Goal: Task Accomplishment & Management: Manage account settings

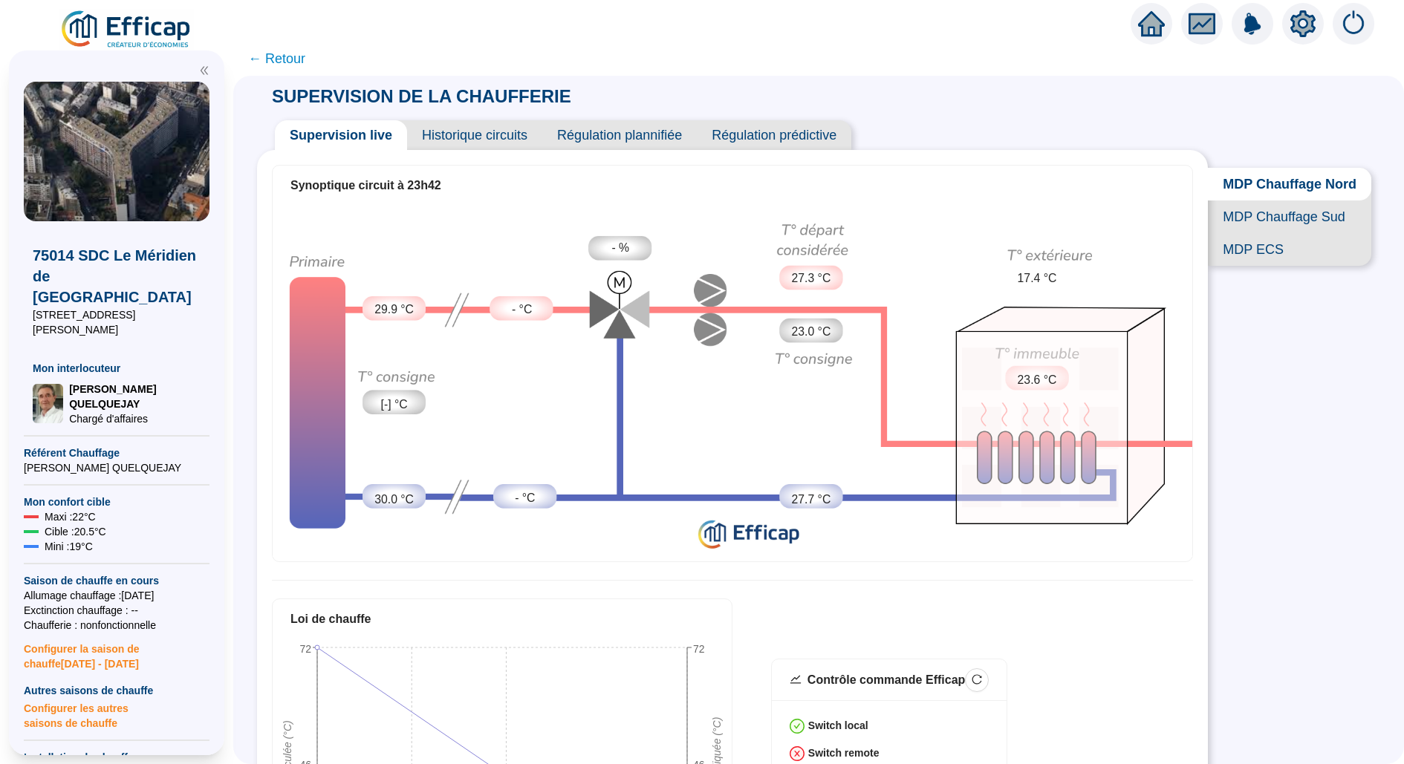
scroll to position [201, 0]
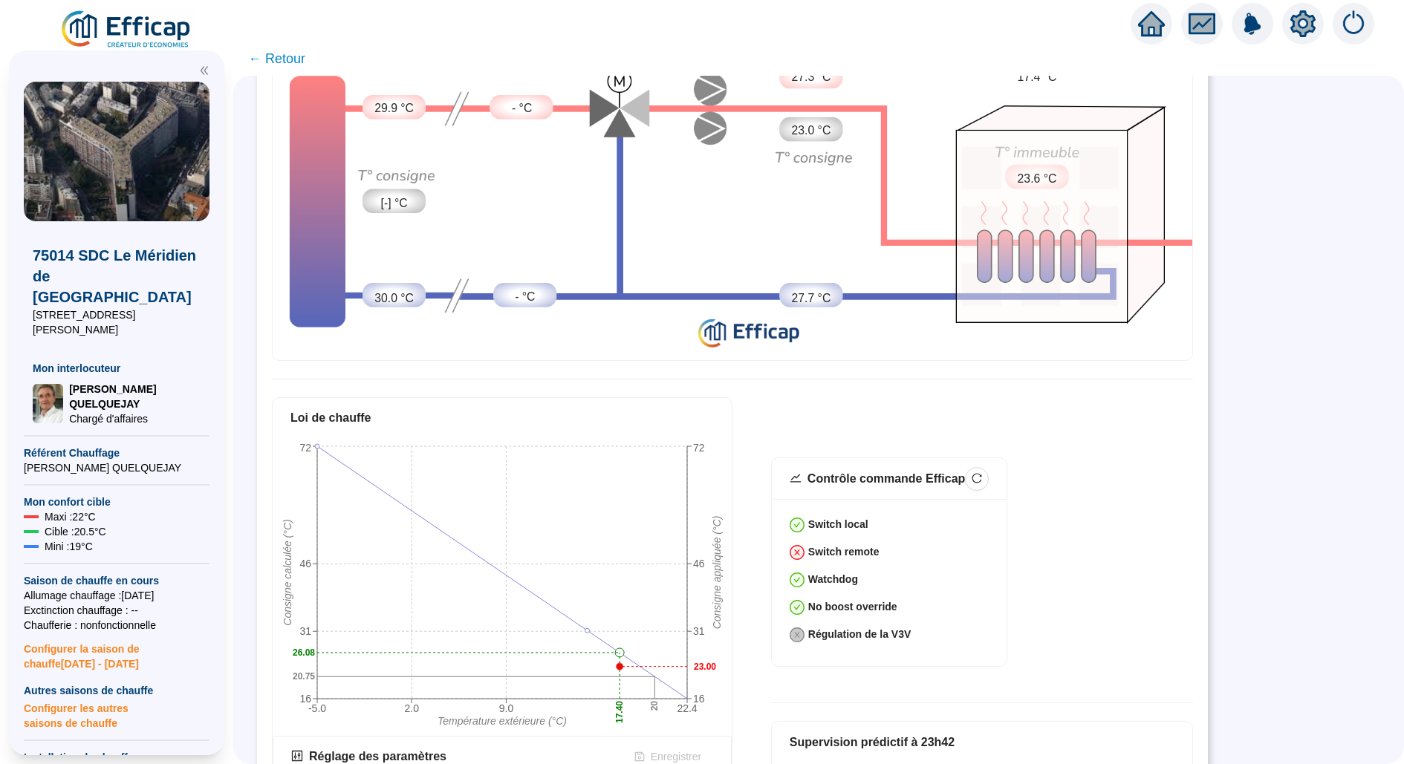
click at [139, 32] on img at bounding box center [126, 30] width 134 height 42
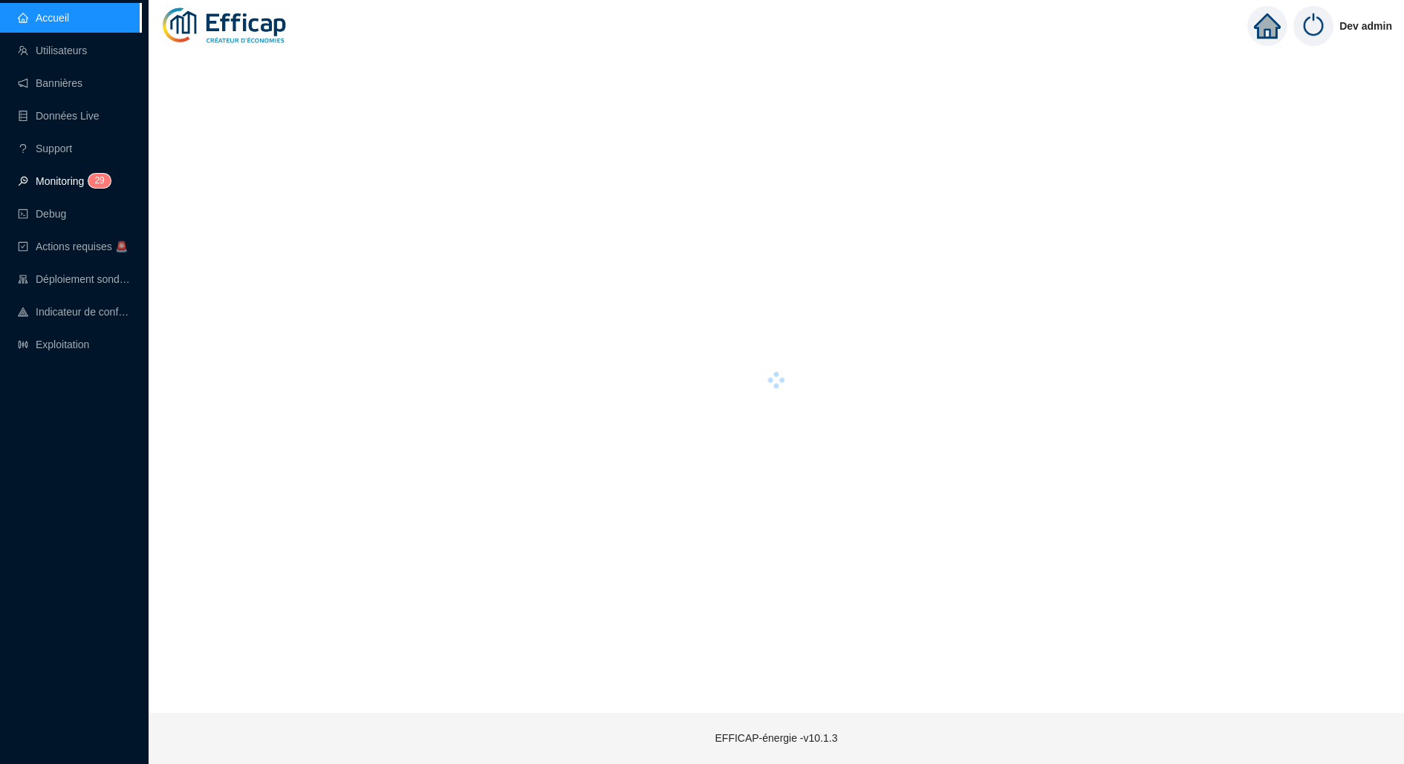
click at [88, 187] on link "Monitoring 2 9" at bounding box center [62, 181] width 88 height 12
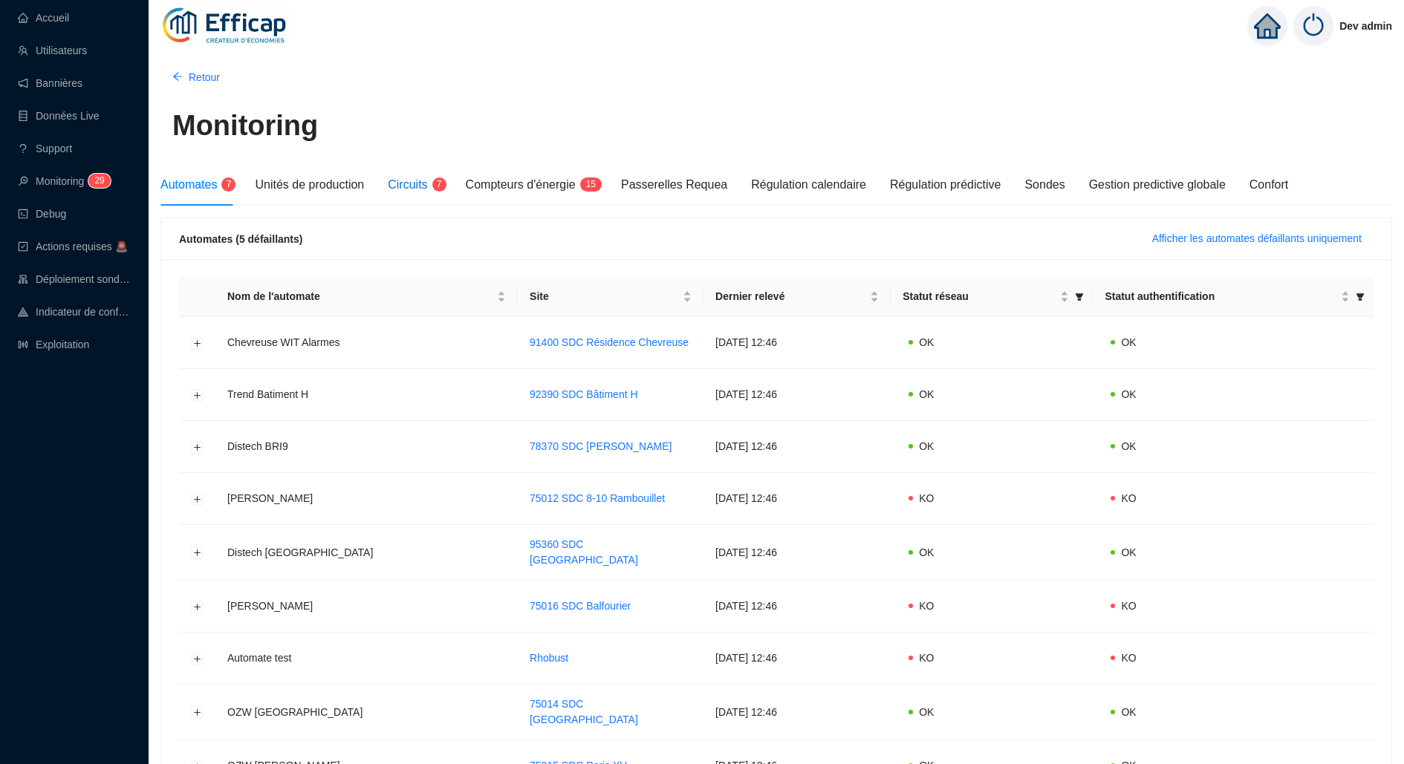
click at [424, 180] on span "Circuits" at bounding box center [407, 184] width 39 height 13
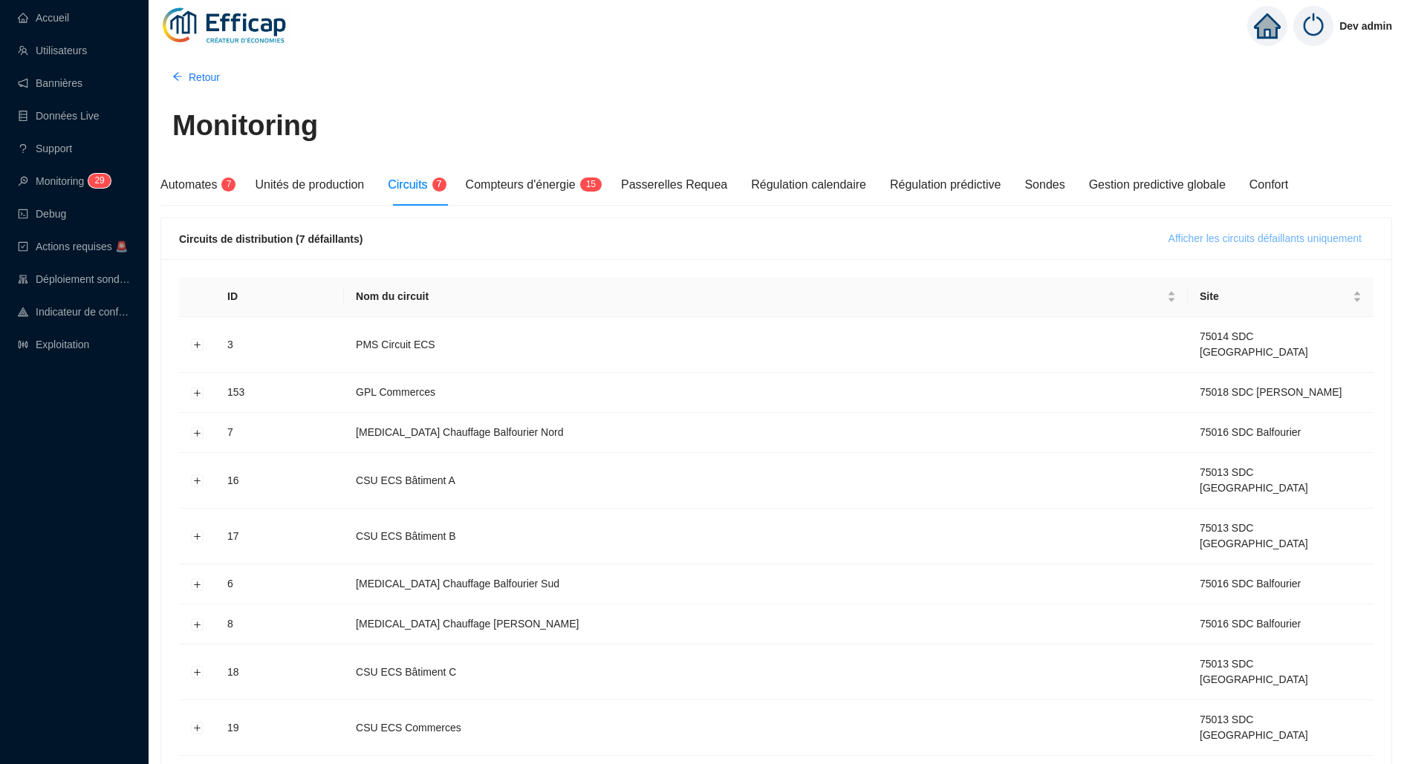
click at [1177, 241] on span "Afficher les circuits défaillants uniquement" at bounding box center [1264, 239] width 193 height 16
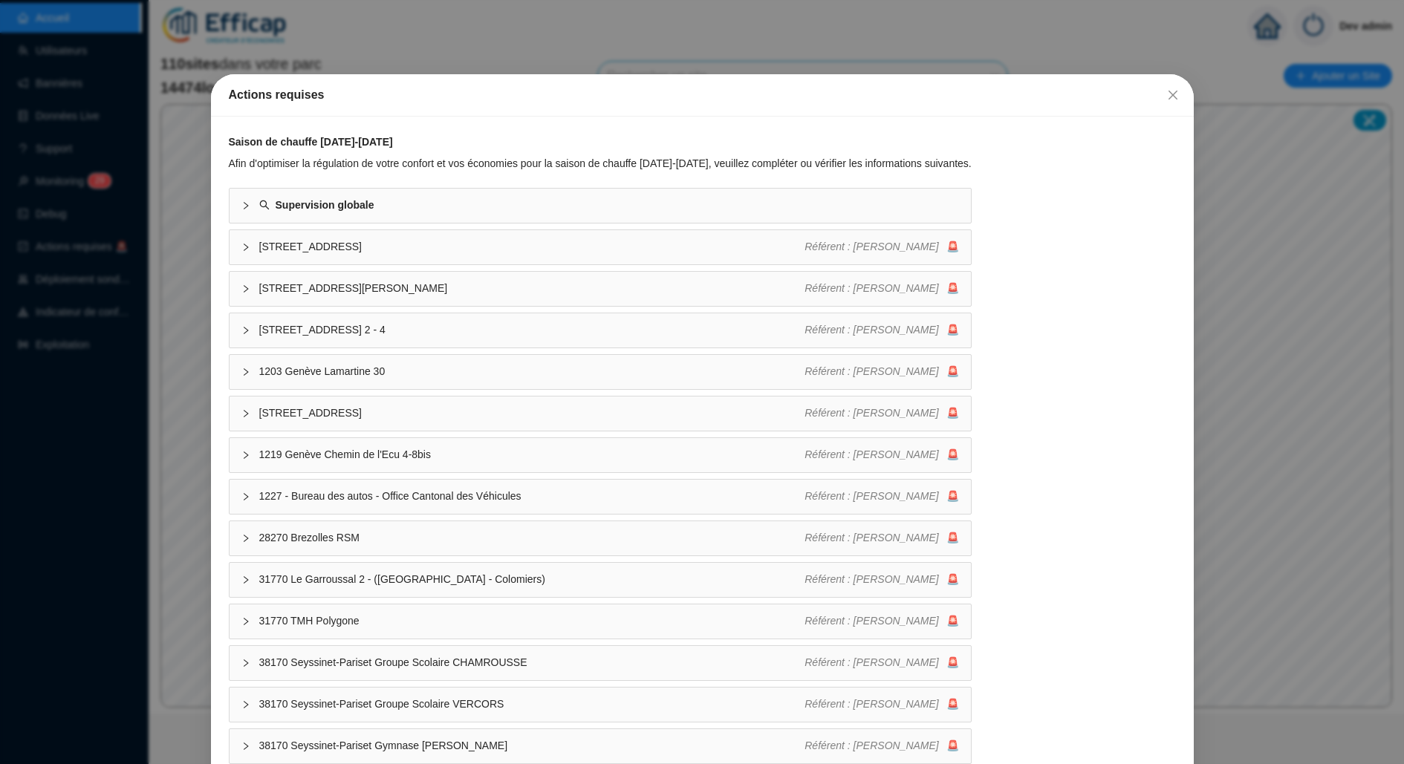
click at [675, 24] on div "Actions requises Saison de chauffe 2025-2026 Afin d'optimiser la régulation de …" at bounding box center [702, 382] width 1404 height 764
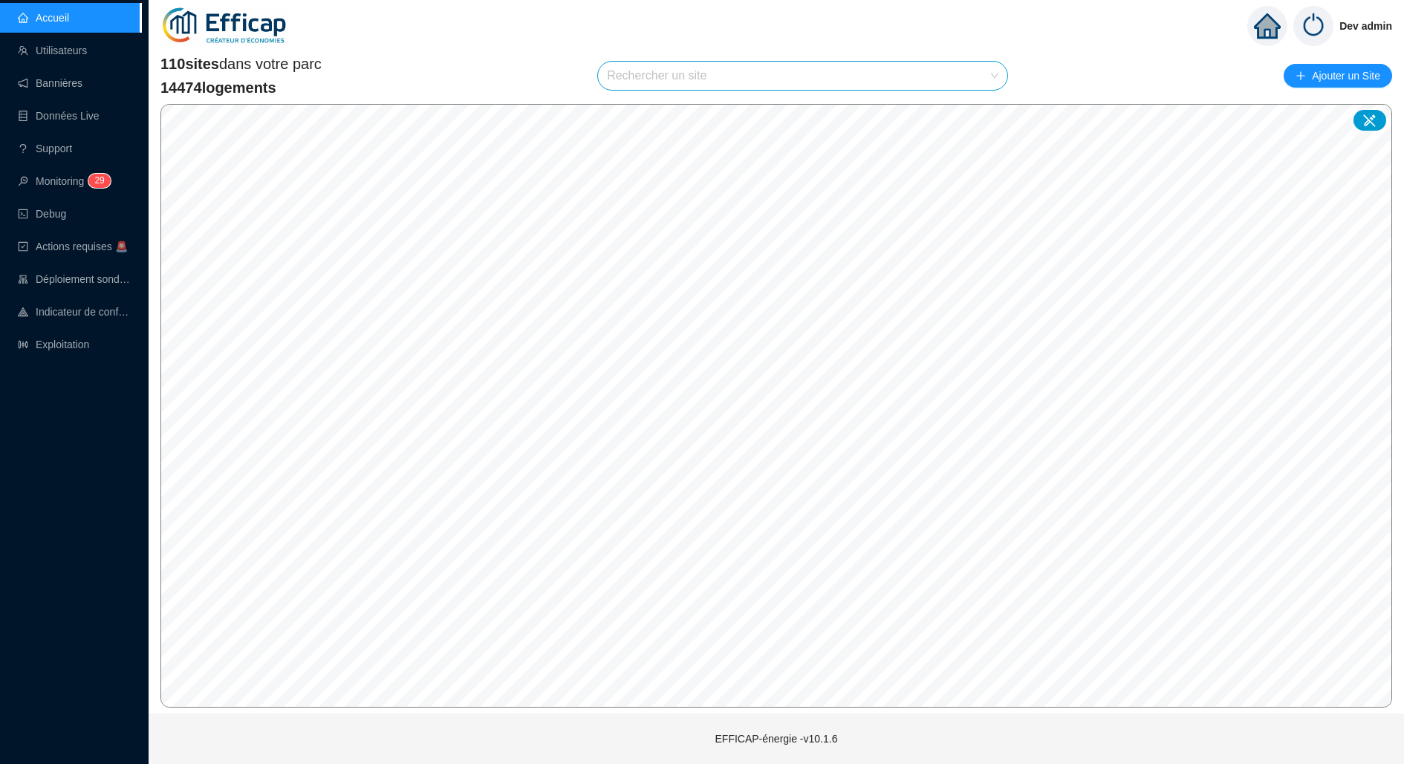
click at [693, 80] on input "search" at bounding box center [796, 76] width 378 height 28
type input "mérid"
click at [979, 117] on div at bounding box center [979, 111] width 34 height 22
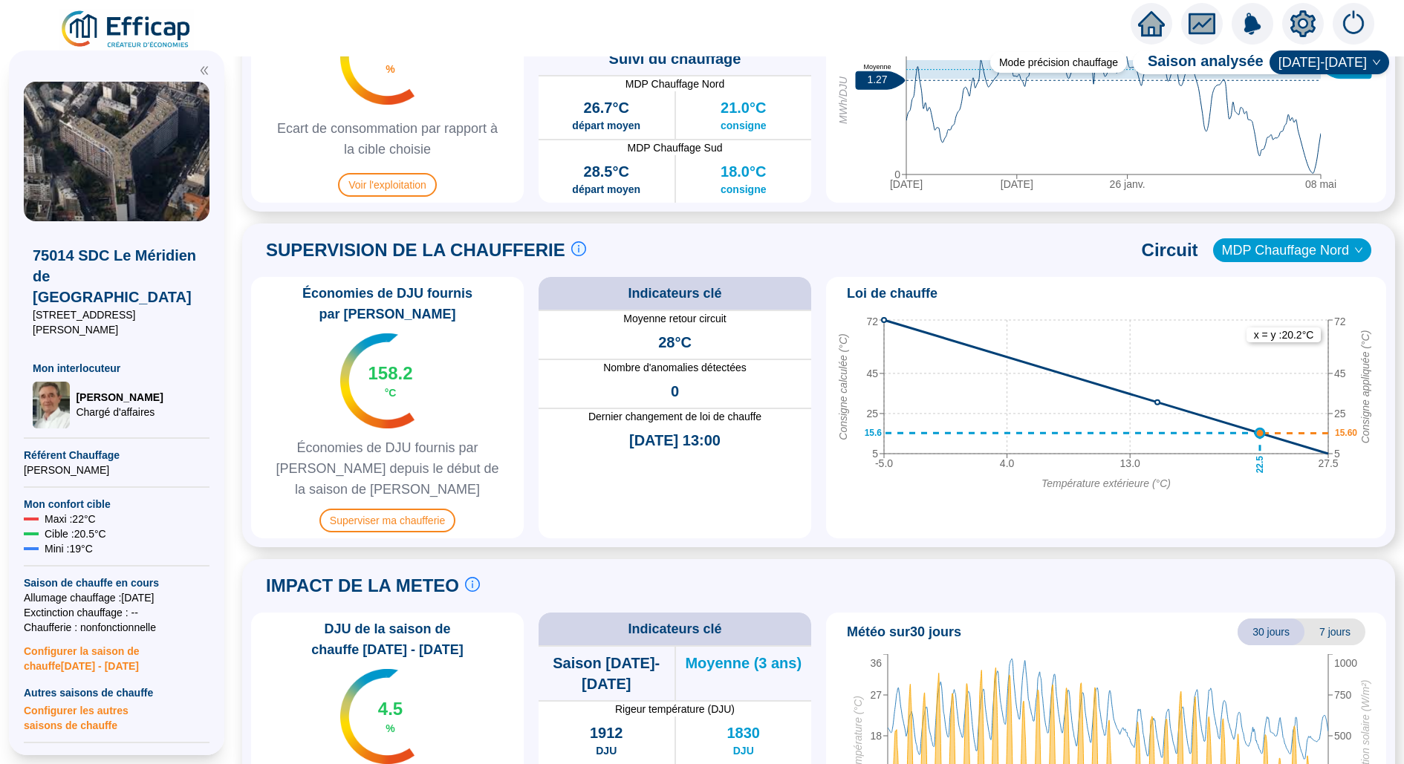
scroll to position [940, 0]
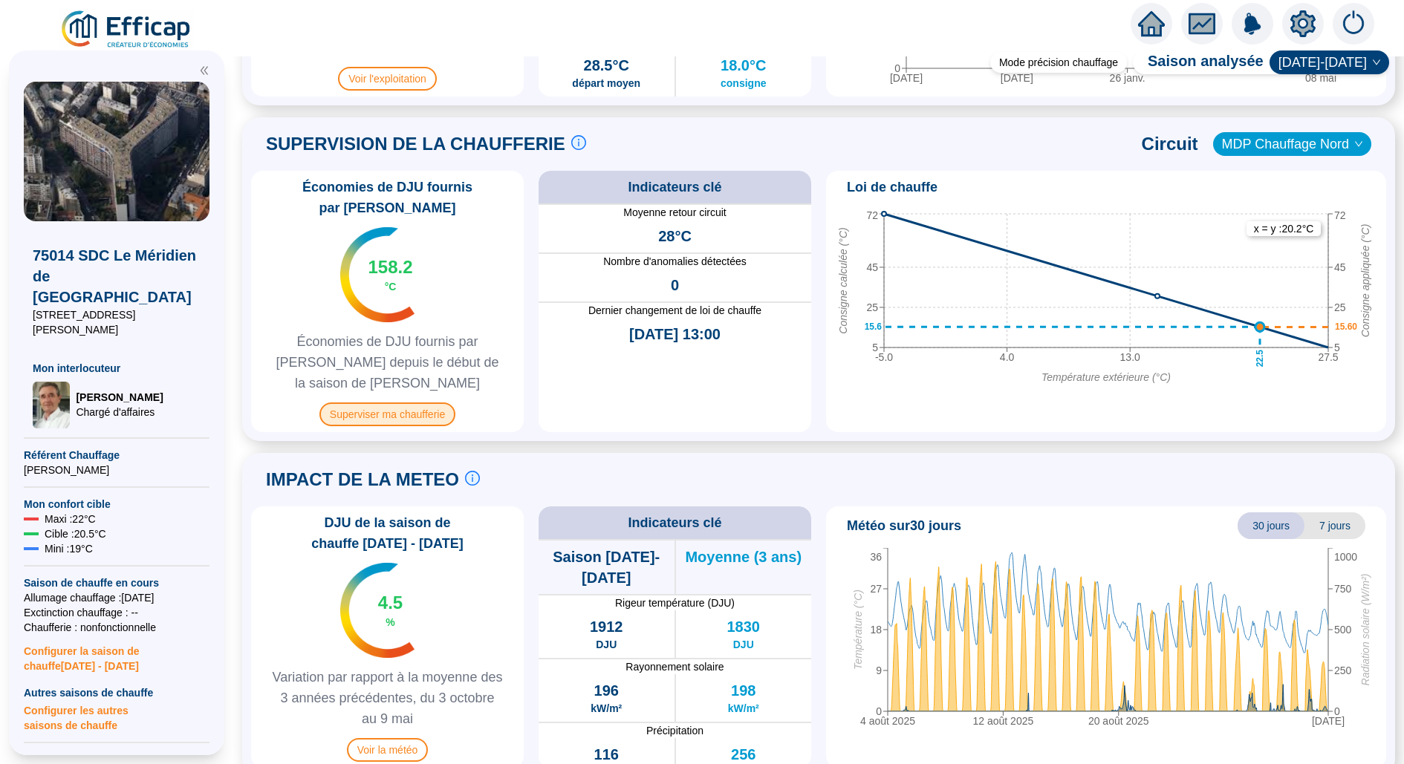
click at [403, 403] on span "Superviser ma chaufferie" at bounding box center [387, 415] width 136 height 24
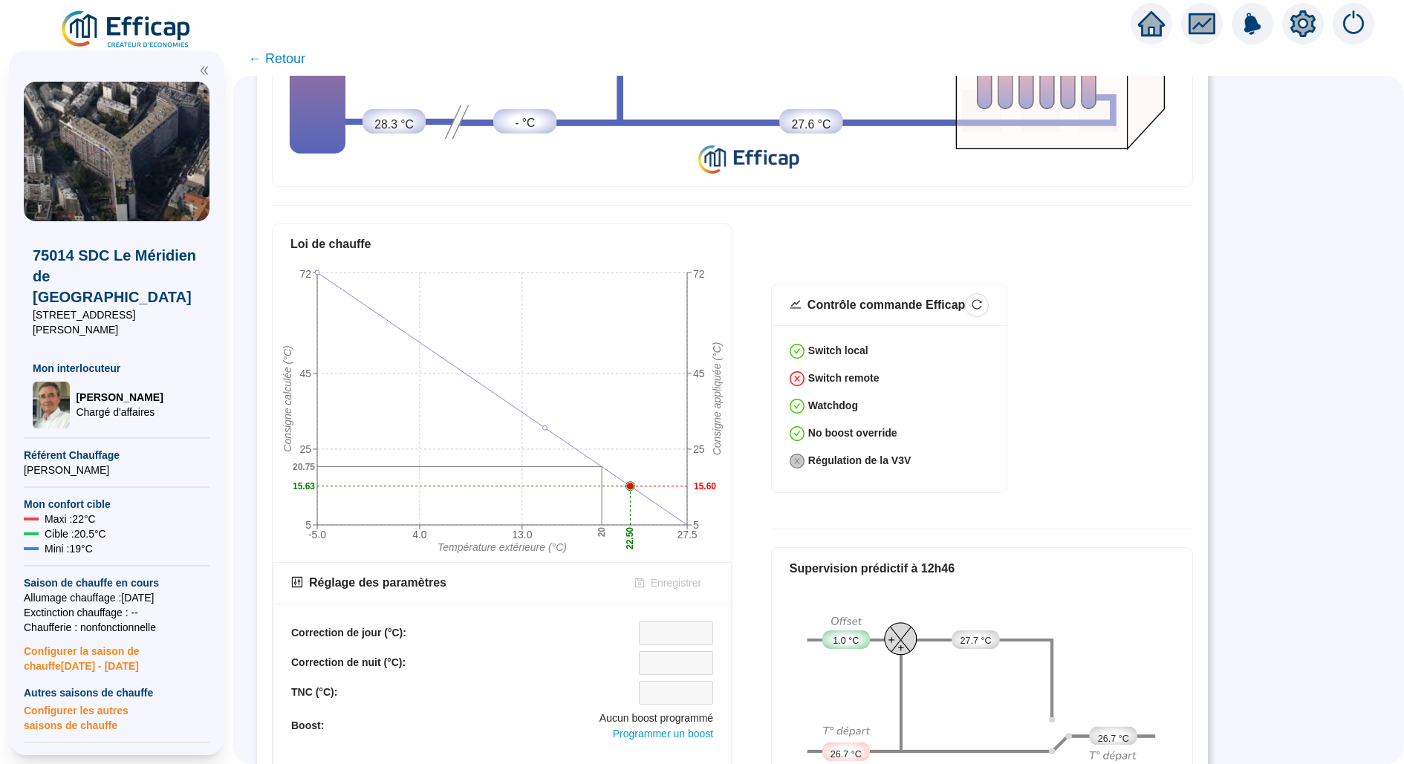
scroll to position [455, 0]
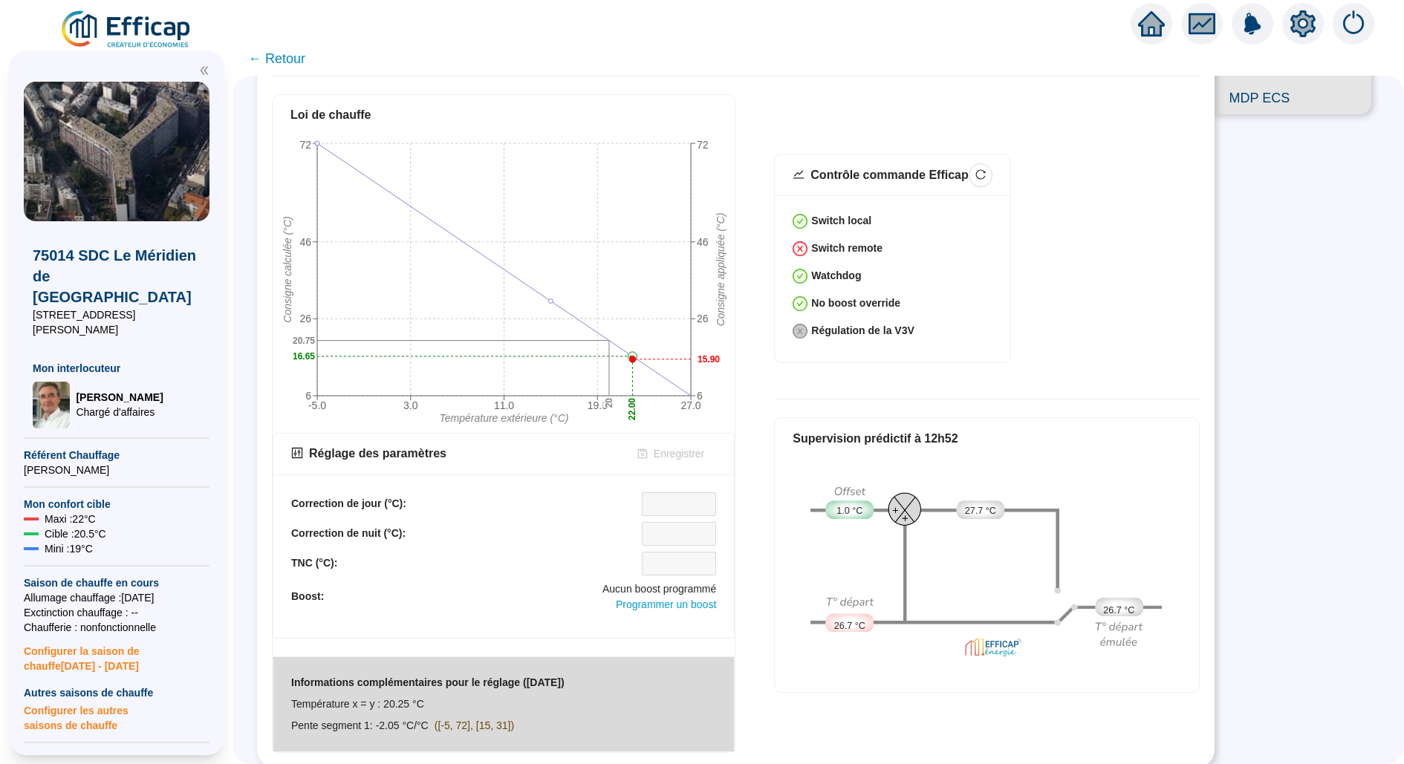
scroll to position [455, 0]
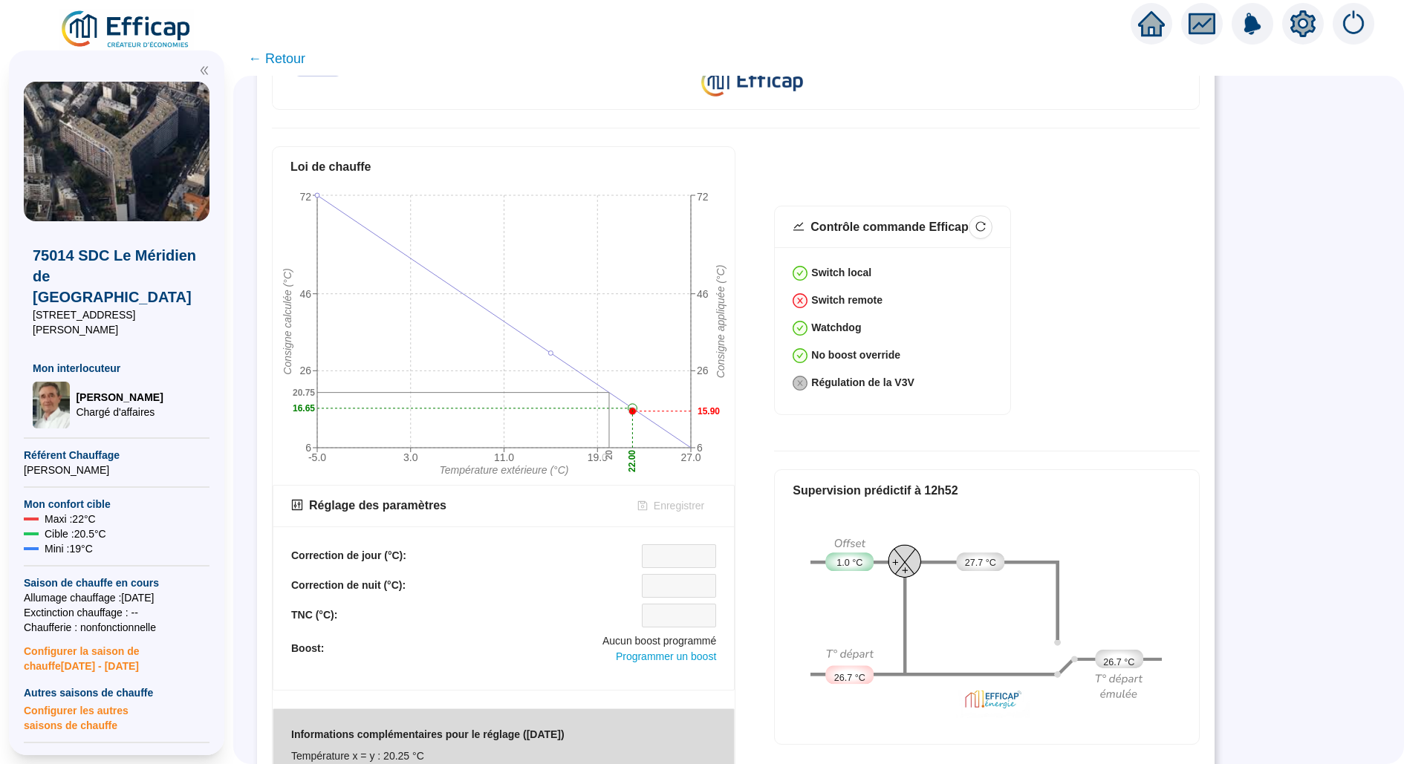
click at [145, 24] on img at bounding box center [126, 30] width 134 height 42
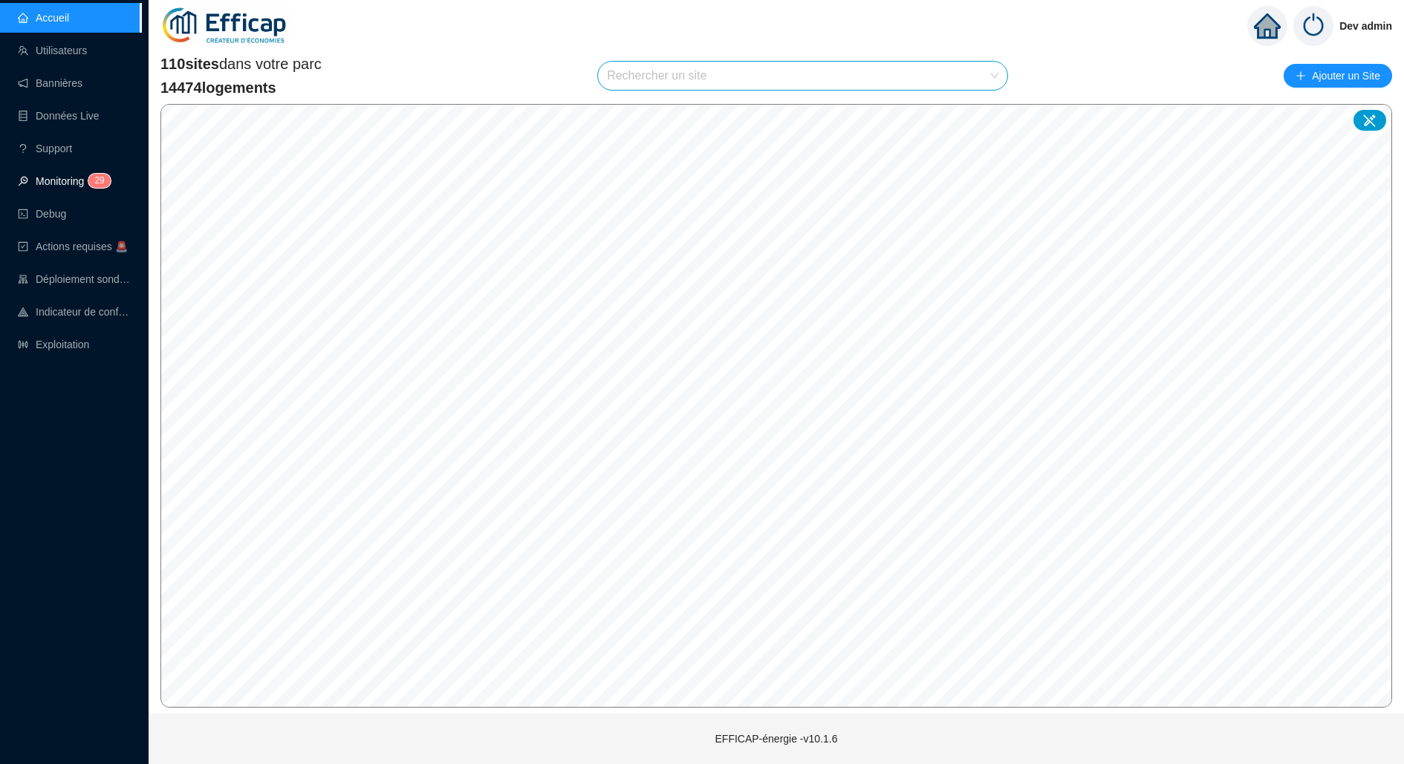
click at [97, 183] on span "2" at bounding box center [96, 180] width 5 height 10
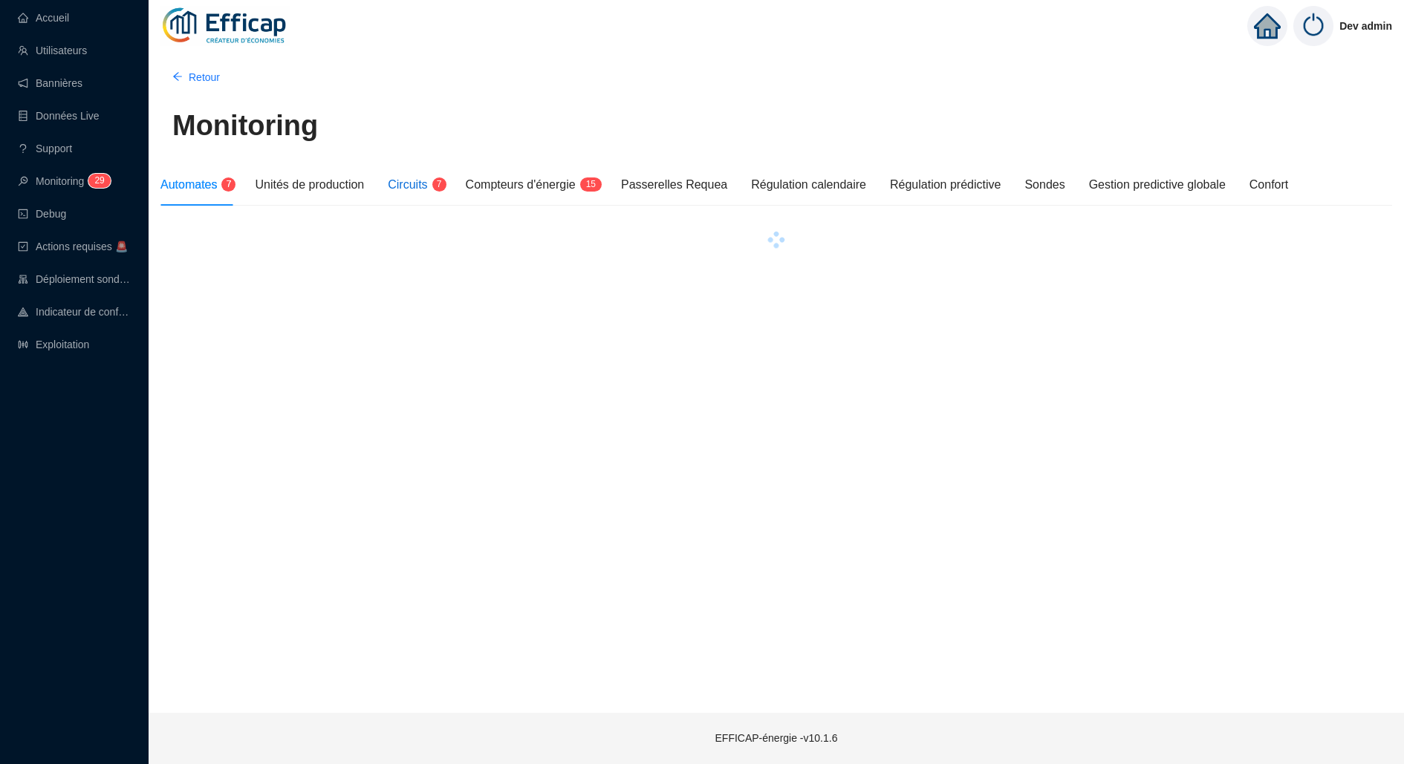
click at [418, 189] on span "Circuits" at bounding box center [407, 184] width 39 height 13
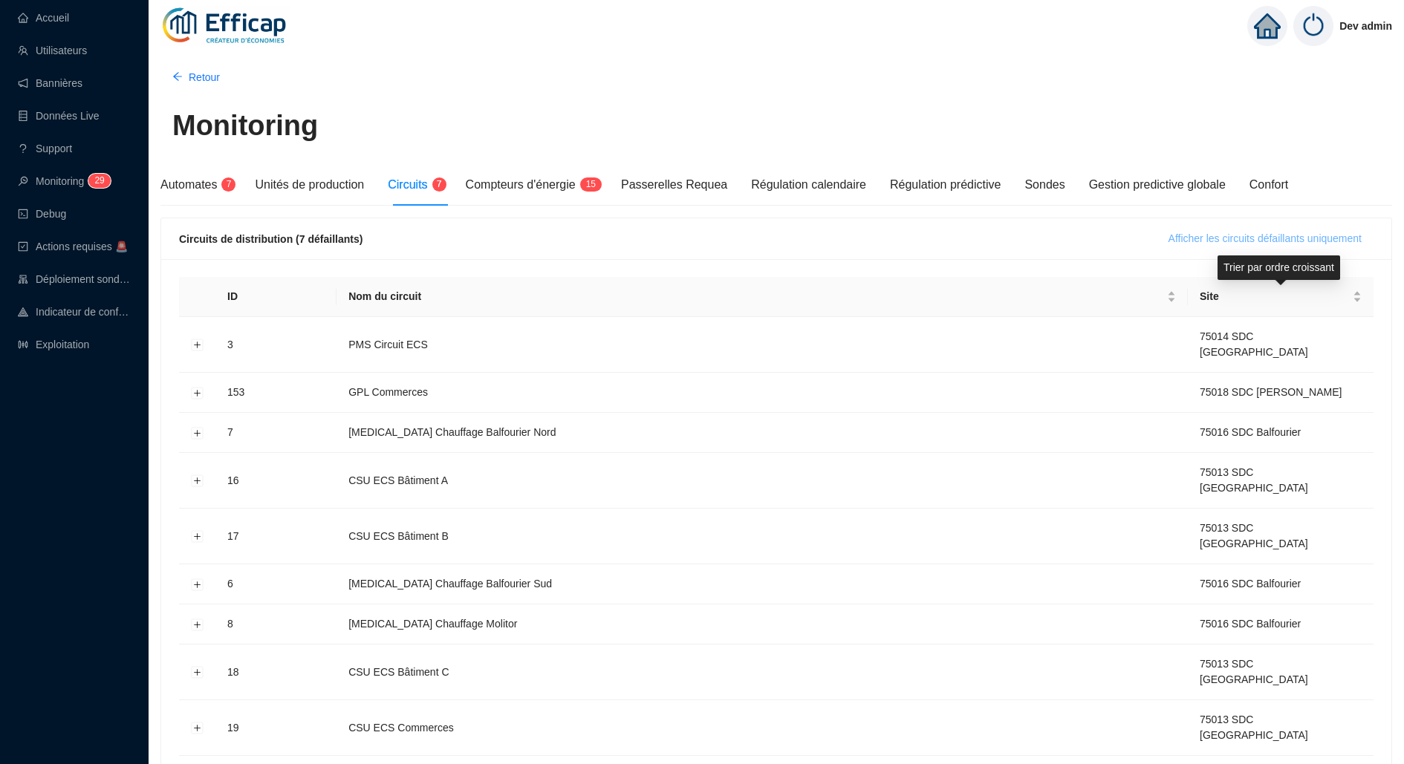
click at [1263, 235] on span "Afficher les circuits défaillants uniquement" at bounding box center [1264, 239] width 193 height 16
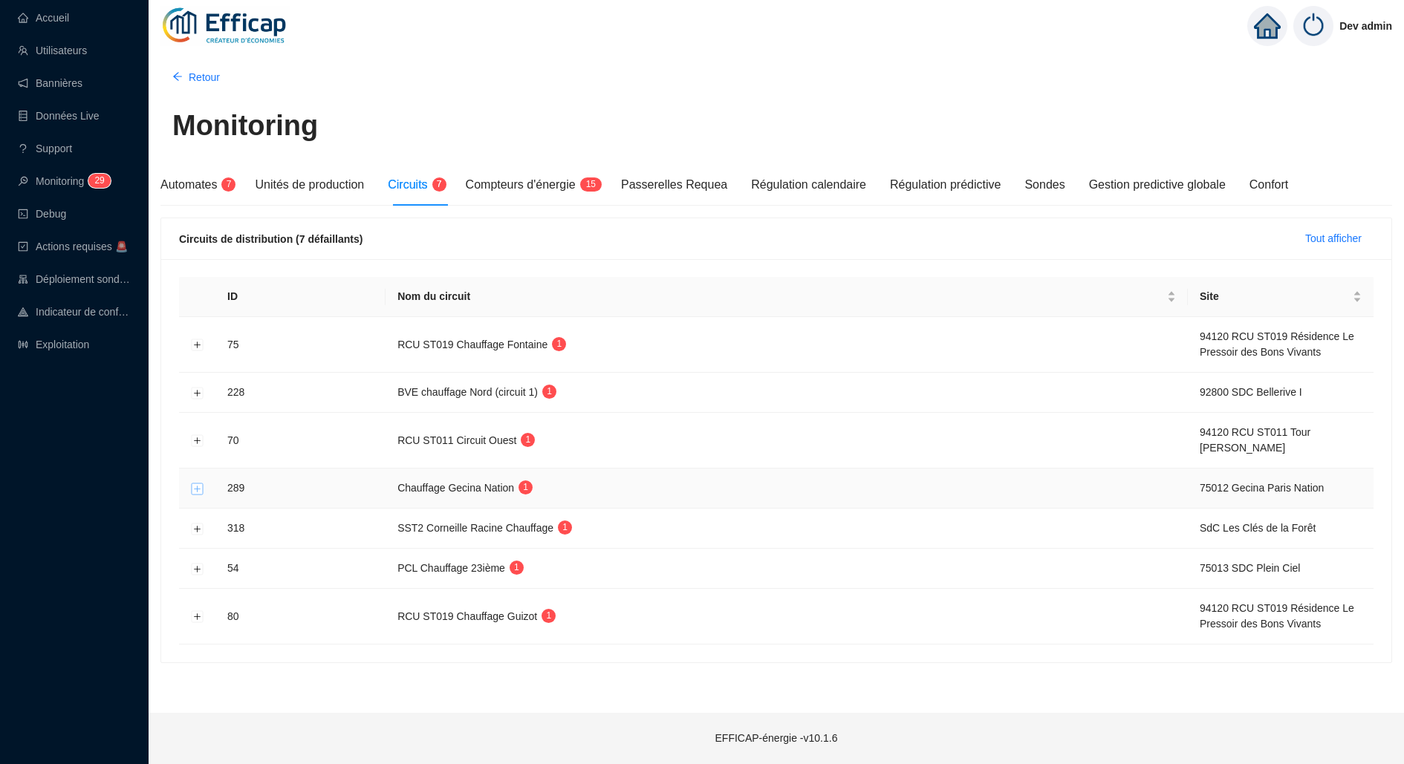
click at [192, 483] on button "Développer la ligne" at bounding box center [198, 489] width 12 height 12
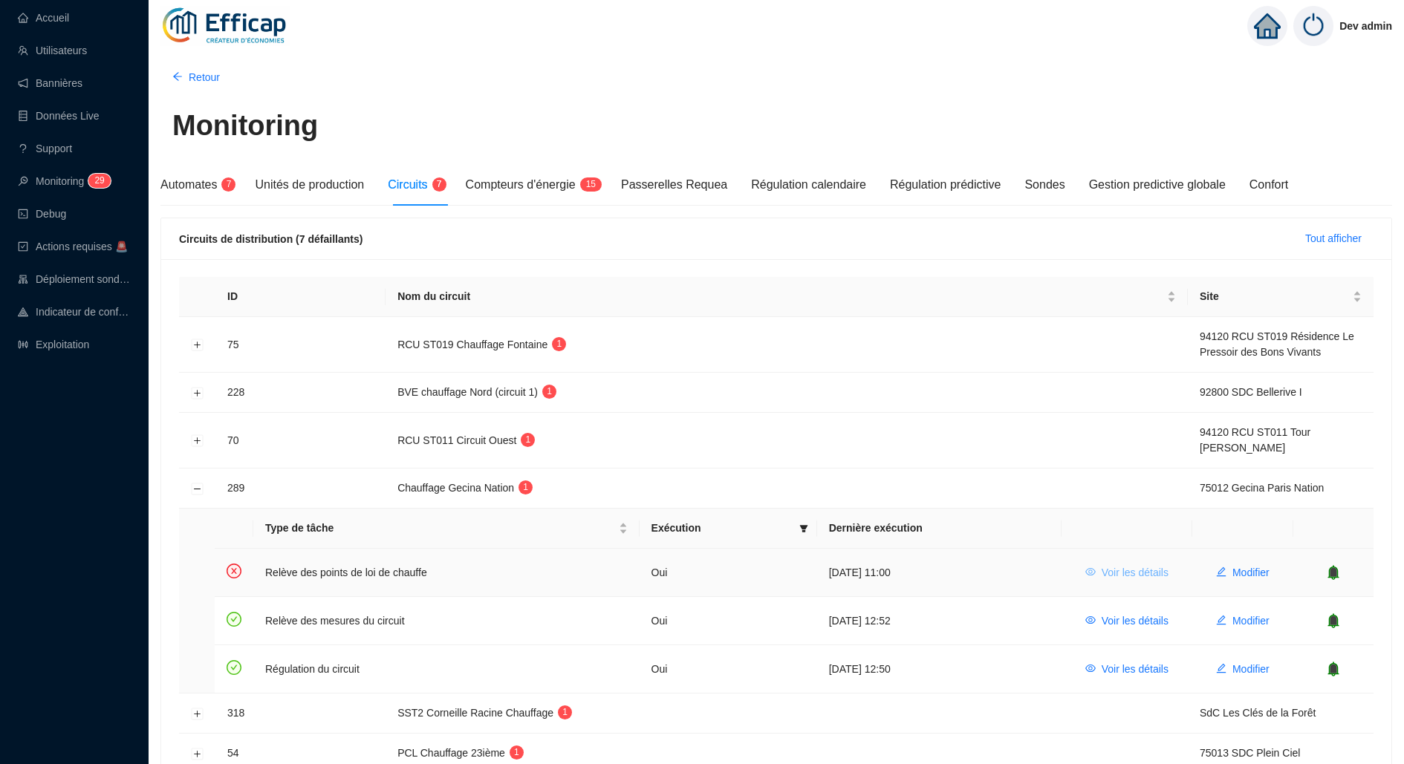
click at [1141, 561] on button "Voir les détails" at bounding box center [1126, 573] width 107 height 24
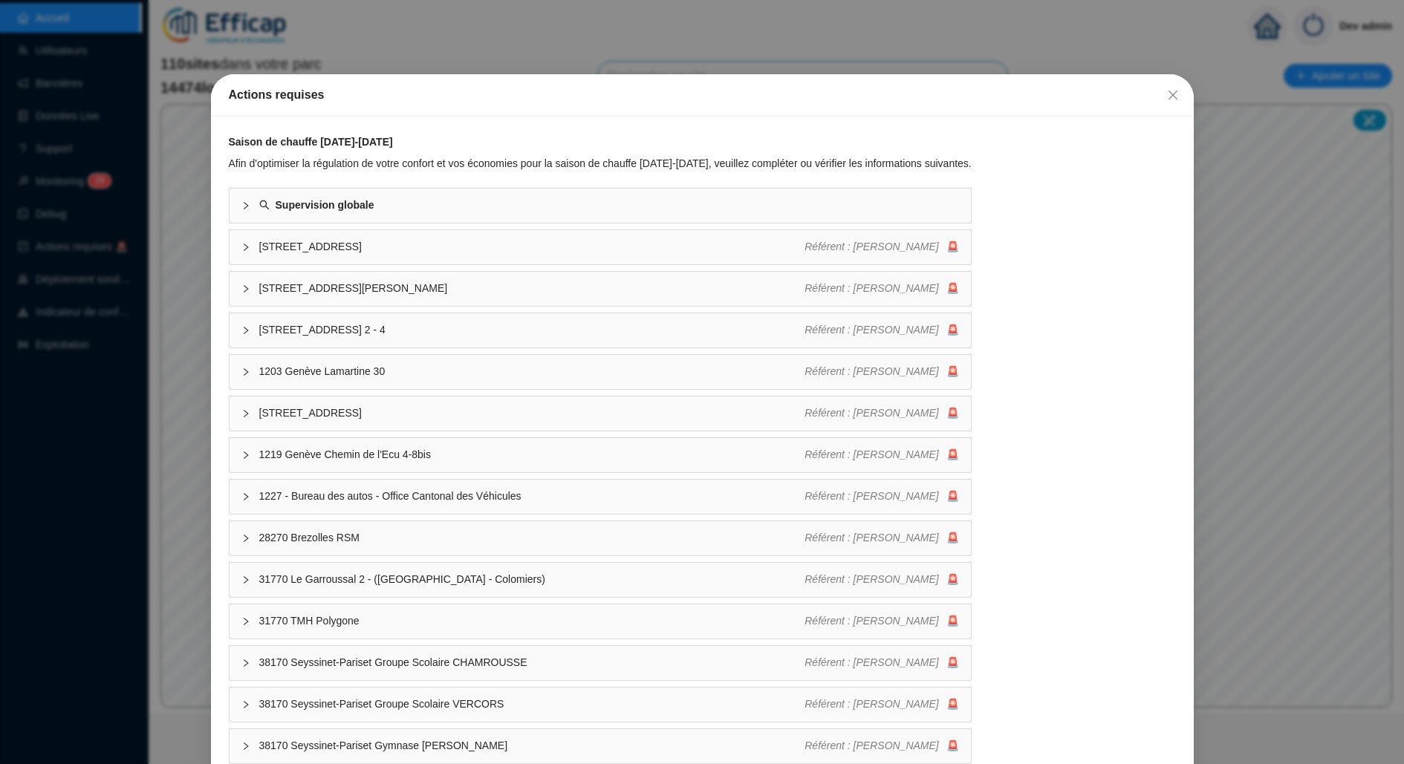
click at [119, 419] on div "Actions requises Saison de chauffe 2025-2026 Afin d'optimiser la régulation de …" at bounding box center [702, 382] width 1404 height 764
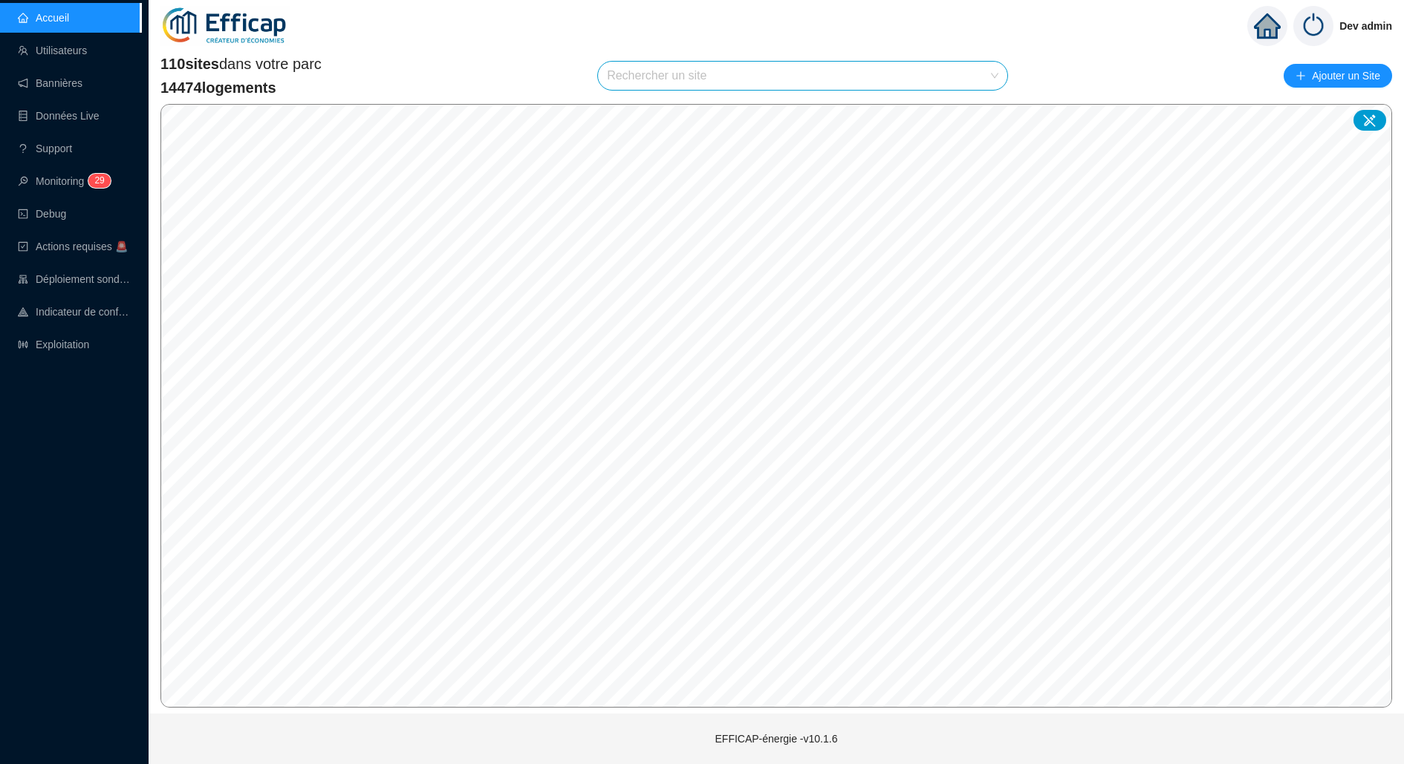
click at [696, 87] on input "search" at bounding box center [796, 76] width 378 height 28
type input "gecin"
click at [885, 84] on input "search" at bounding box center [796, 76] width 378 height 28
type input "nation"
click at [986, 102] on div at bounding box center [979, 111] width 34 height 22
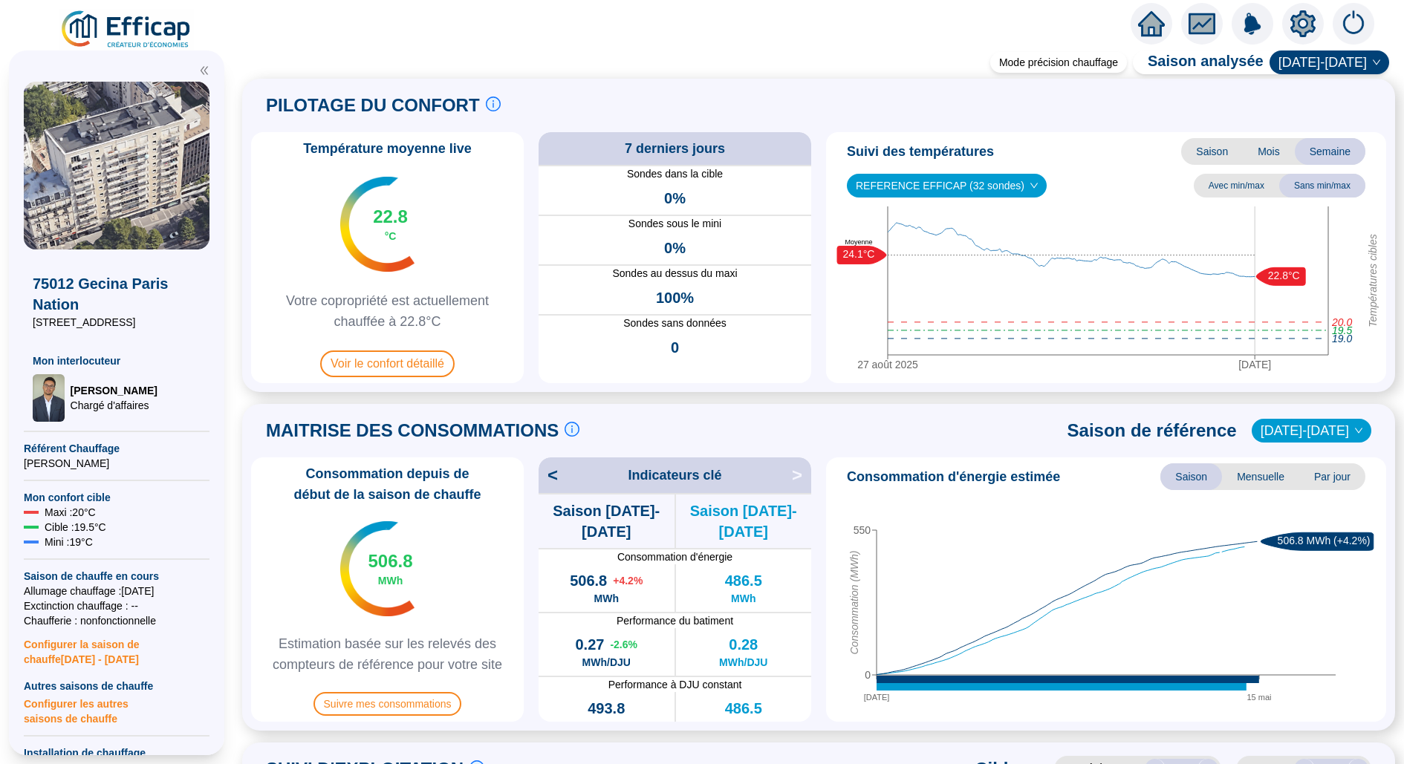
scroll to position [10, 0]
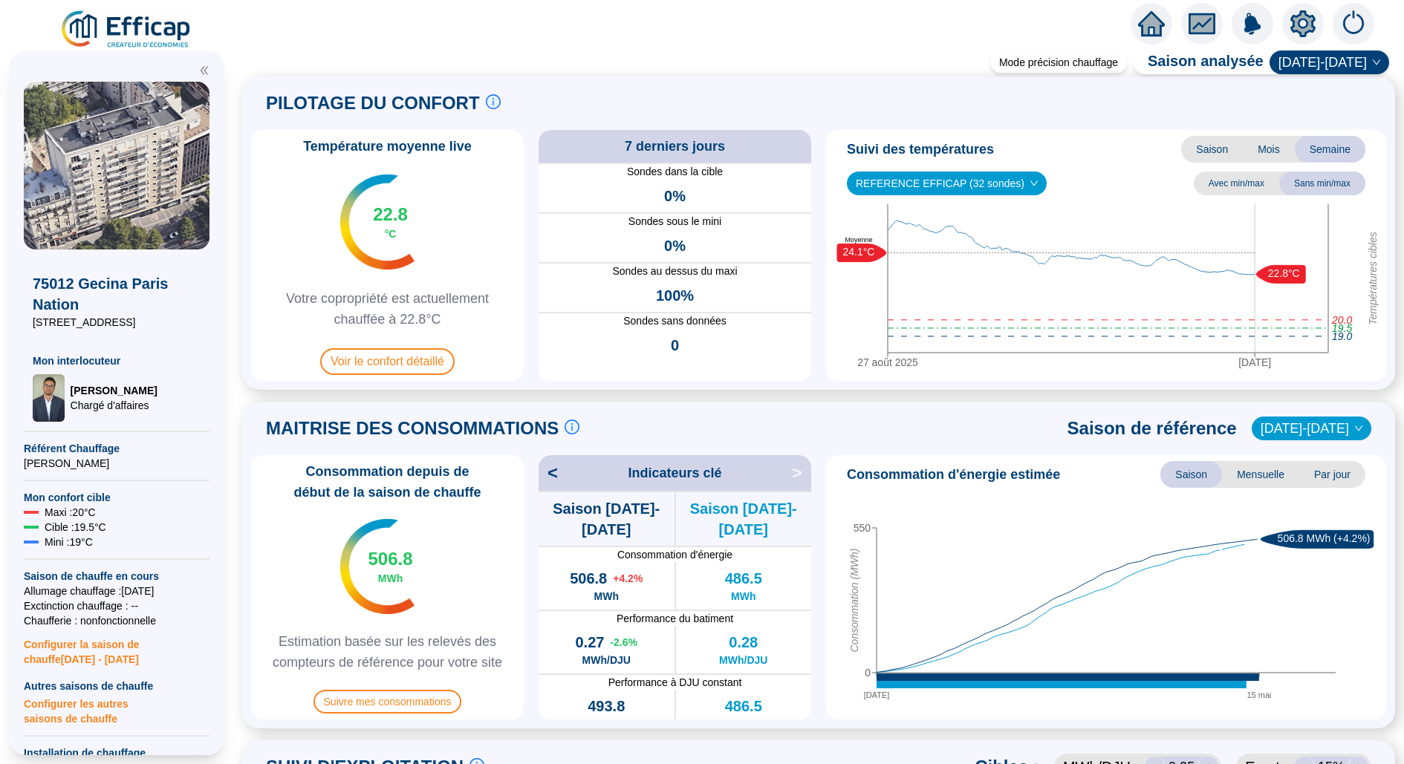
click at [1304, 15] on icon "setting" at bounding box center [1302, 23] width 25 height 27
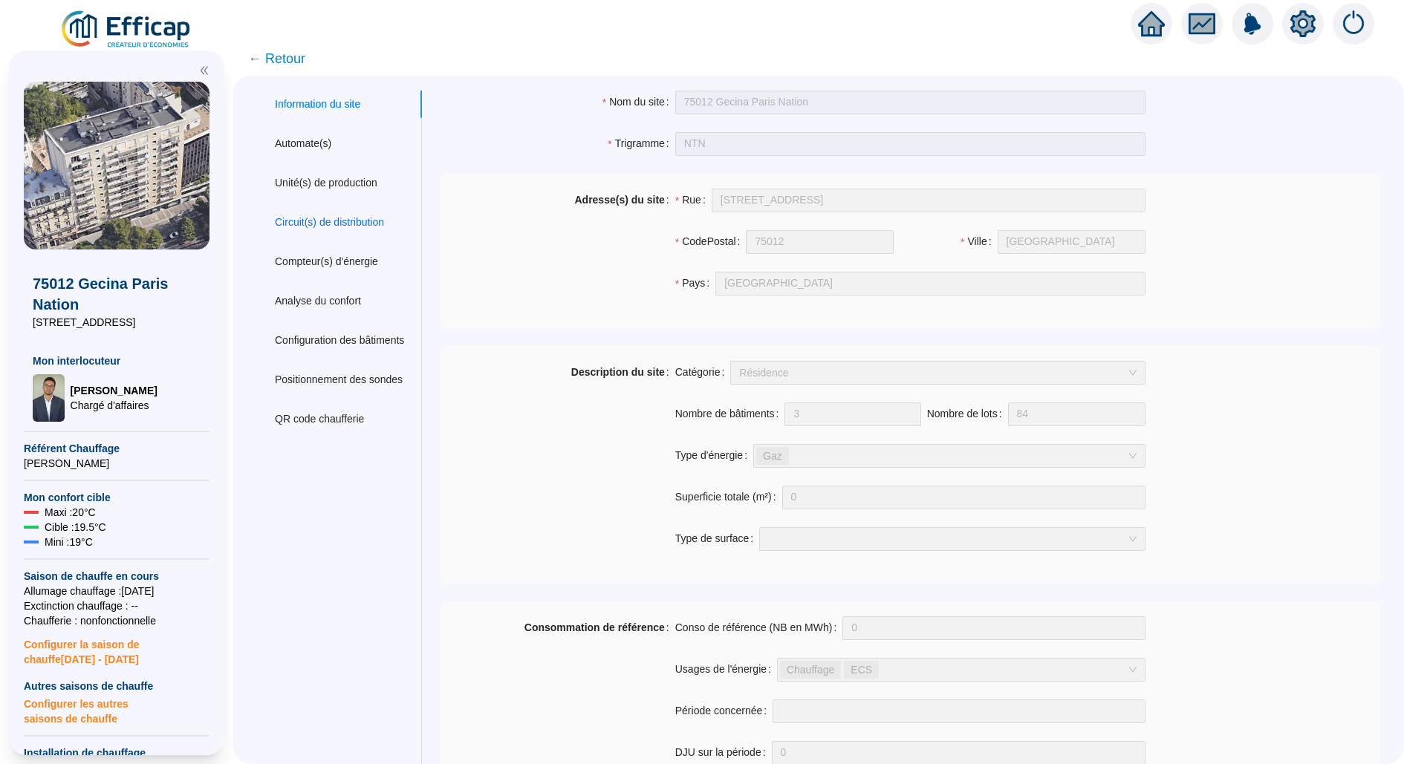
click at [344, 216] on div "Circuit(s) de distribution" at bounding box center [329, 223] width 109 height 16
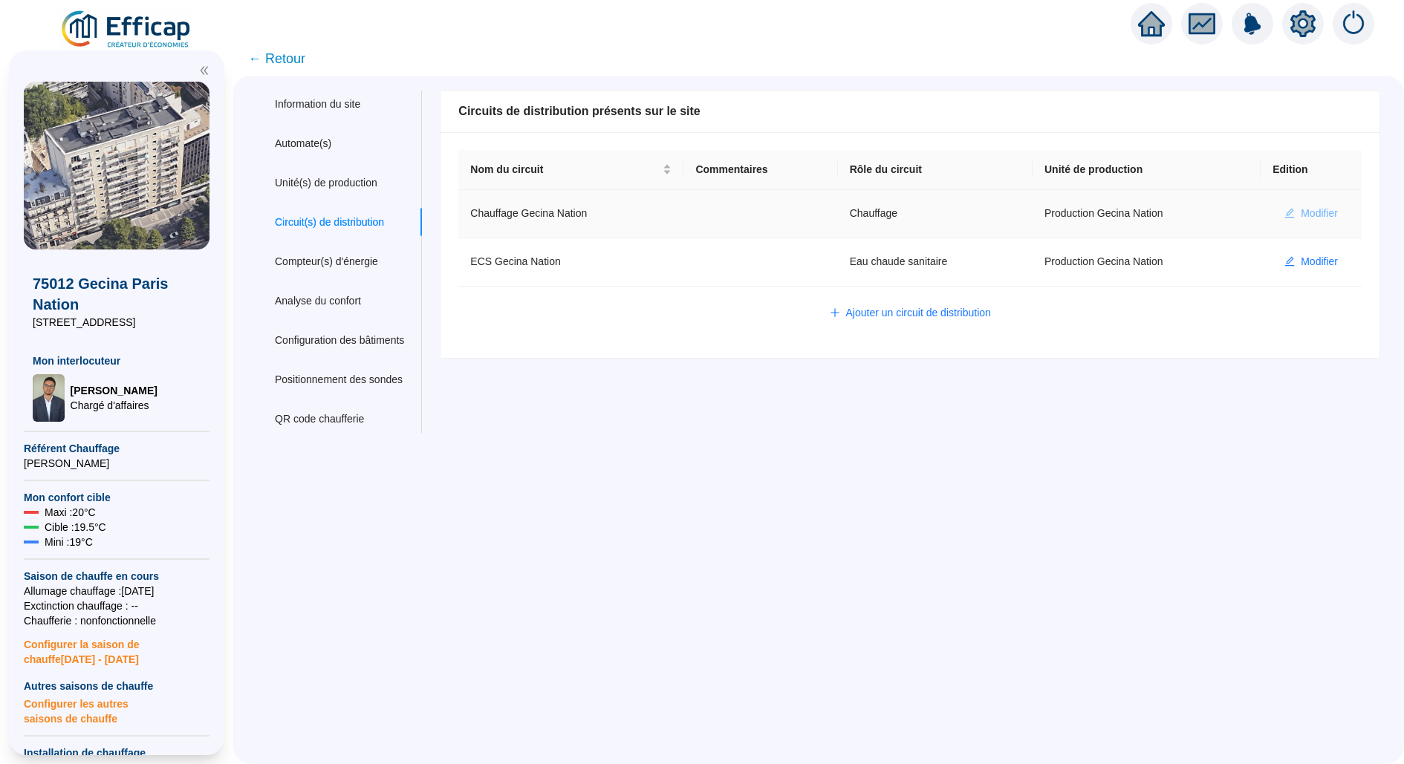
click at [1300, 217] on span "Modifier" at bounding box center [1318, 214] width 37 height 16
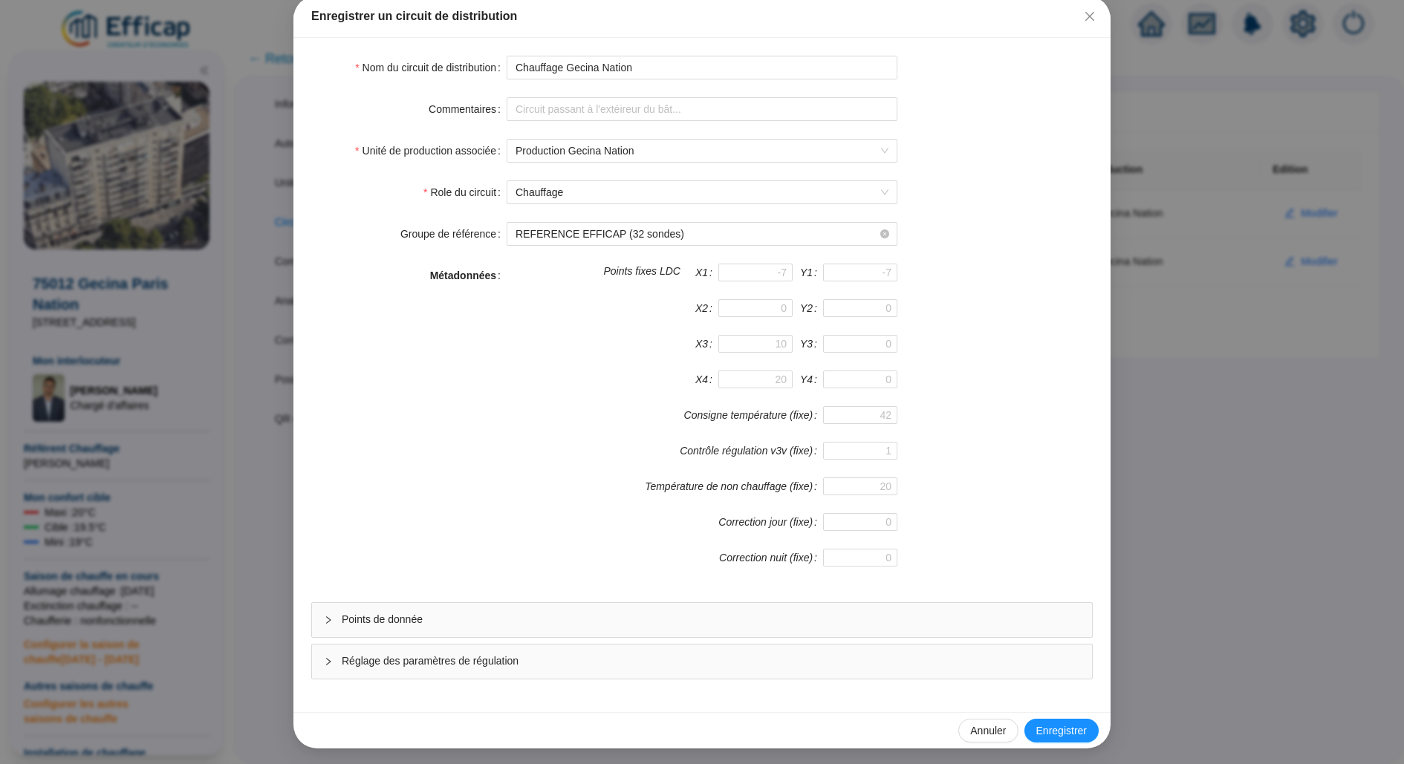
scroll to position [79, 0]
click at [664, 628] on div "Points de donnée" at bounding box center [702, 620] width 780 height 34
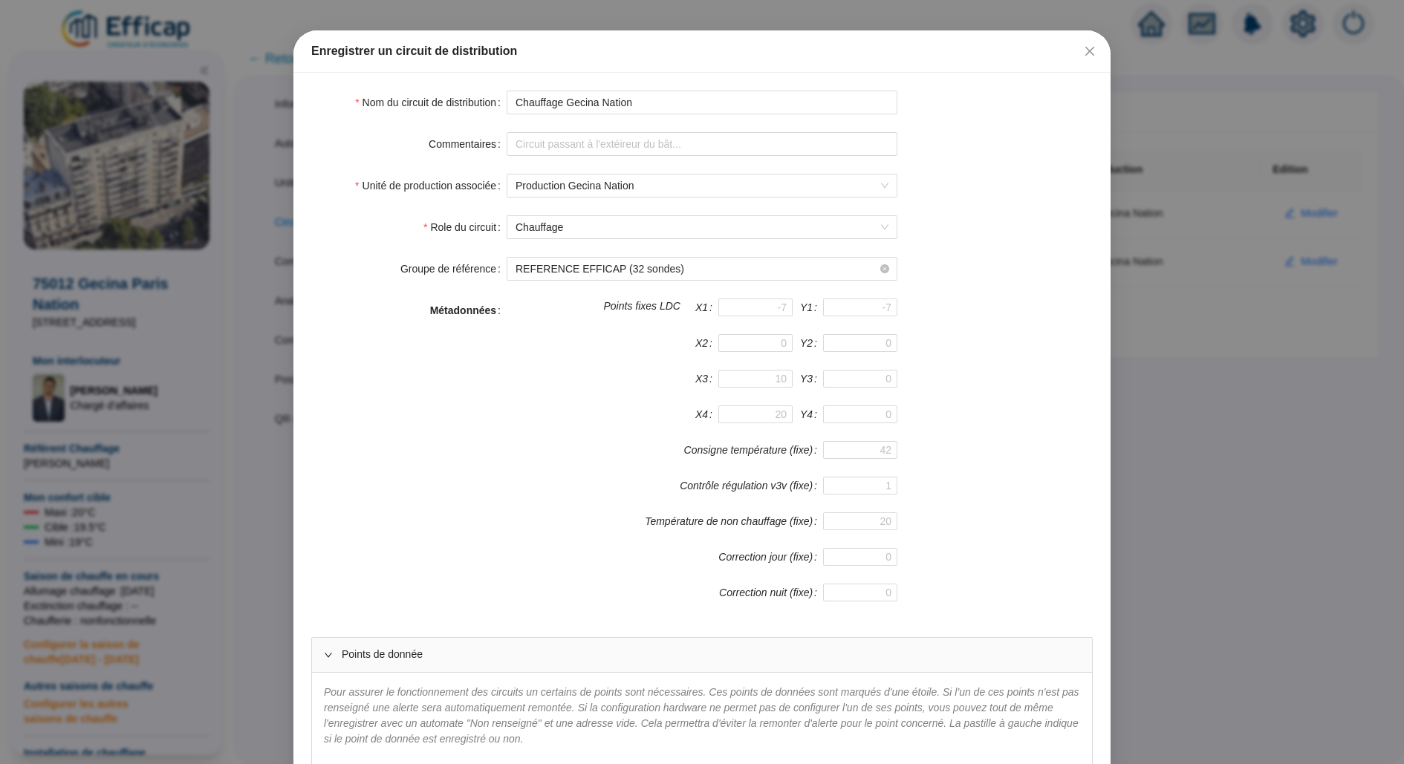
scroll to position [0, 0]
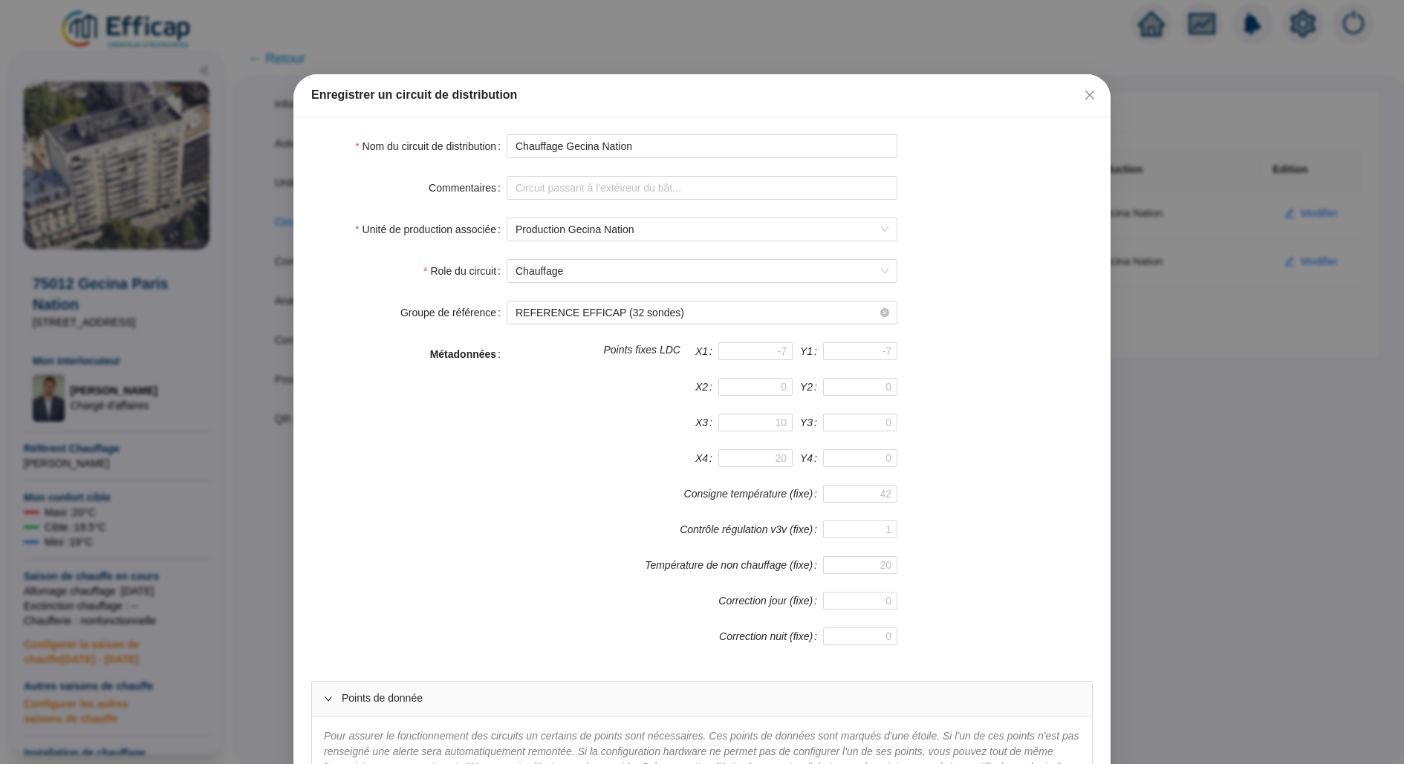
click at [1153, 165] on div "Enregistrer un circuit de distribution Nom du circuit de distribution Chauffage…" at bounding box center [702, 382] width 1404 height 764
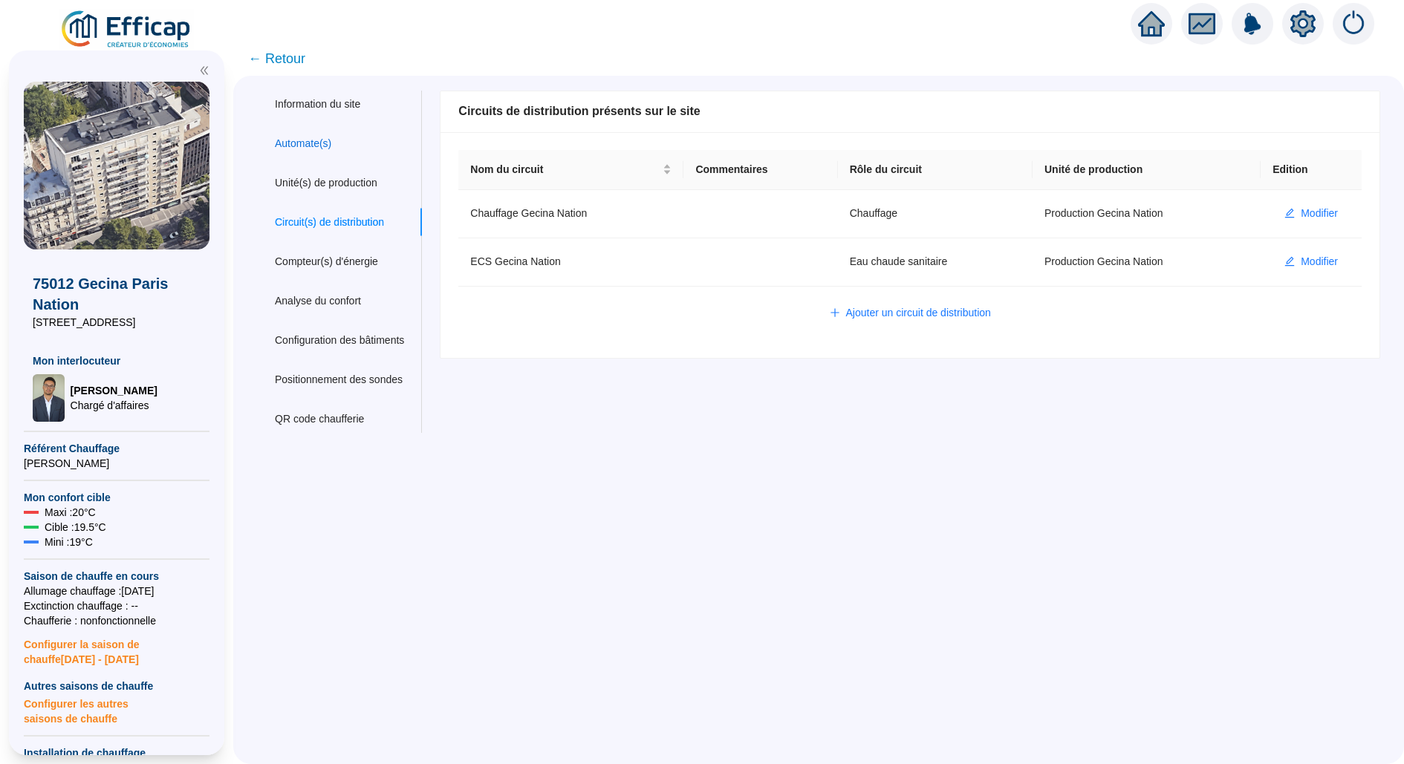
click at [320, 141] on div "Automate(s)" at bounding box center [303, 144] width 56 height 16
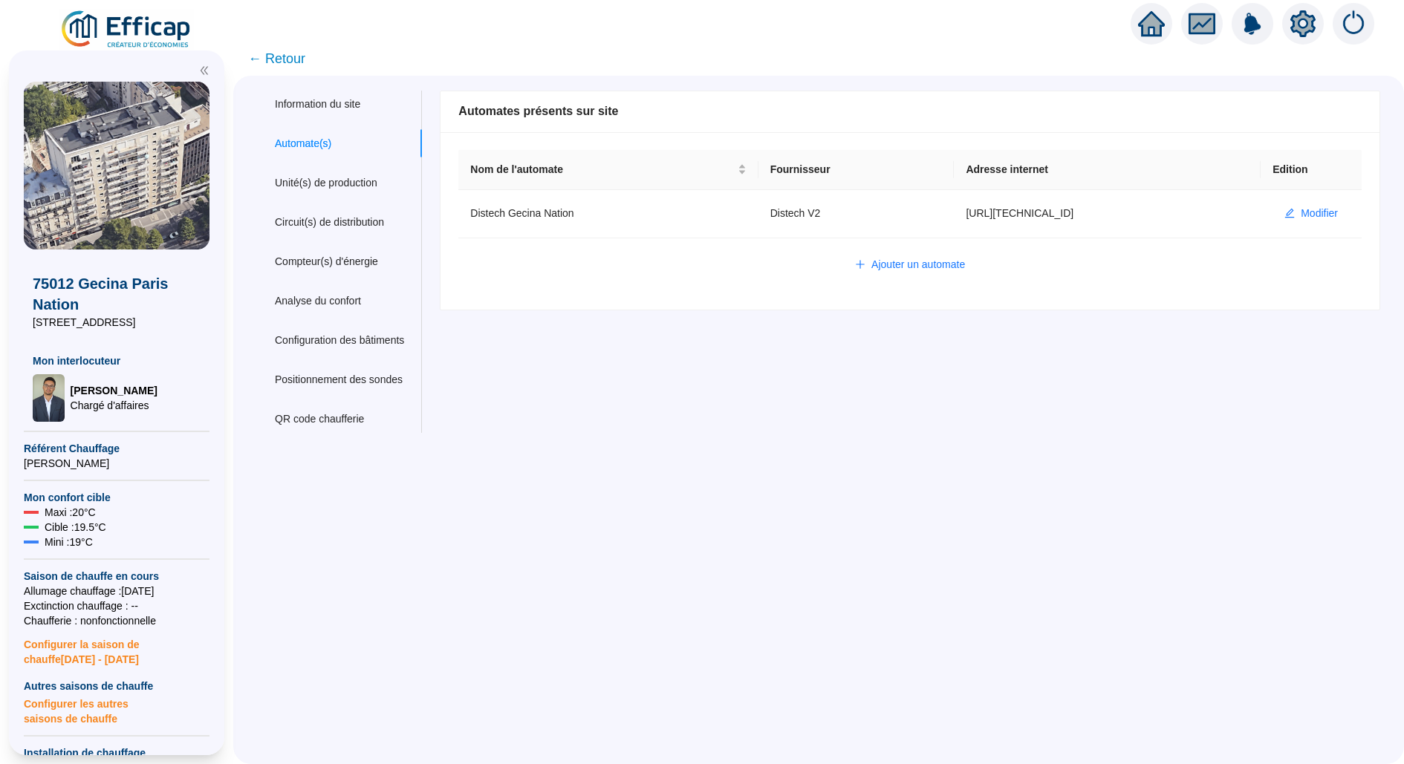
click at [261, 50] on span "← Retour" at bounding box center [276, 58] width 57 height 21
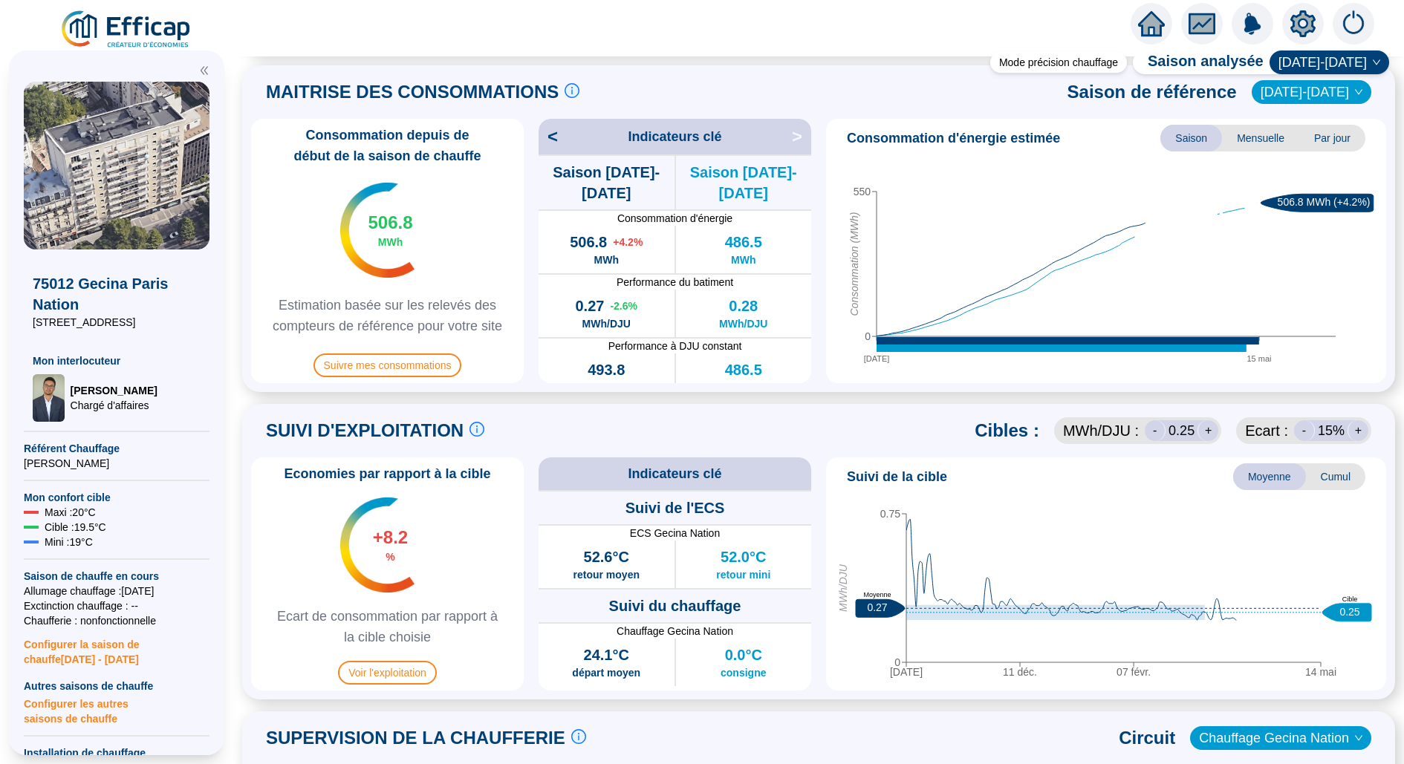
scroll to position [651, 0]
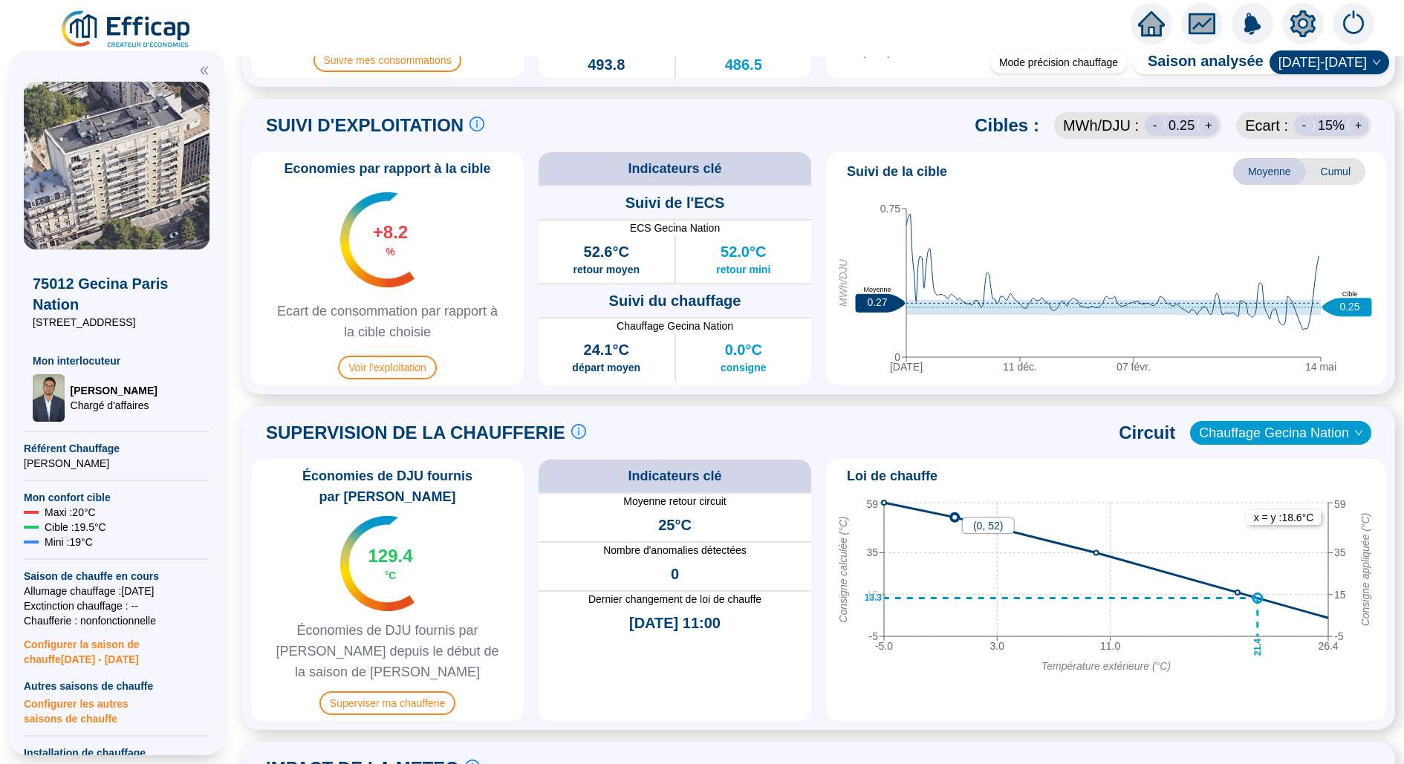
click at [951, 527] on circle at bounding box center [954, 517] width 45 height 45
click at [406, 691] on span "Superviser ma chaufferie" at bounding box center [387, 703] width 136 height 24
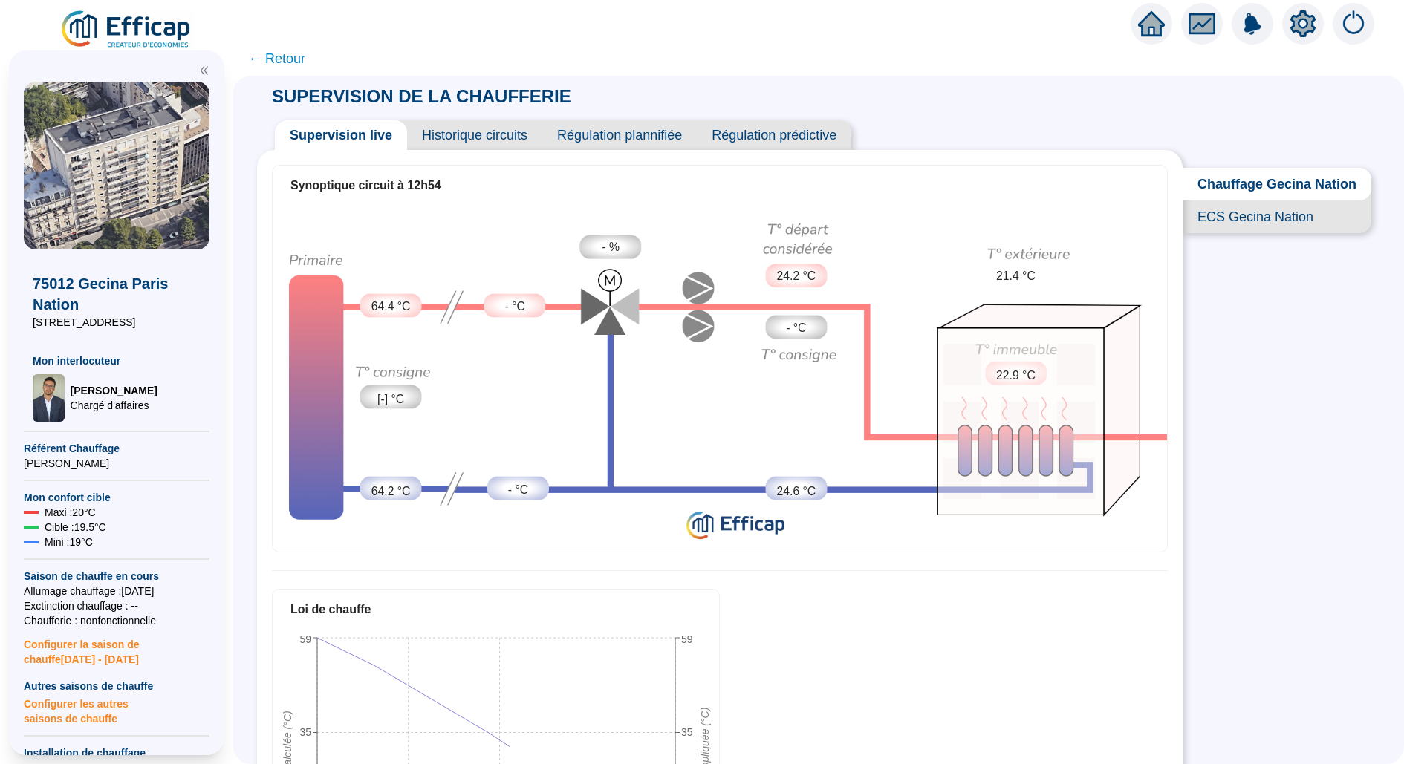
click at [469, 131] on span "Historique circuits" at bounding box center [474, 135] width 135 height 30
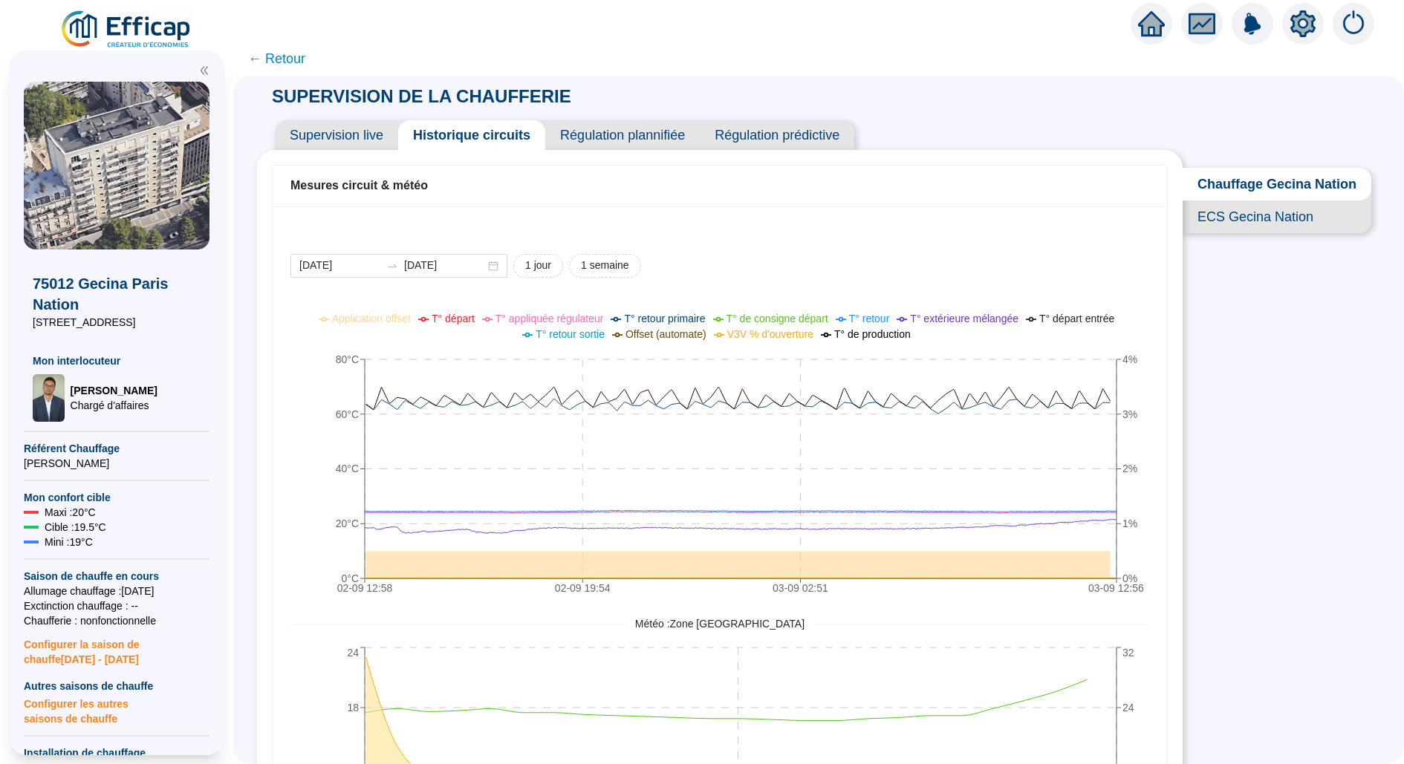
click at [1296, 21] on icon "setting" at bounding box center [1302, 23] width 25 height 24
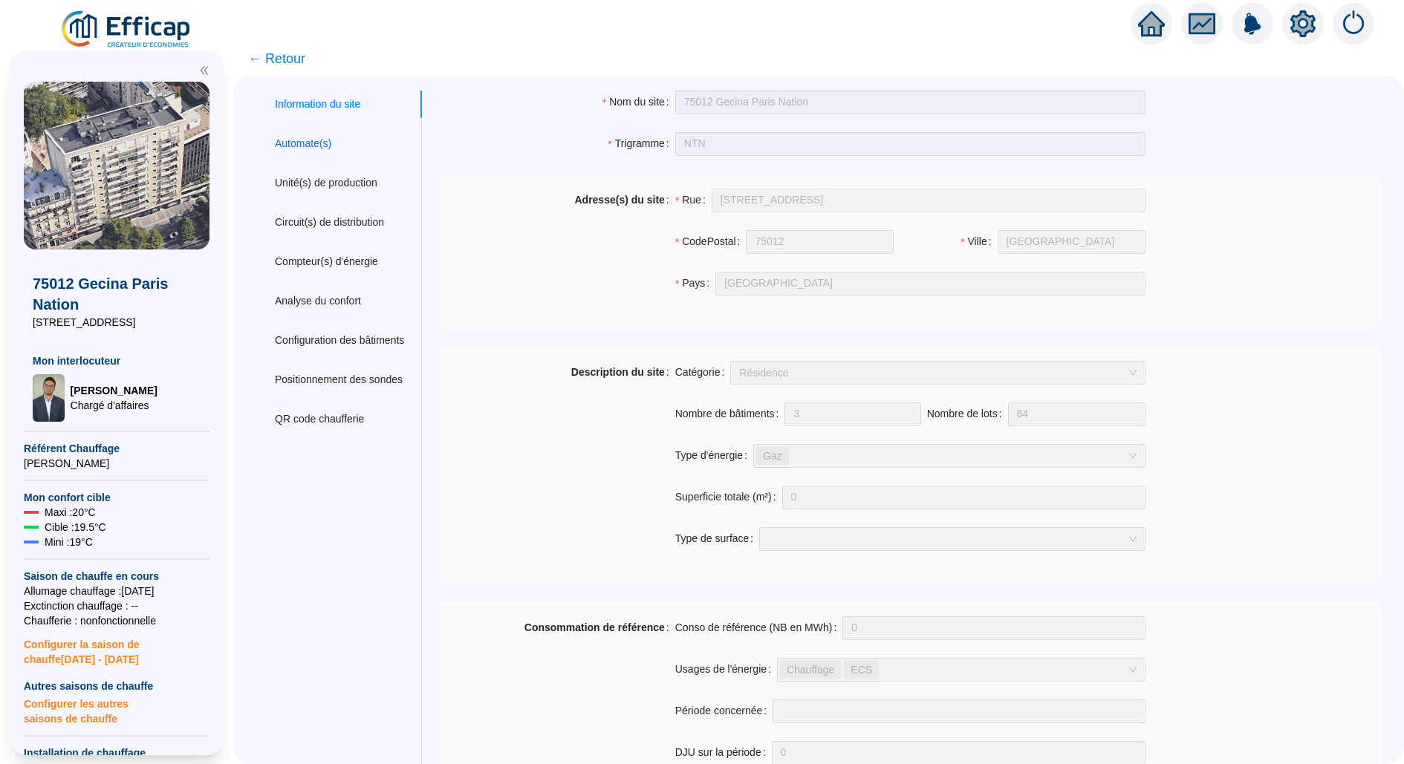
click at [331, 143] on div "Automate(s)" at bounding box center [303, 144] width 56 height 16
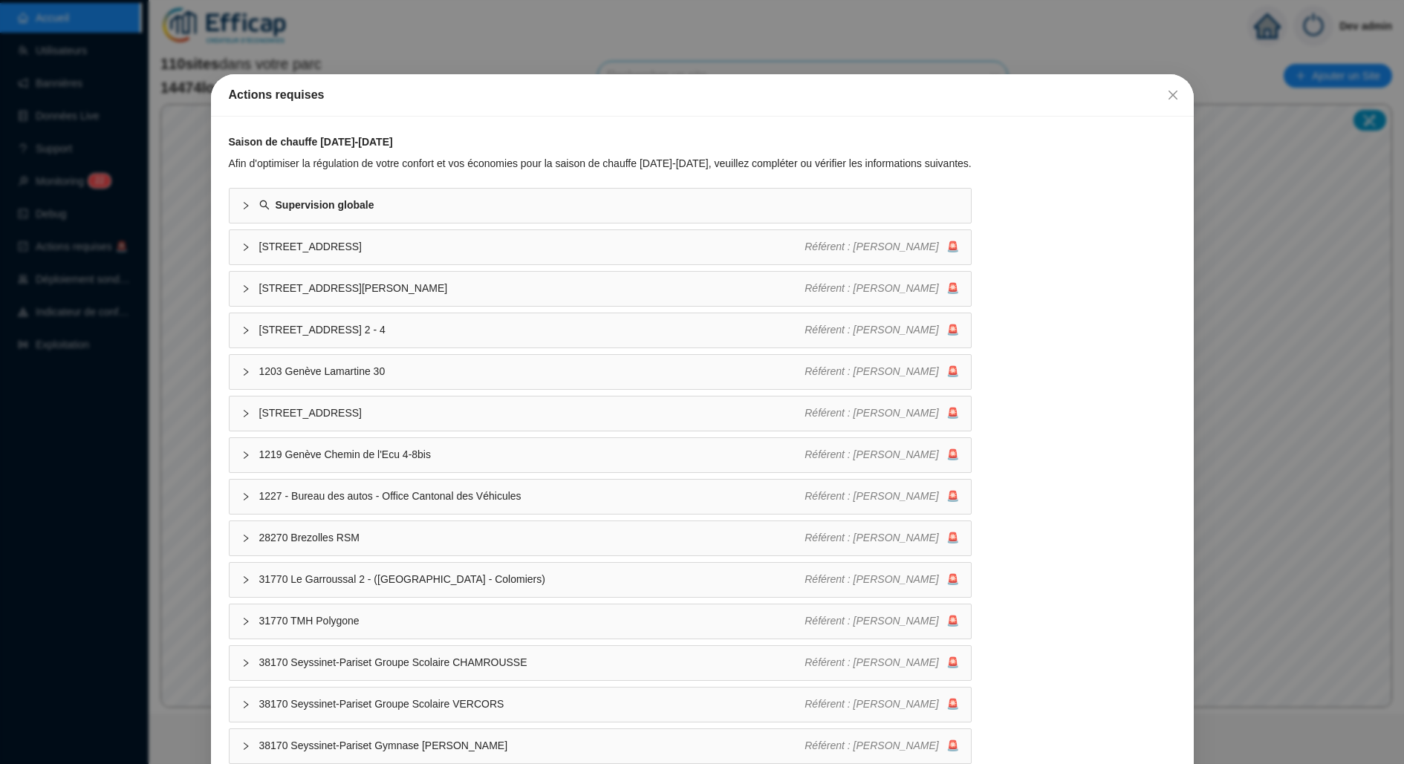
click at [0, 333] on div "Actions requises Saison de chauffe 2025-2026 Afin d'optimiser la régulation de …" at bounding box center [702, 382] width 1404 height 764
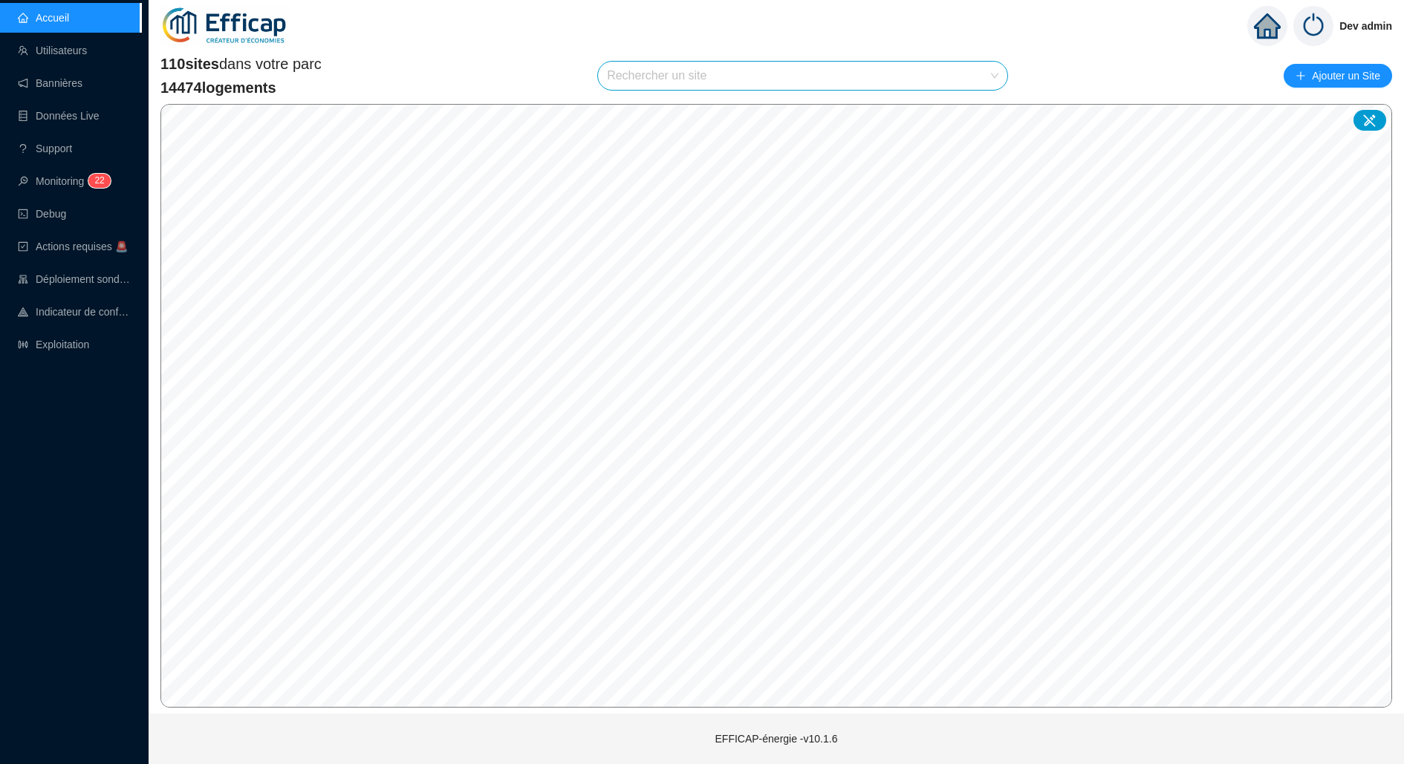
click at [903, 82] on input "search" at bounding box center [796, 76] width 378 height 28
type input "nation"
click at [981, 106] on icon at bounding box center [979, 111] width 10 height 10
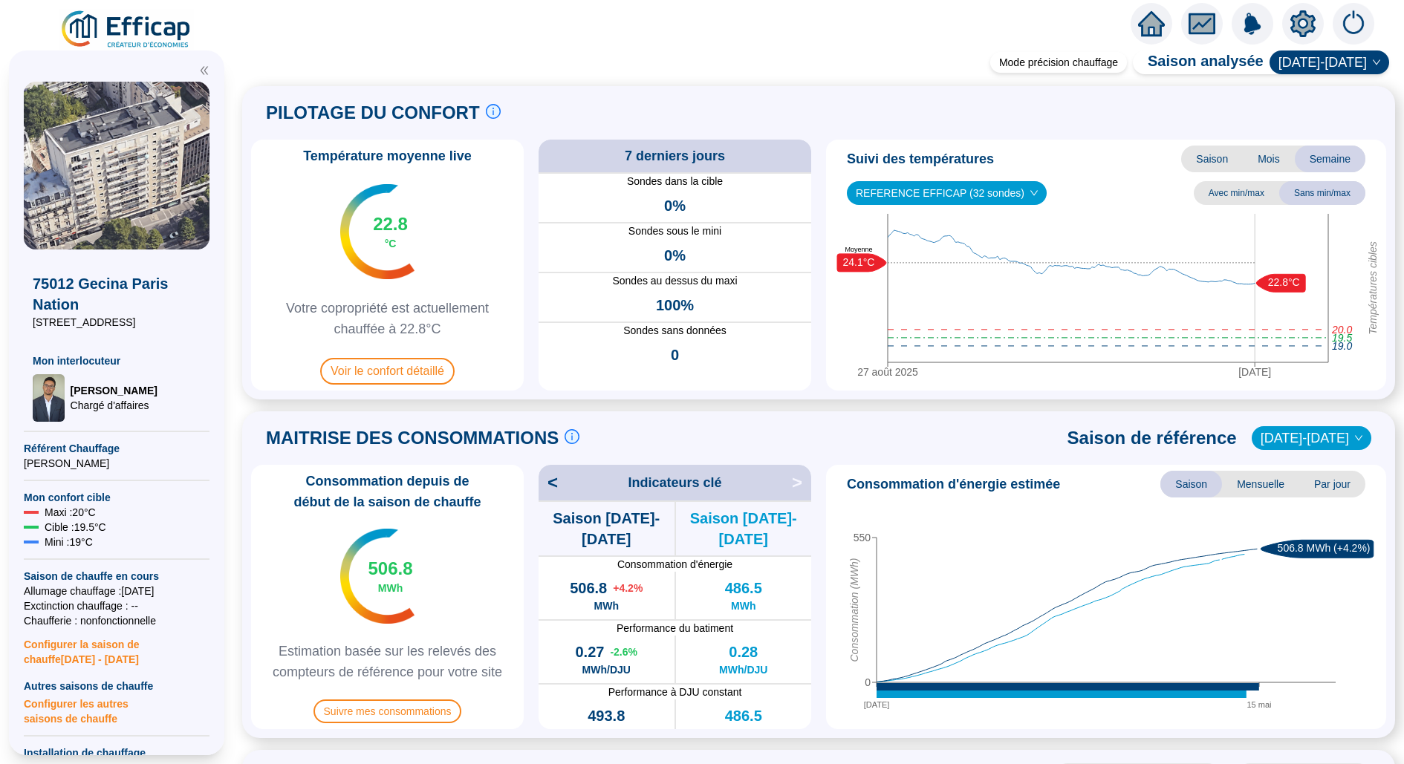
click at [1292, 33] on icon "setting" at bounding box center [1302, 23] width 27 height 27
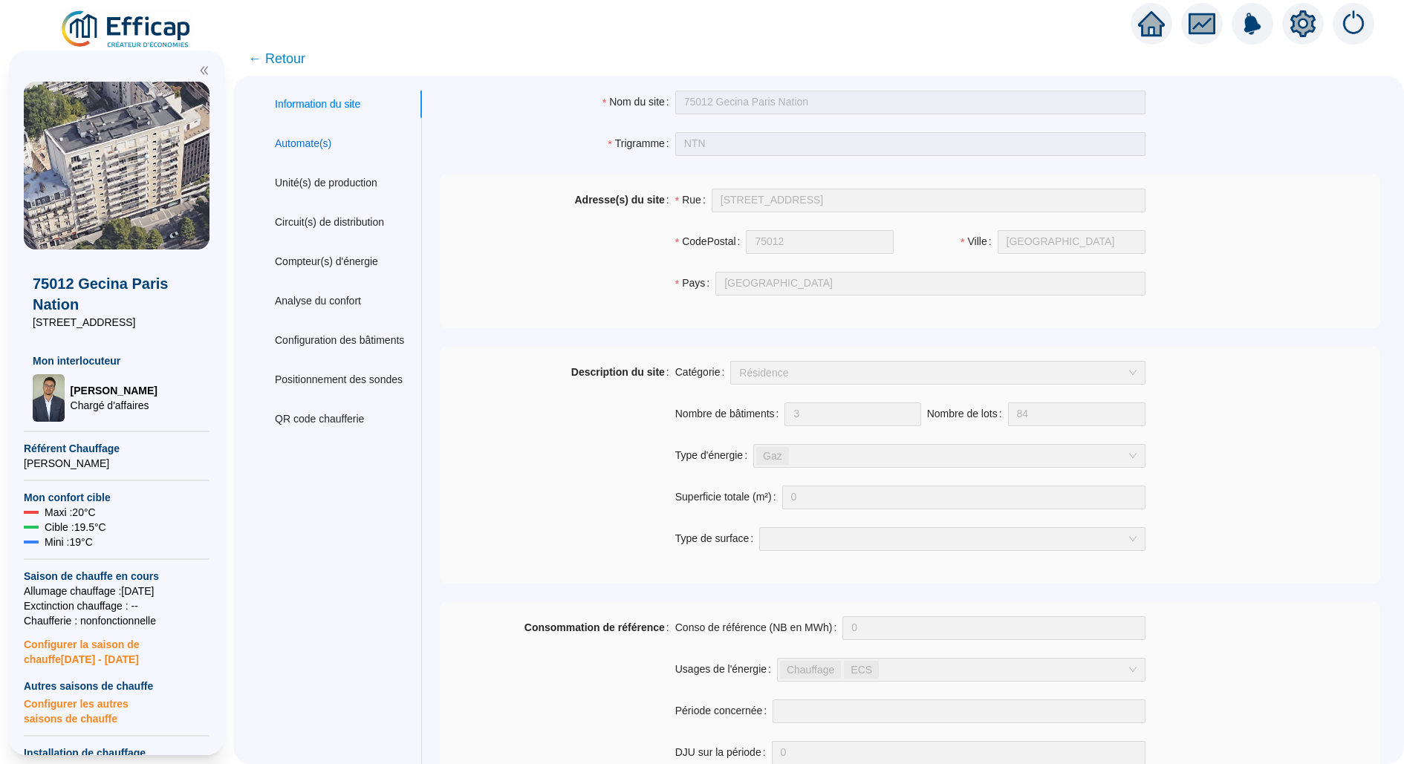
click at [316, 137] on div "Automate(s)" at bounding box center [303, 144] width 56 height 16
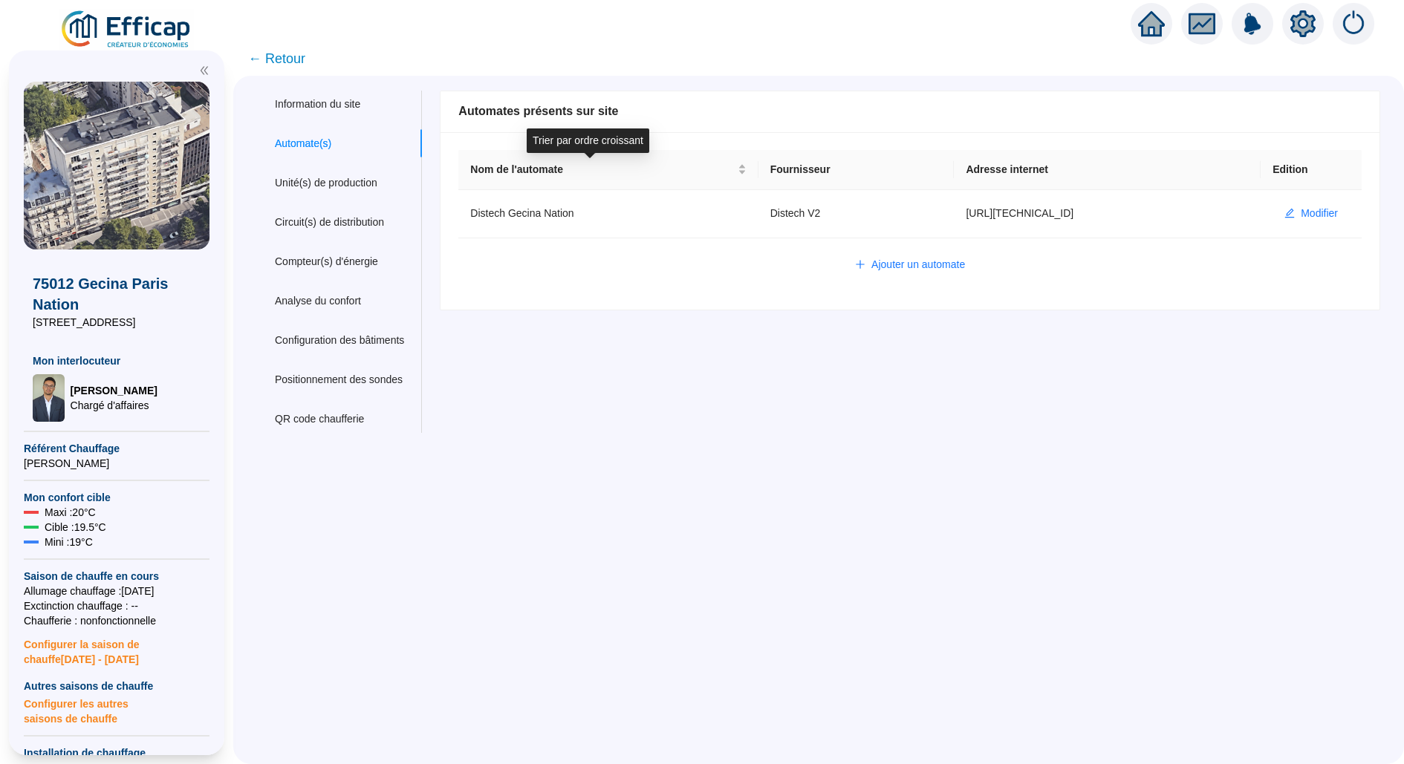
type input "admin-efficap"
click at [1295, 207] on button "Modifier" at bounding box center [1310, 214] width 77 height 24
type input "Distech Gecina Nation"
type input "http://10.132.0.5:8080/gecina-nation"
type input "AV1001"
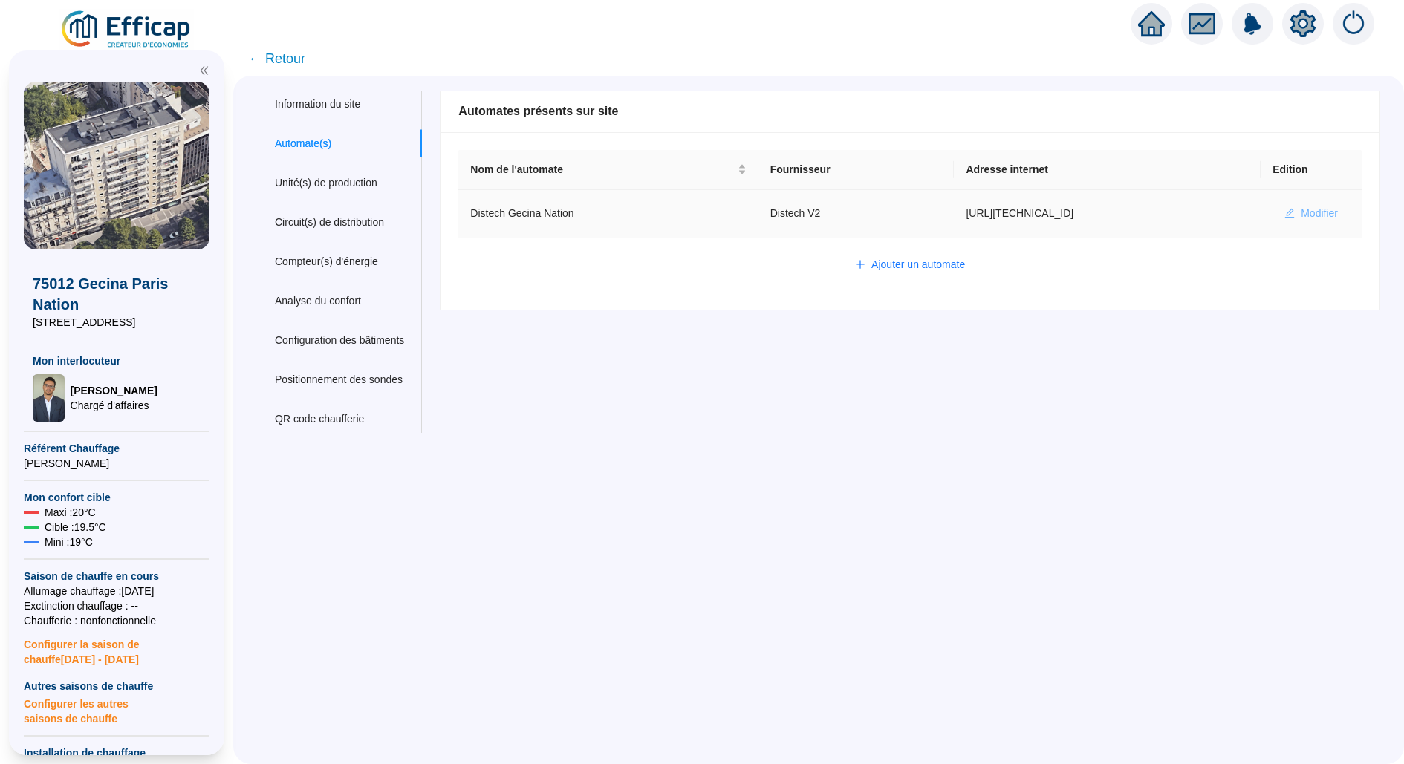
type input "AV1002"
type input "AV1000"
type input "BV1000"
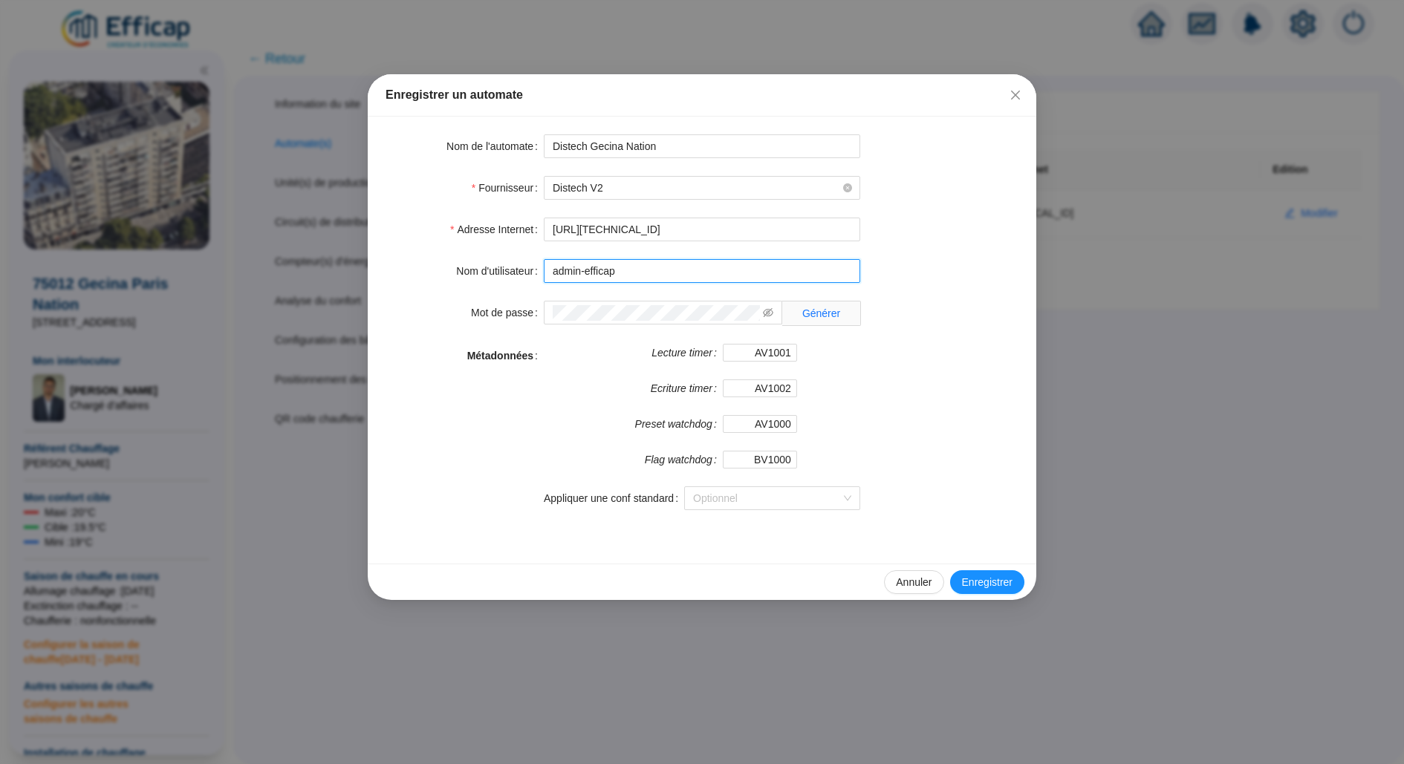
click at [670, 275] on input "admin-efficap" at bounding box center [702, 271] width 316 height 24
click at [771, 313] on icon "eye-invisible" at bounding box center [768, 312] width 10 height 9
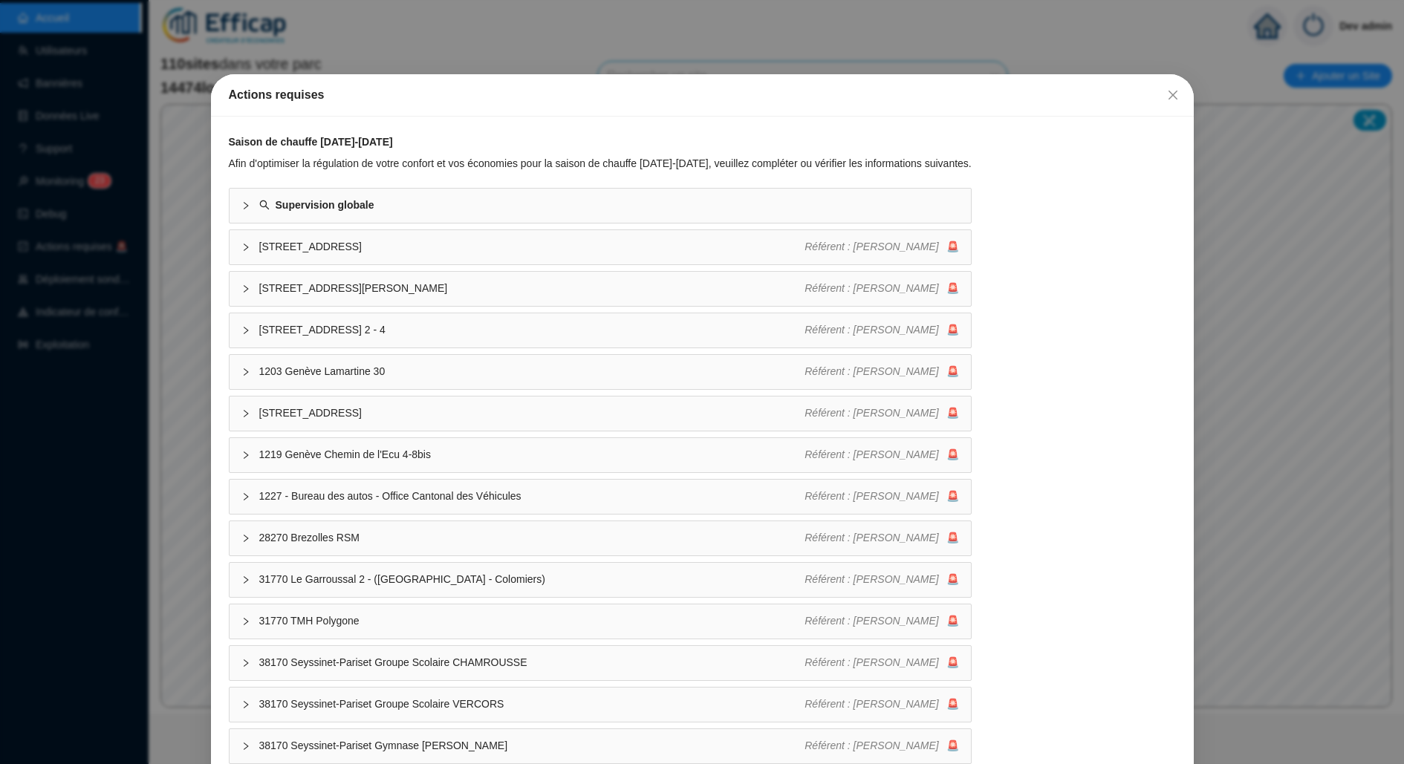
click at [665, 30] on div "Actions requises Saison de chauffe [DATE]-[DATE] Afin d'optimiser la régulation…" at bounding box center [702, 382] width 1404 height 764
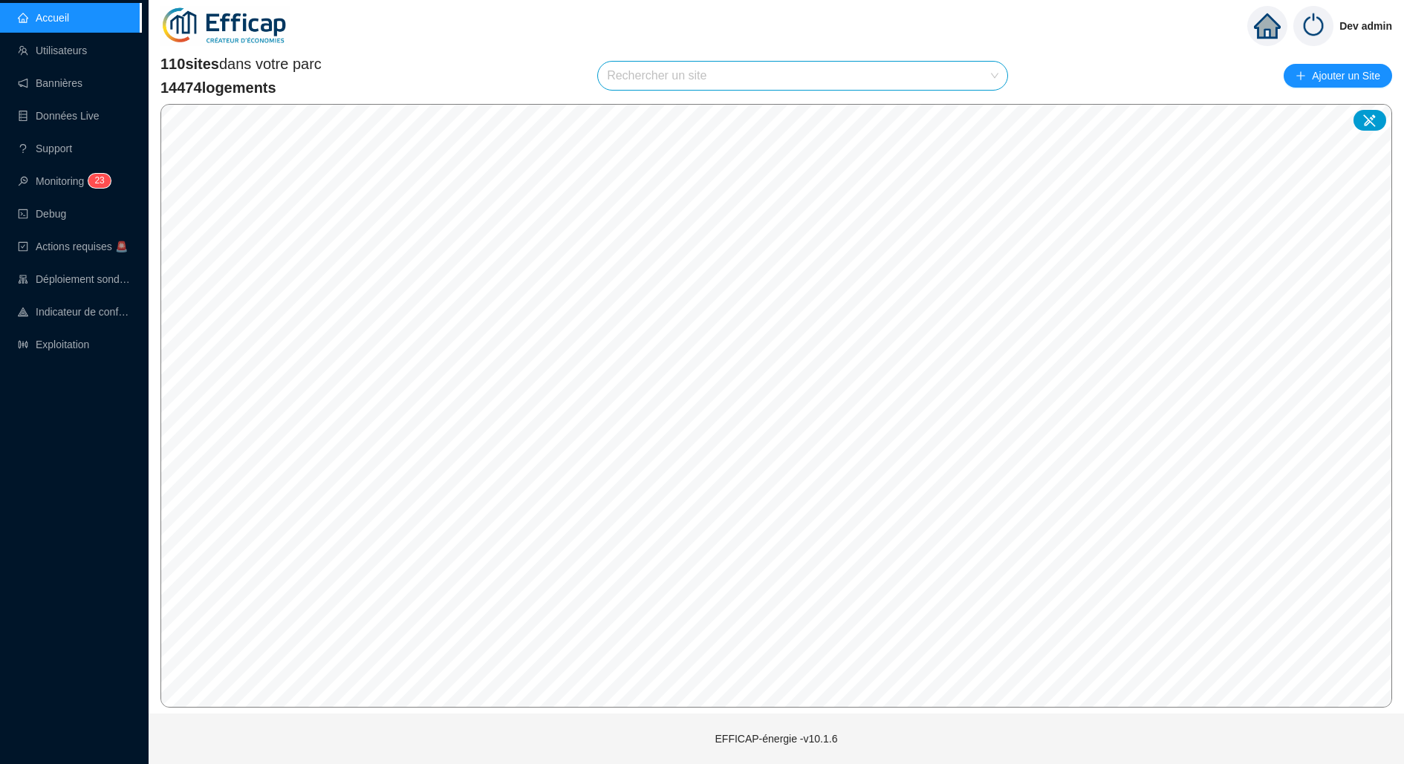
click at [782, 74] on input "search" at bounding box center [796, 76] width 378 height 28
type input "lamarti"
click at [989, 106] on div at bounding box center [979, 111] width 34 height 22
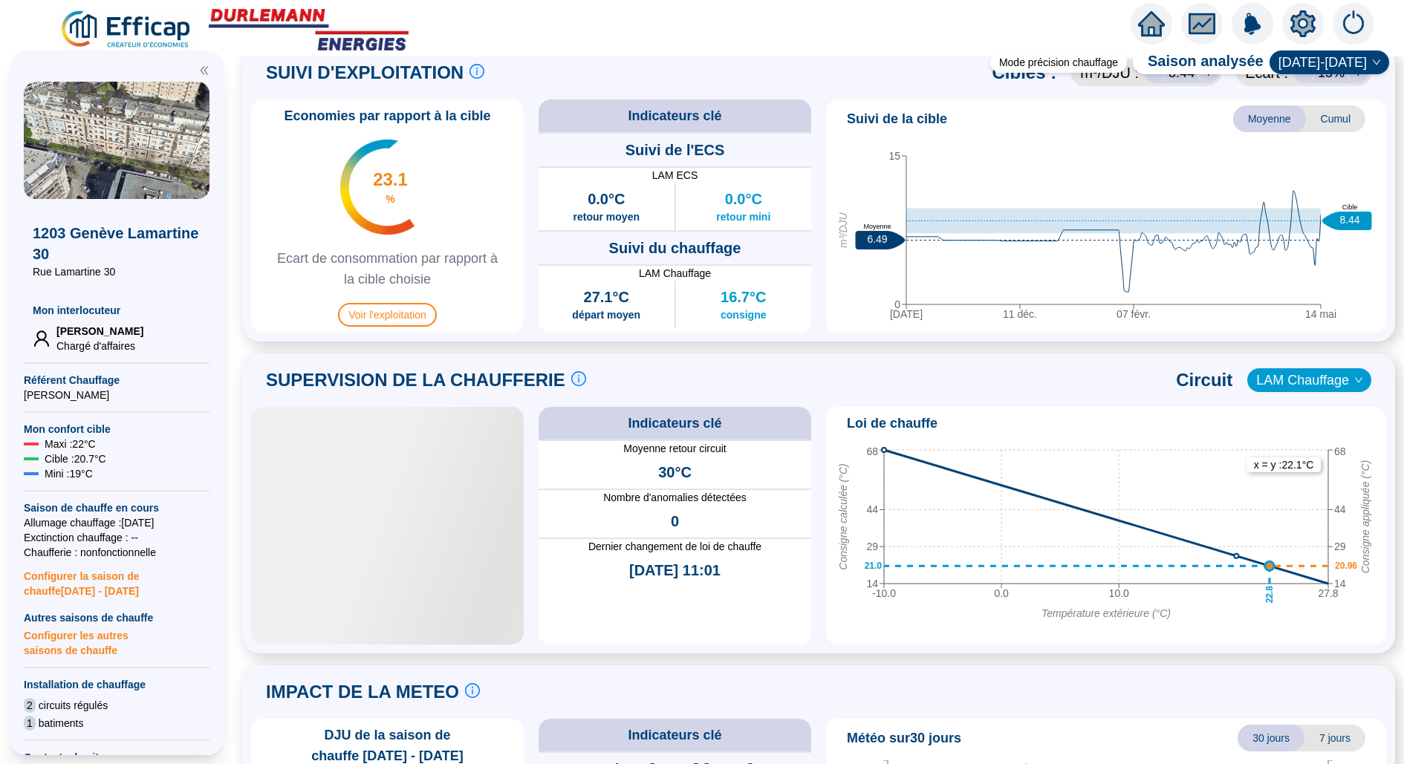
scroll to position [433, 0]
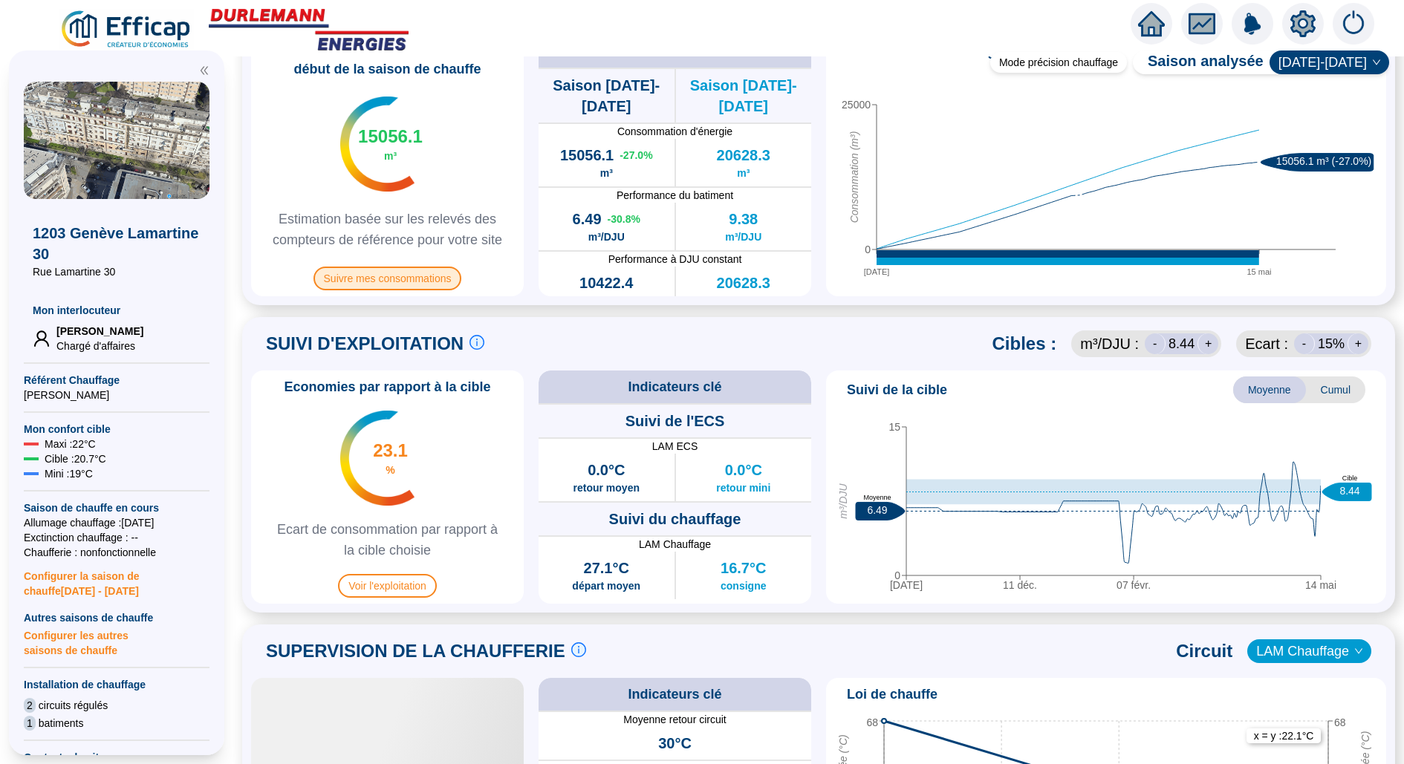
click at [411, 272] on span "Suivre mes consommations" at bounding box center [387, 279] width 149 height 24
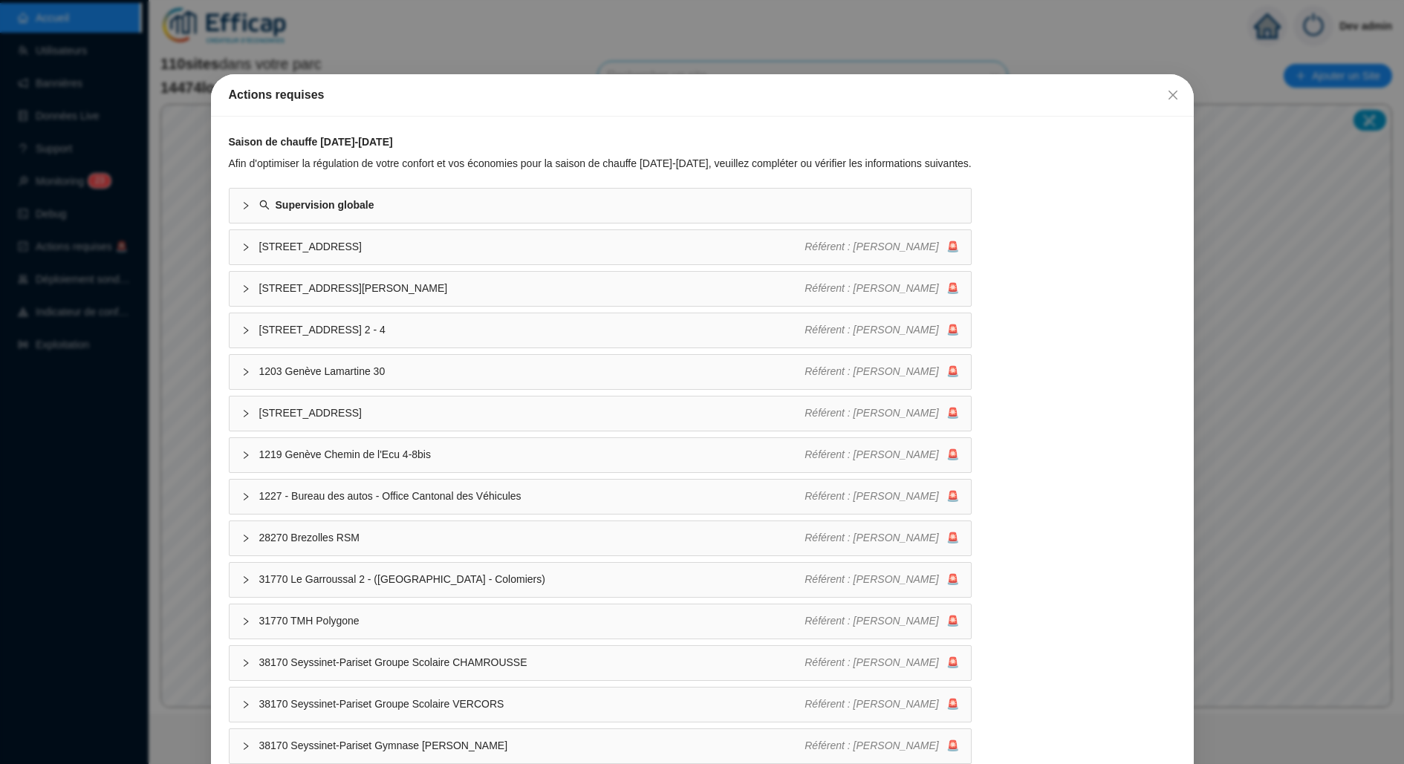
click at [8, 133] on div "Actions requises Saison de chauffe [DATE]-[DATE] Afin d'optimiser la régulation…" at bounding box center [702, 382] width 1404 height 764
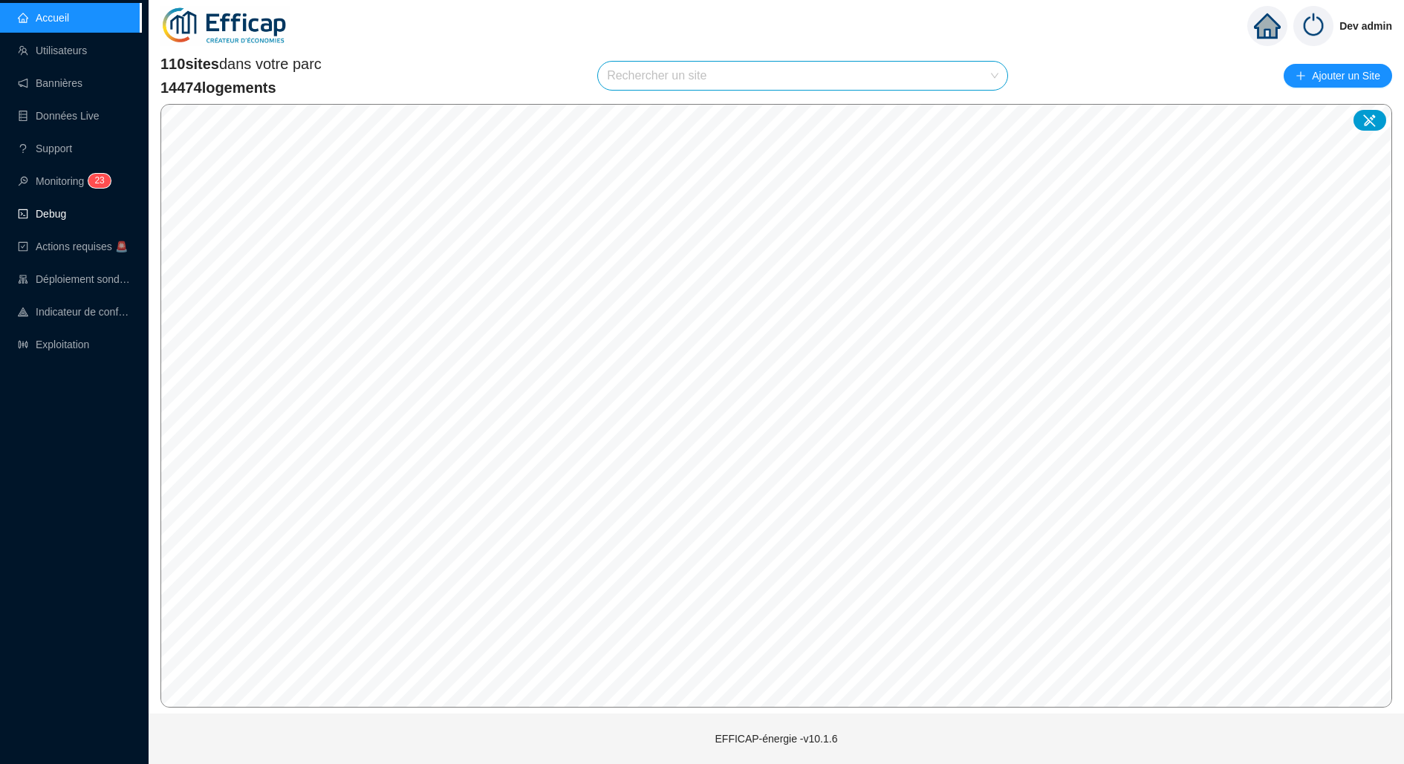
click at [66, 208] on link "Debug" at bounding box center [42, 214] width 48 height 12
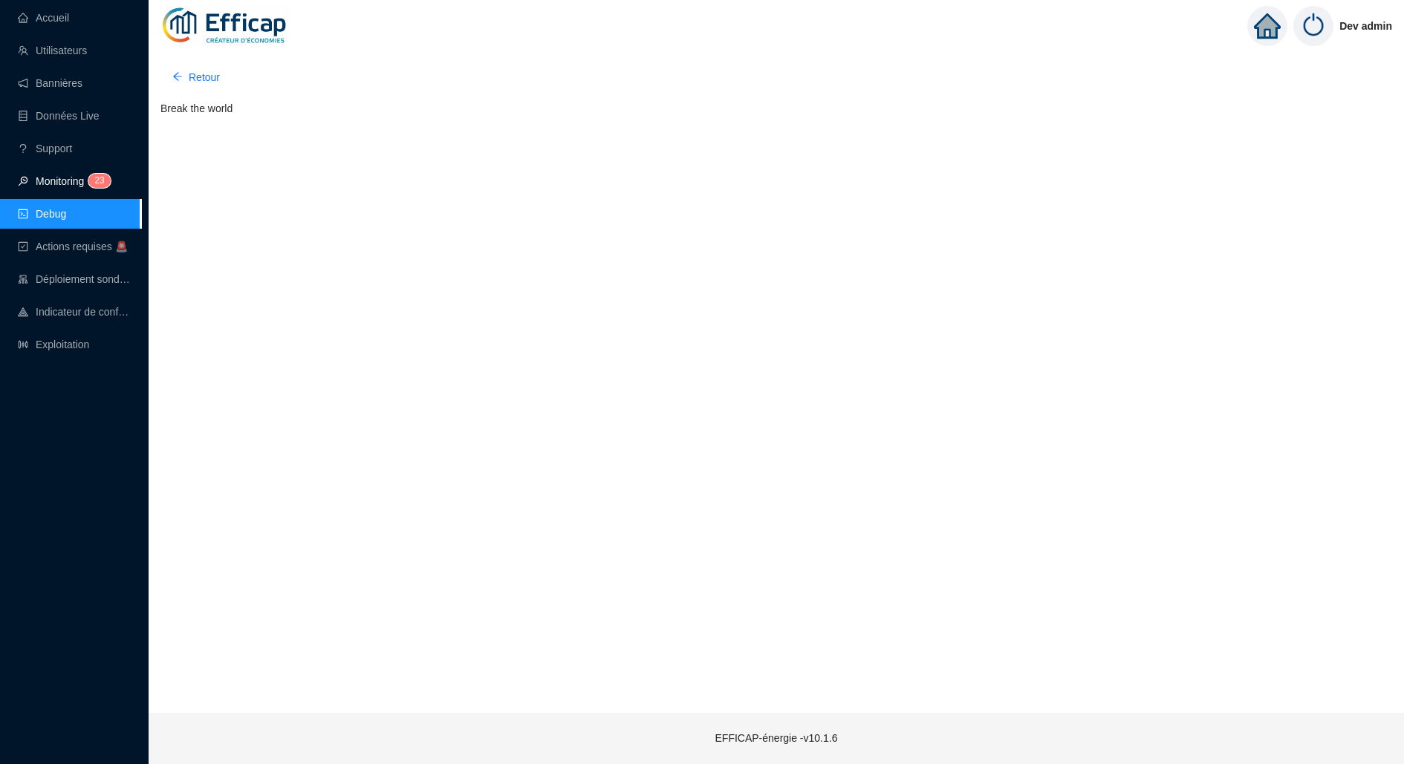
click at [105, 184] on span "3" at bounding box center [102, 180] width 5 height 10
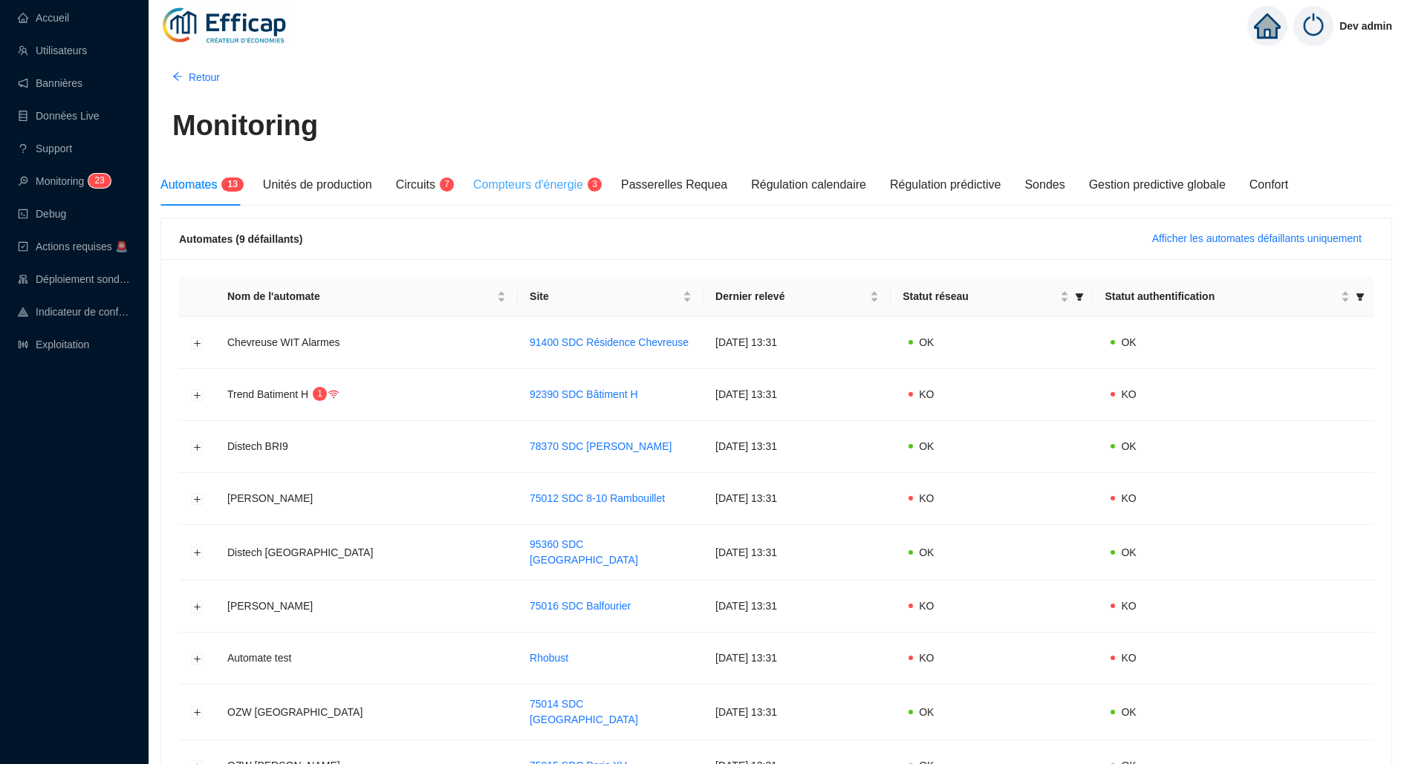
click at [557, 164] on div "Compteurs d'énergie 3" at bounding box center [535, 185] width 124 height 42
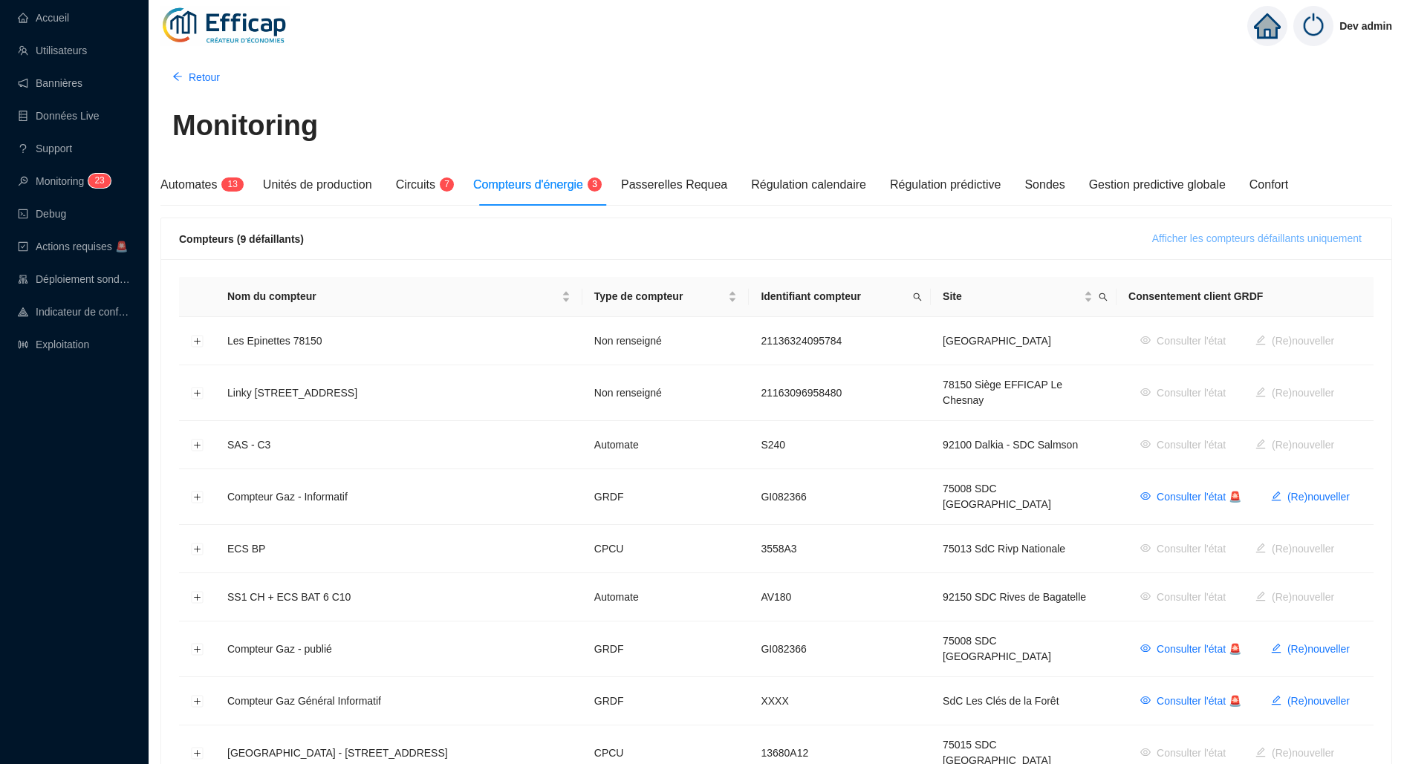
click at [1295, 244] on span "Afficher les compteurs défaillants uniquement" at bounding box center [1256, 239] width 209 height 16
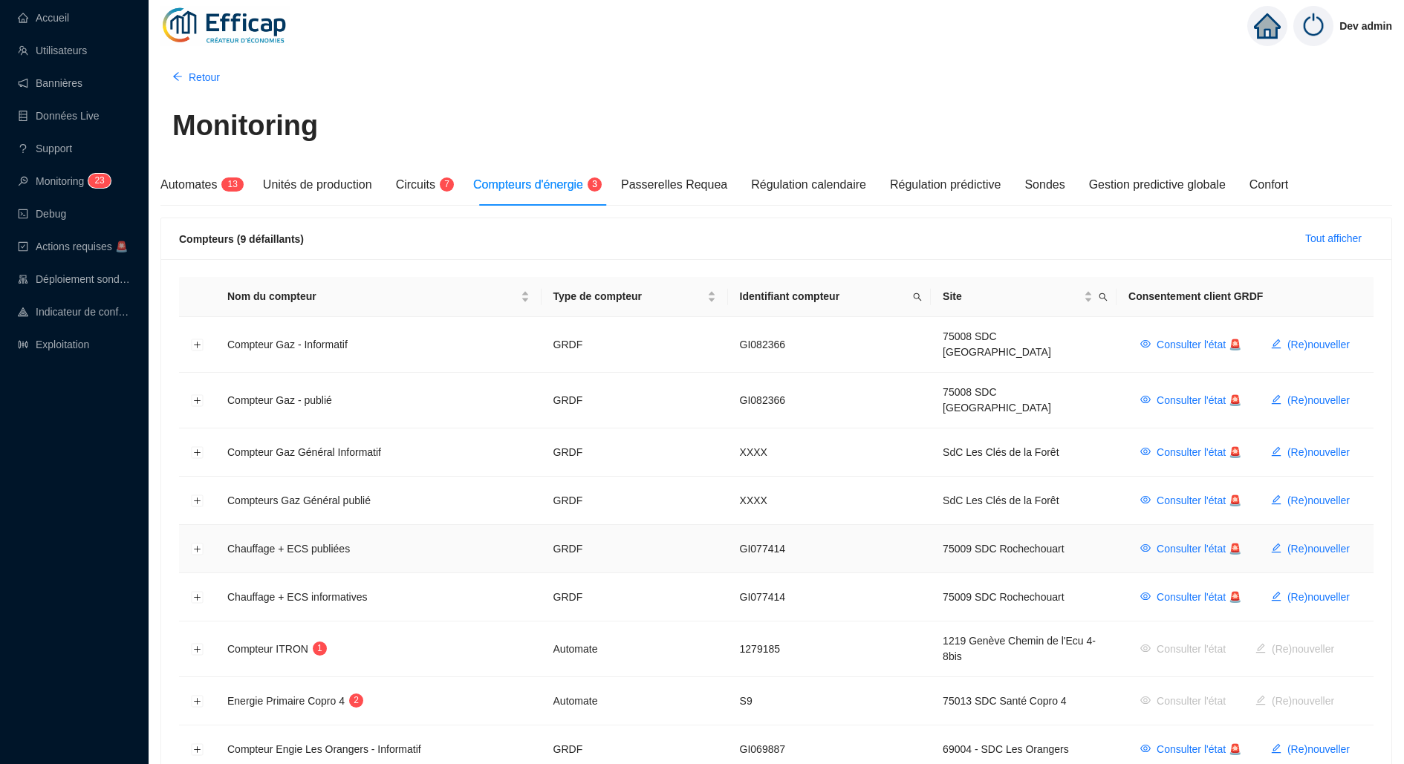
scroll to position [114, 0]
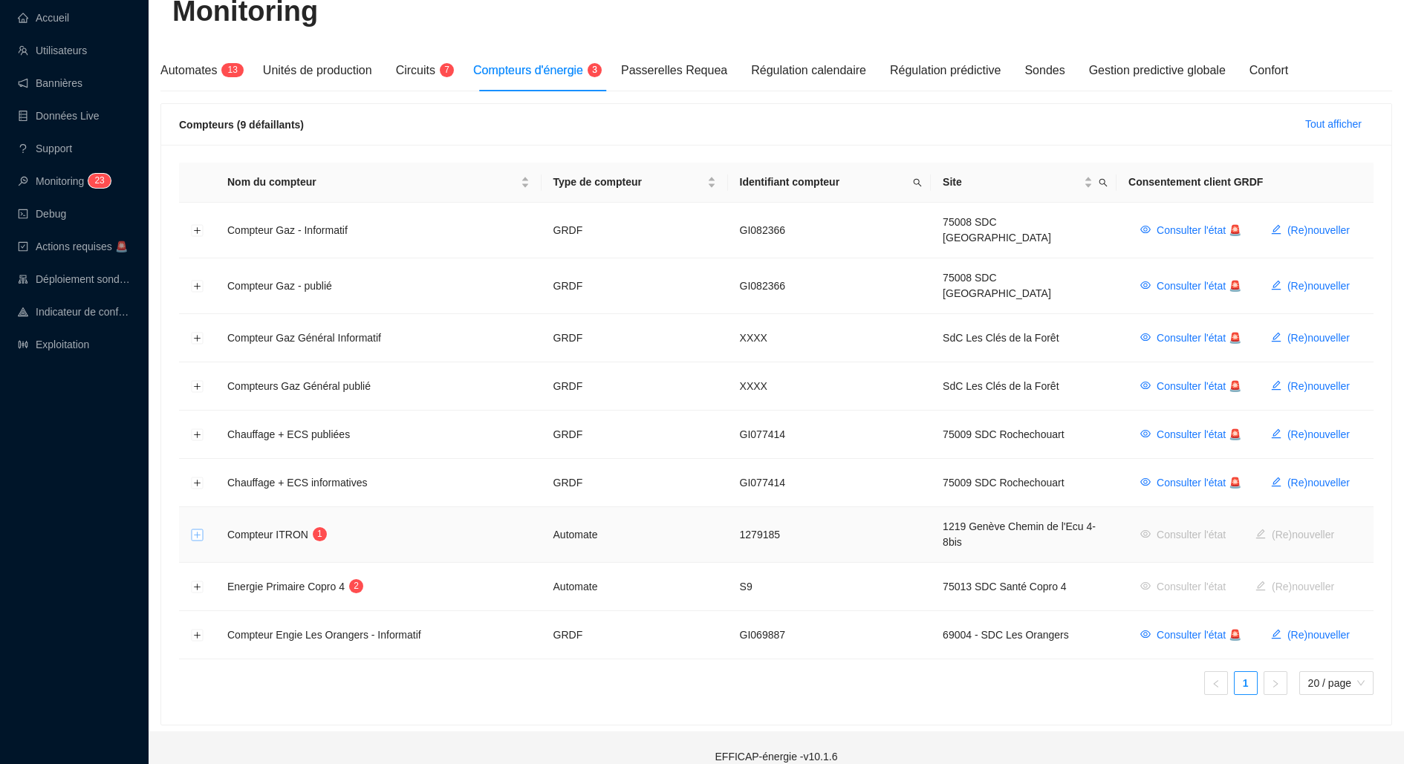
click at [196, 530] on button "Développer la ligne" at bounding box center [198, 536] width 12 height 12
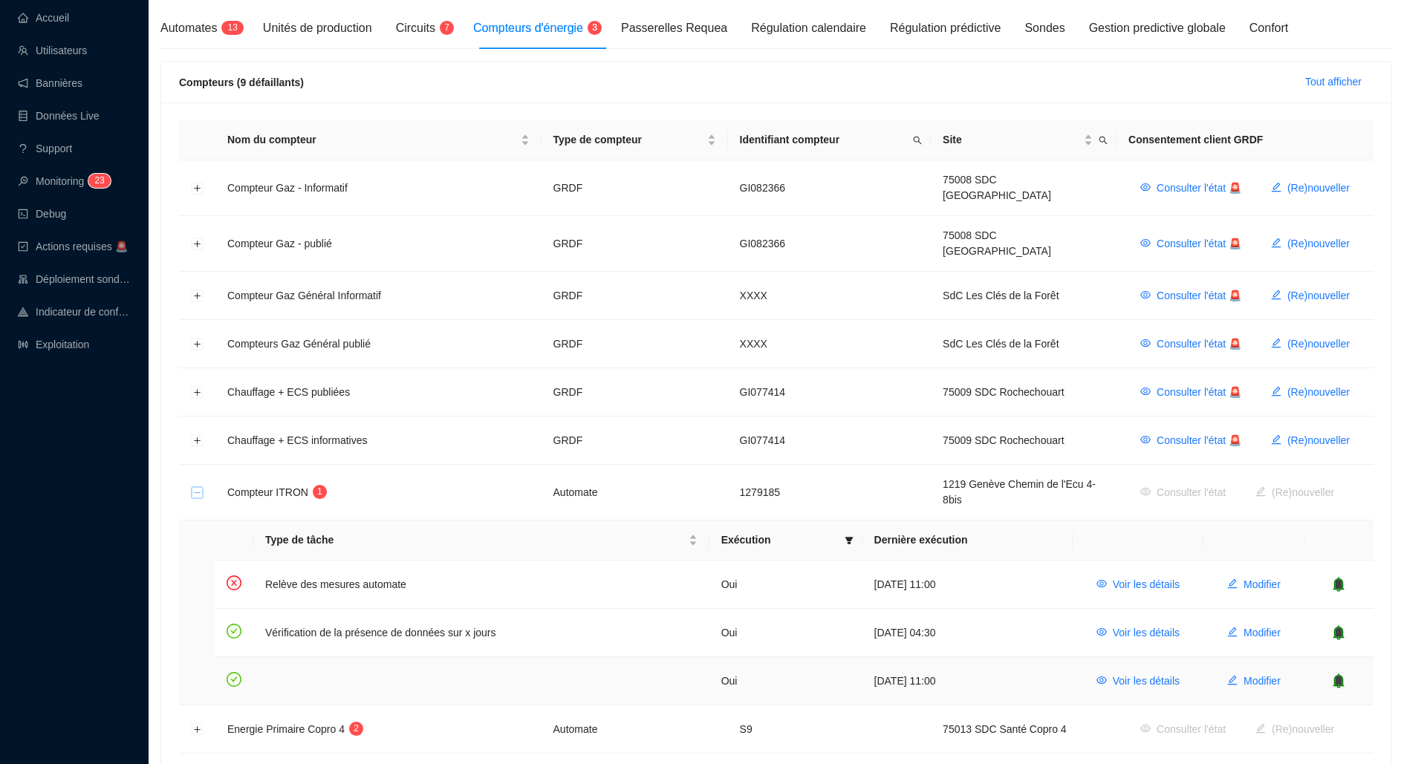
scroll to position [166, 0]
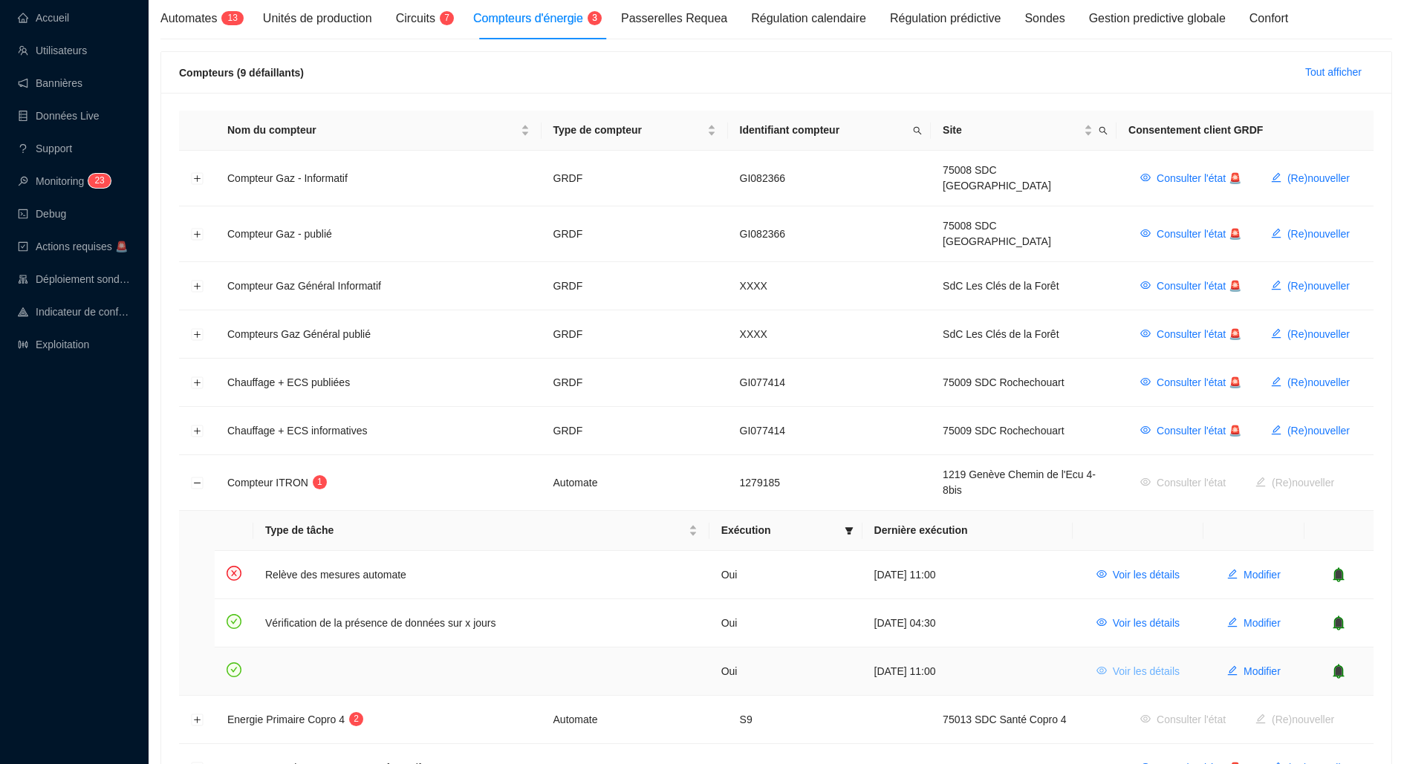
click at [1168, 664] on span "Voir les détails" at bounding box center [1146, 672] width 67 height 16
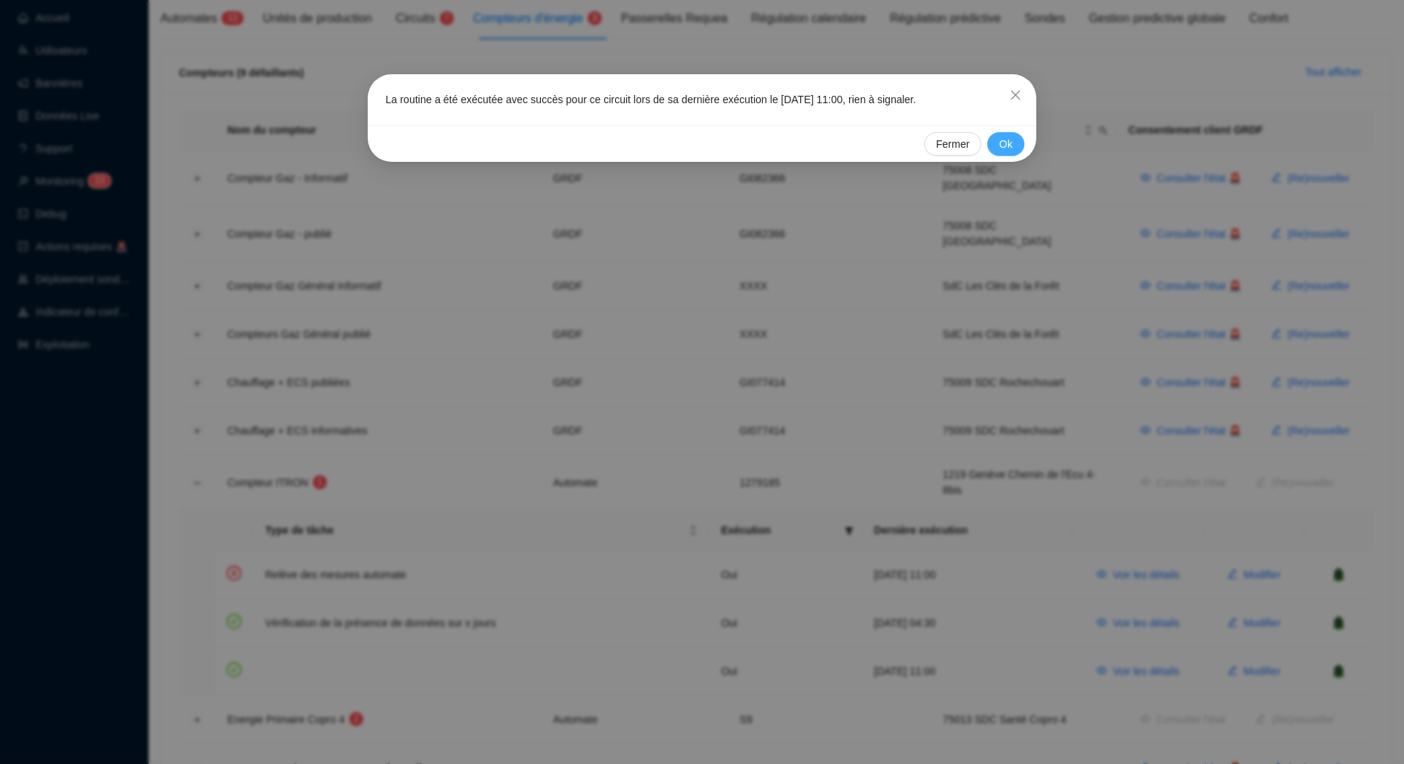
click at [995, 134] on button "Ok" at bounding box center [1005, 144] width 37 height 24
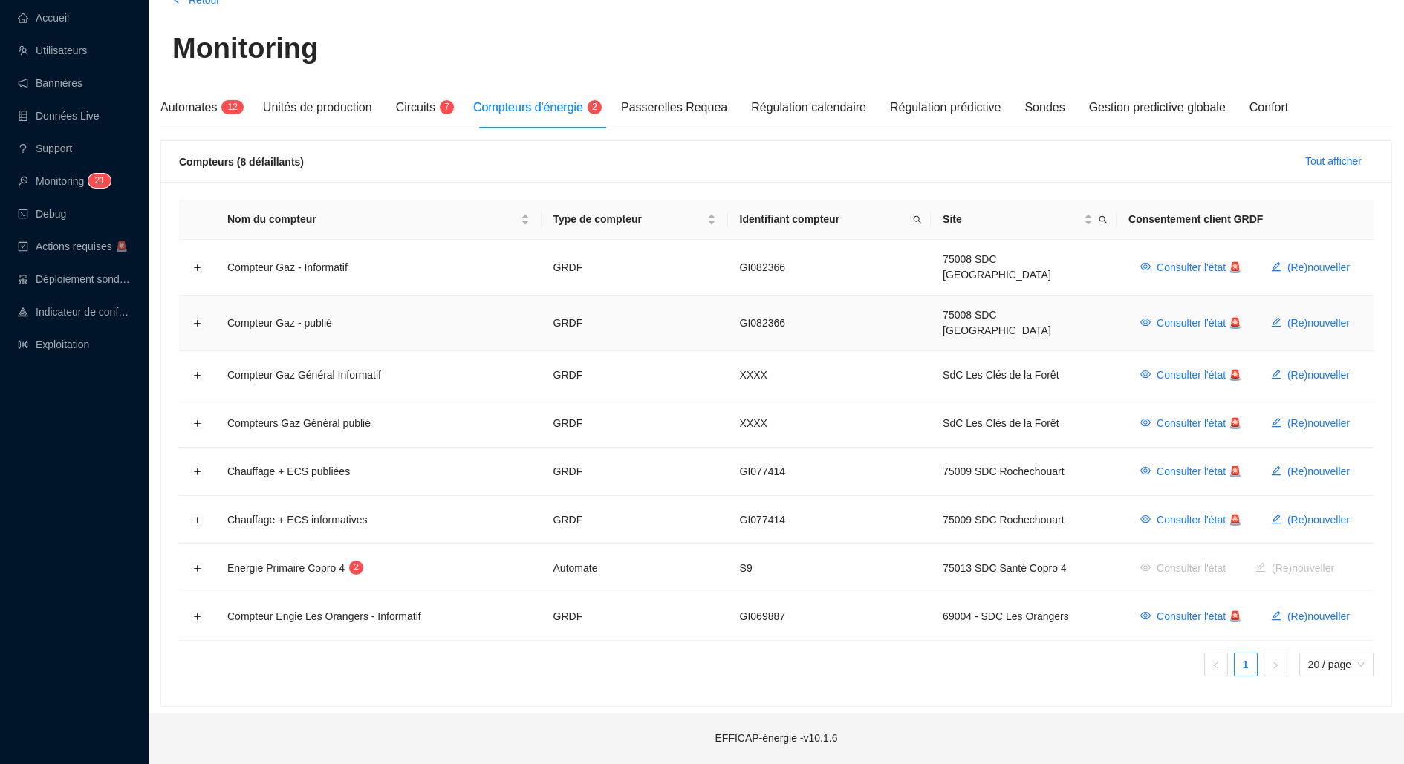
scroll to position [59, 0]
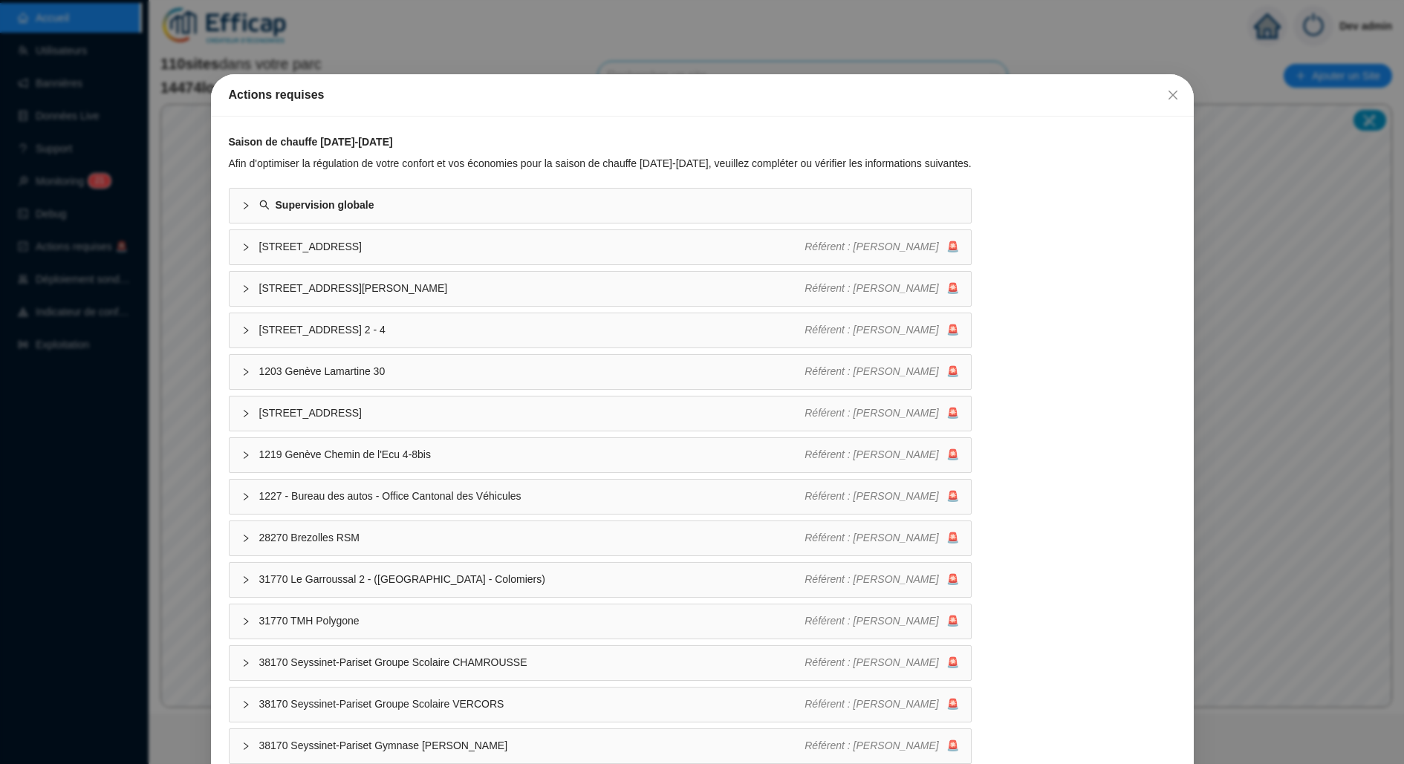
click at [414, 24] on div "Actions requises Saison de chauffe [DATE]-[DATE] Afin d'optimiser la régulation…" at bounding box center [702, 382] width 1404 height 764
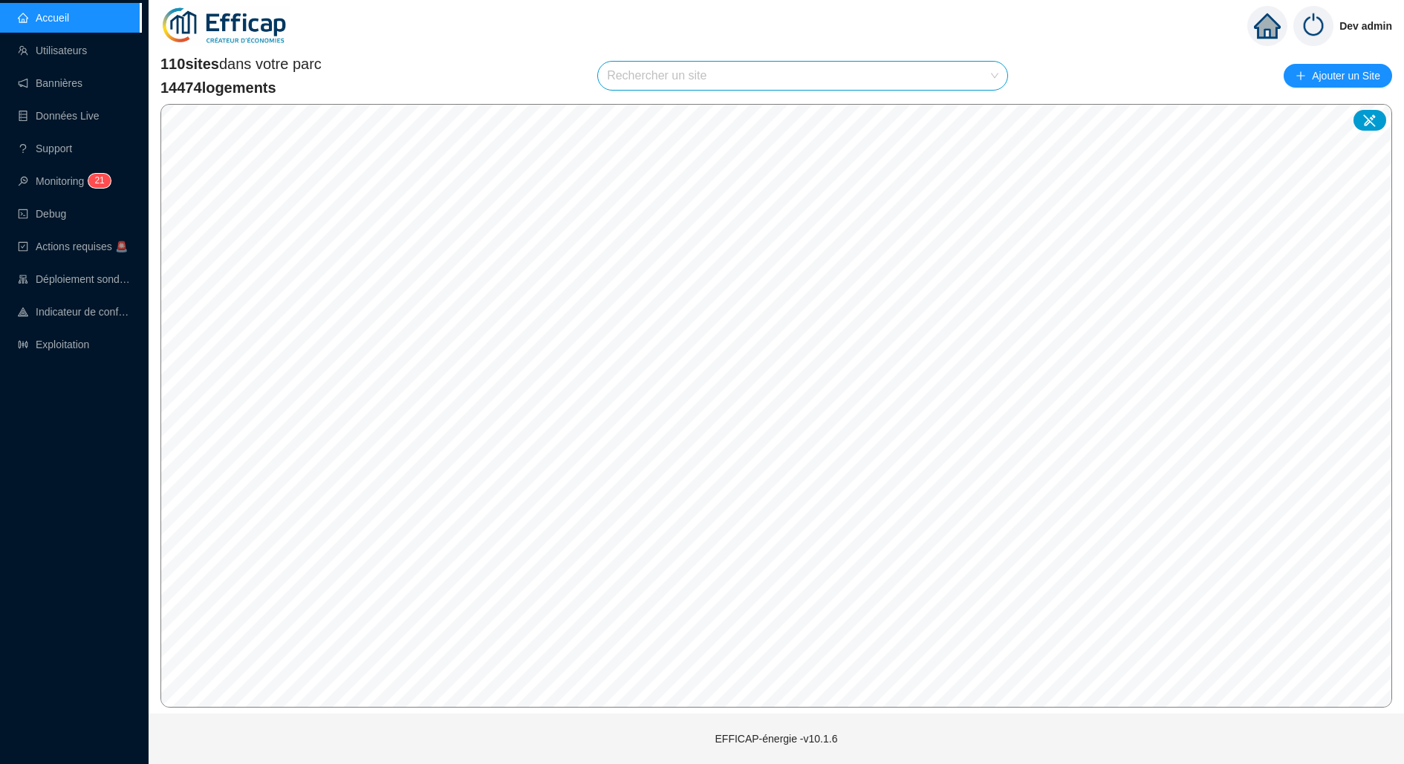
click at [755, 72] on input "search" at bounding box center [796, 76] width 378 height 28
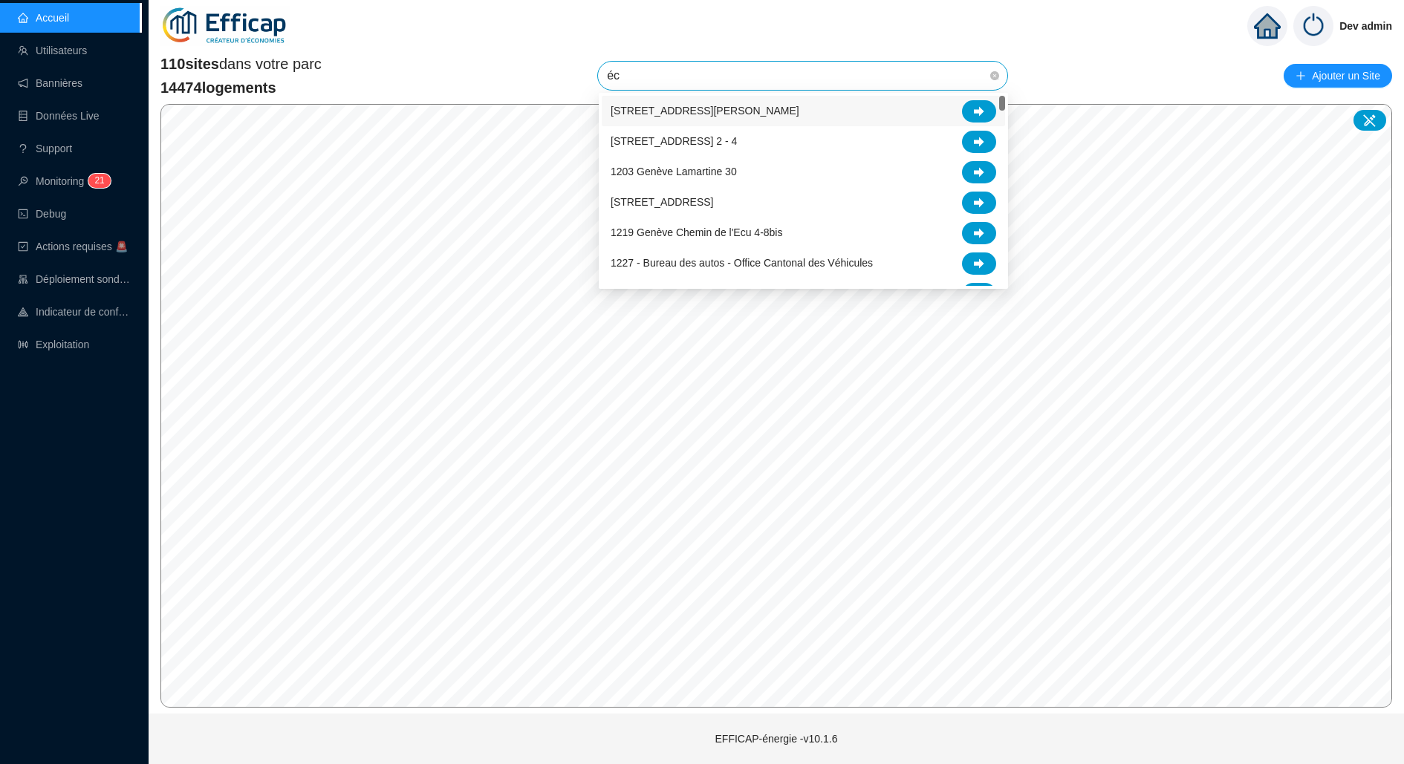
type input "écu"
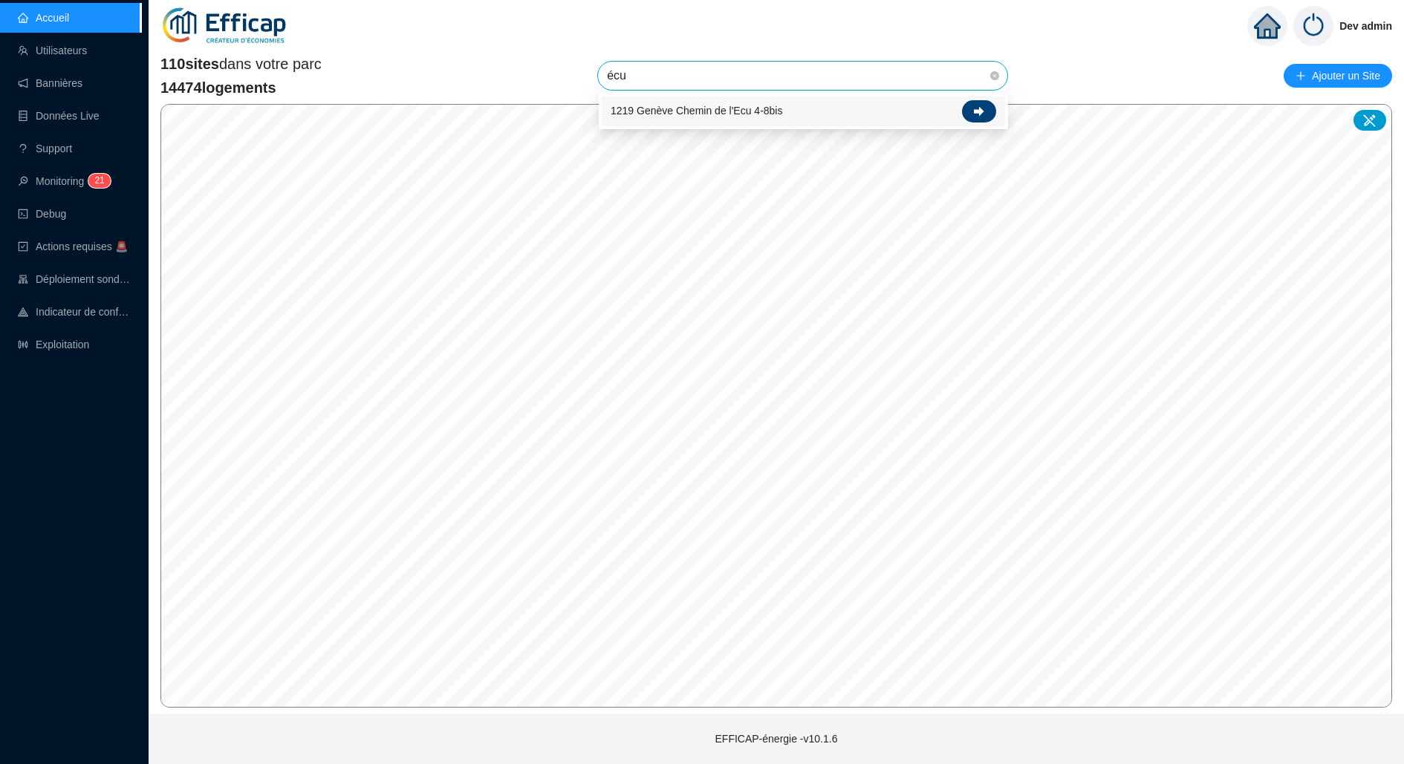
click at [979, 111] on icon at bounding box center [979, 111] width 10 height 10
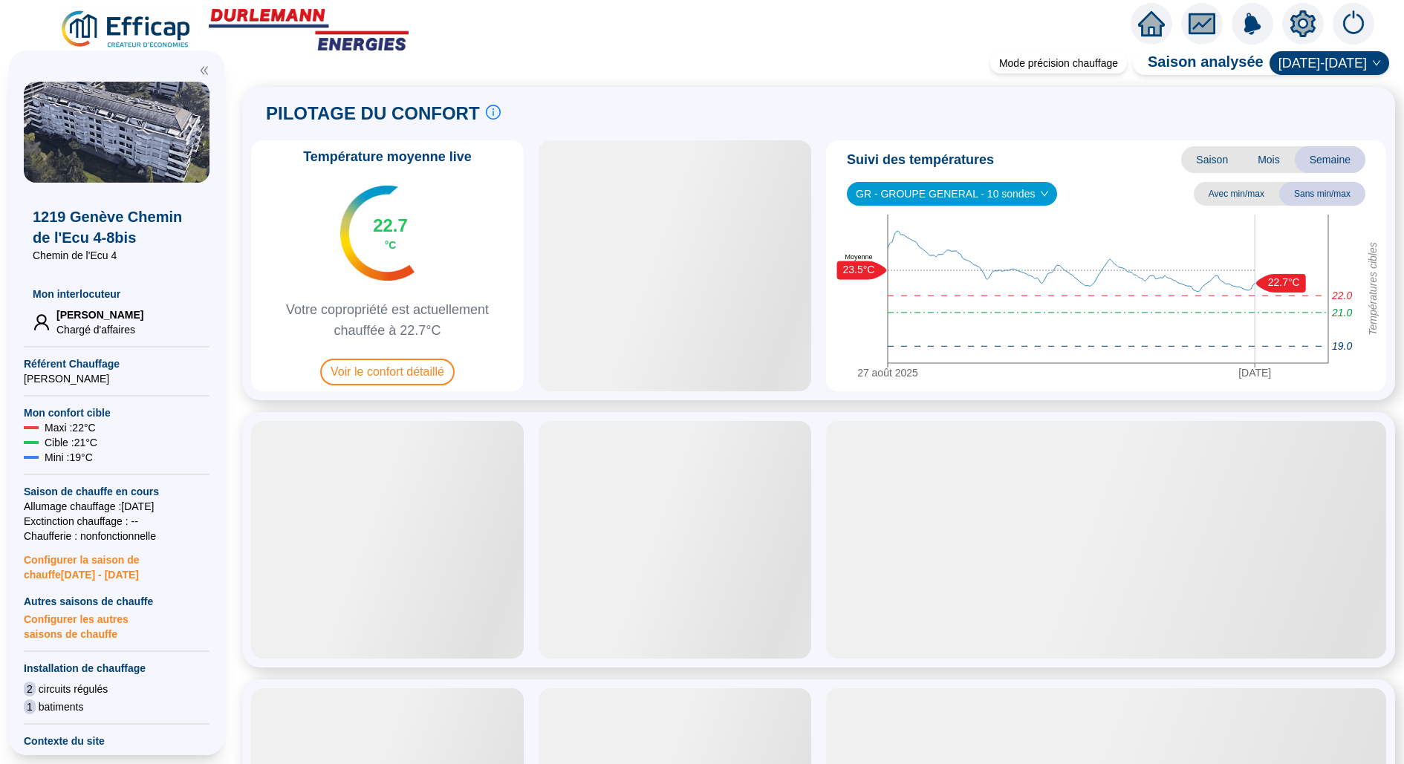
click at [1291, 23] on icon "setting" at bounding box center [1302, 23] width 27 height 27
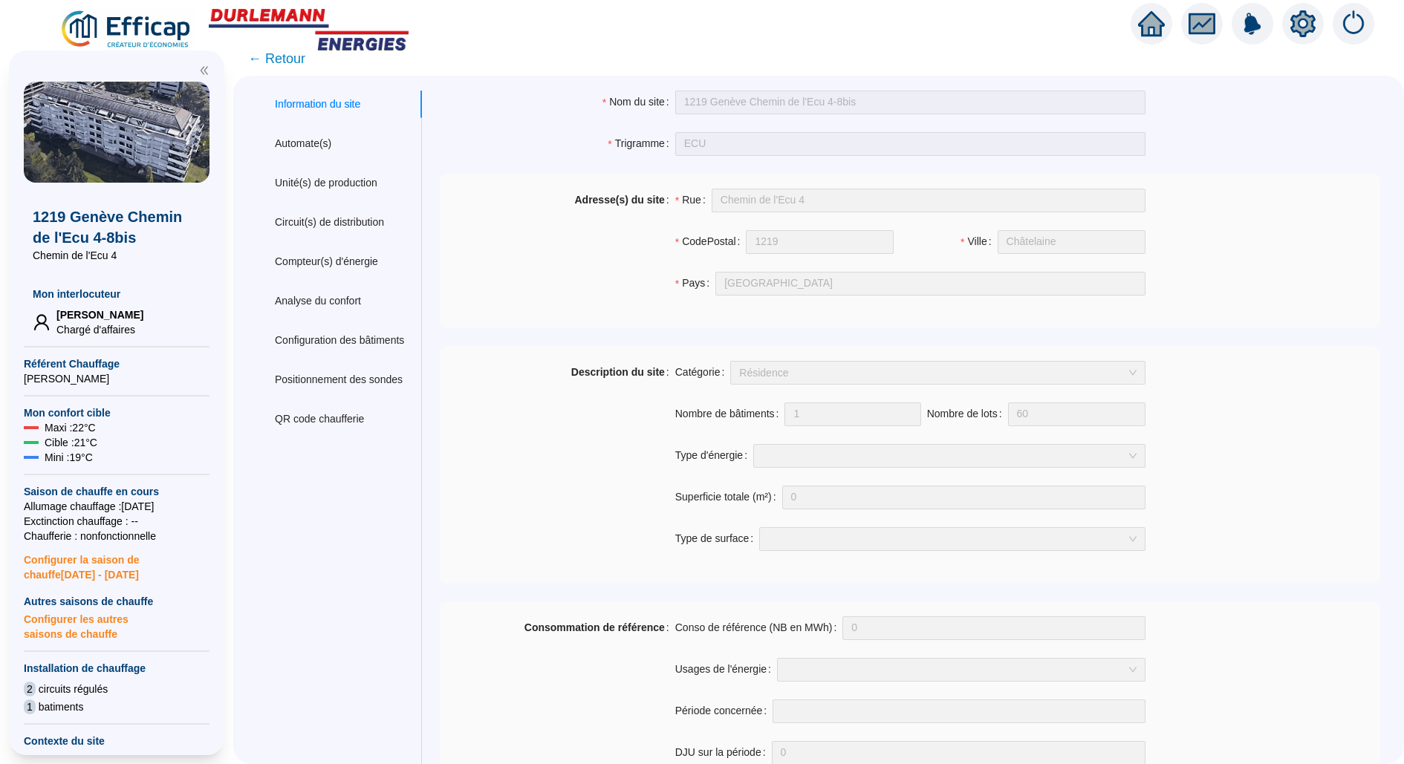
click at [289, 68] on span "← Retour" at bounding box center [276, 58] width 57 height 21
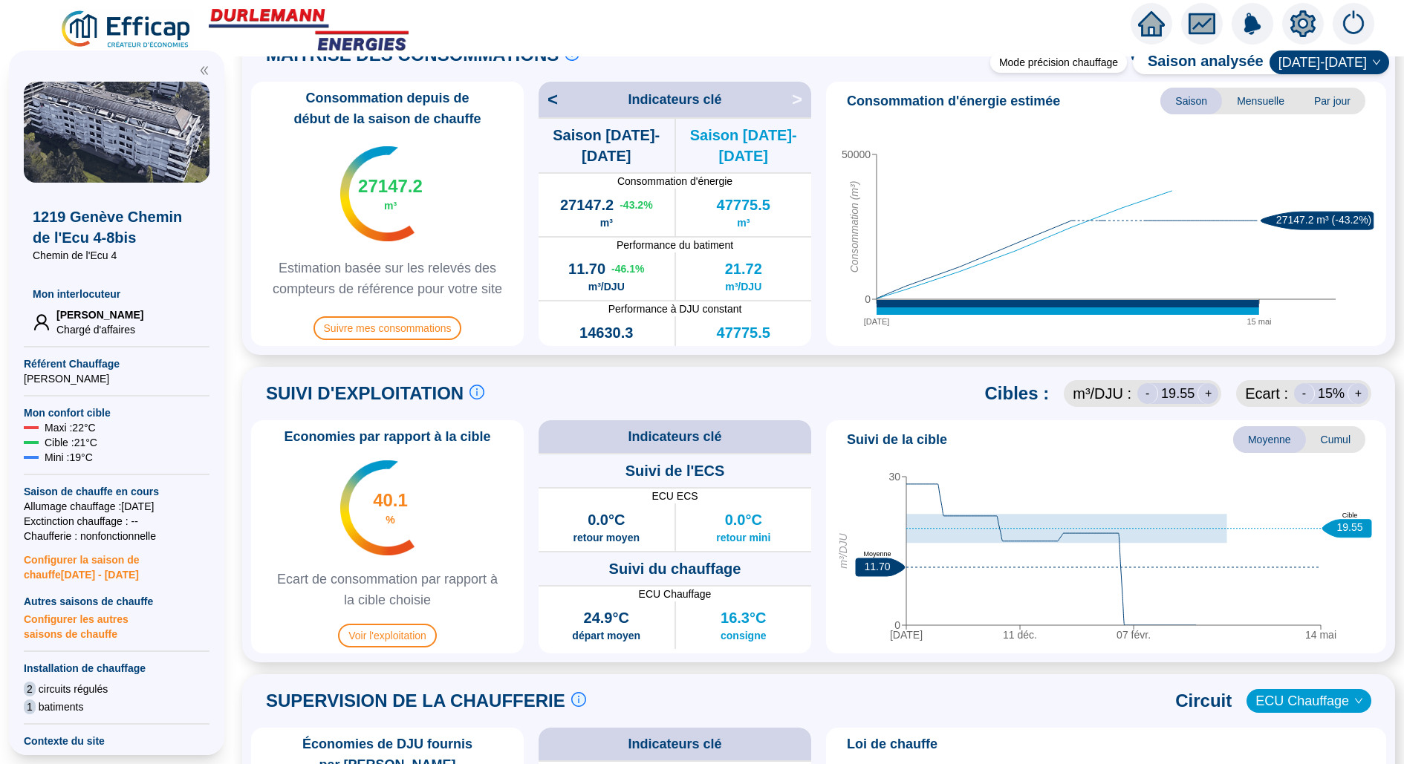
scroll to position [608, 0]
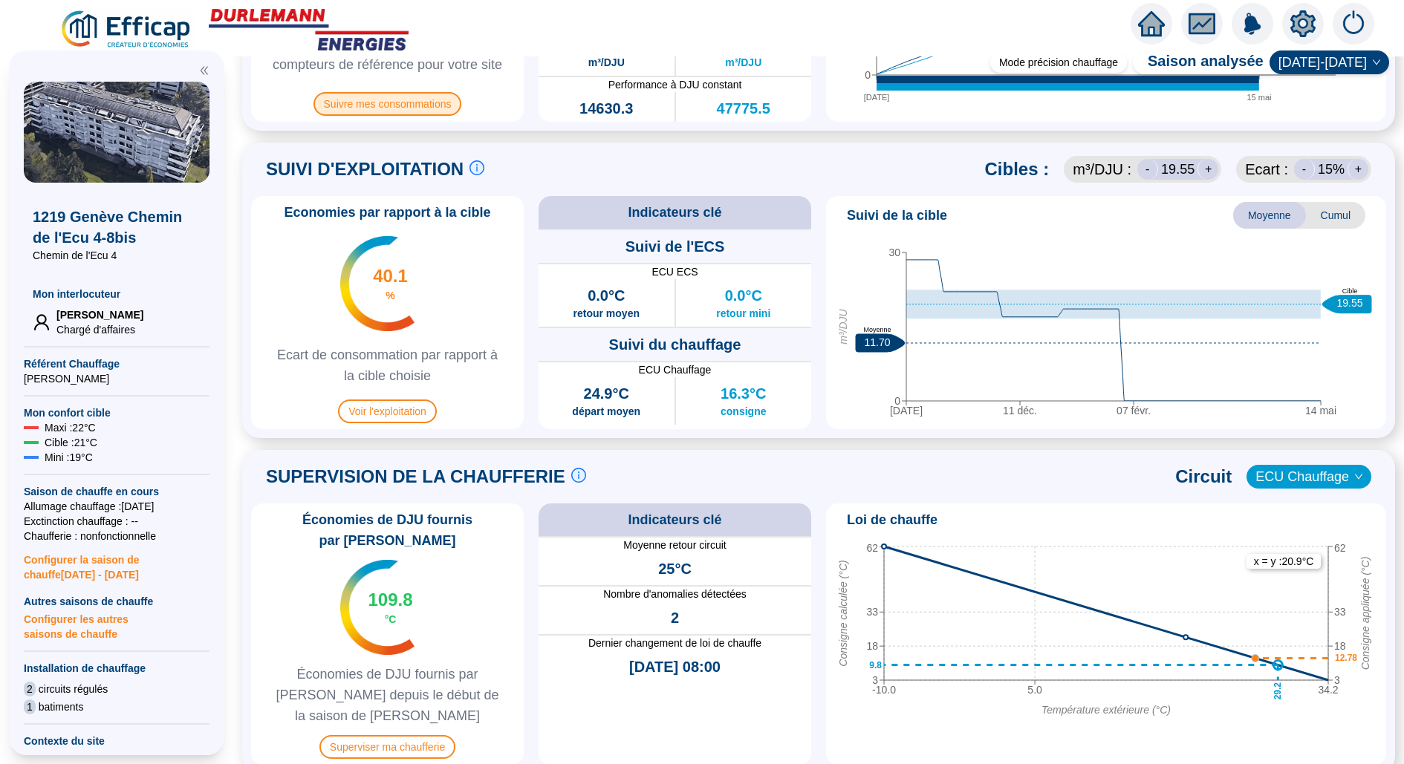
click at [380, 96] on span "Suivre mes consommations" at bounding box center [387, 104] width 149 height 24
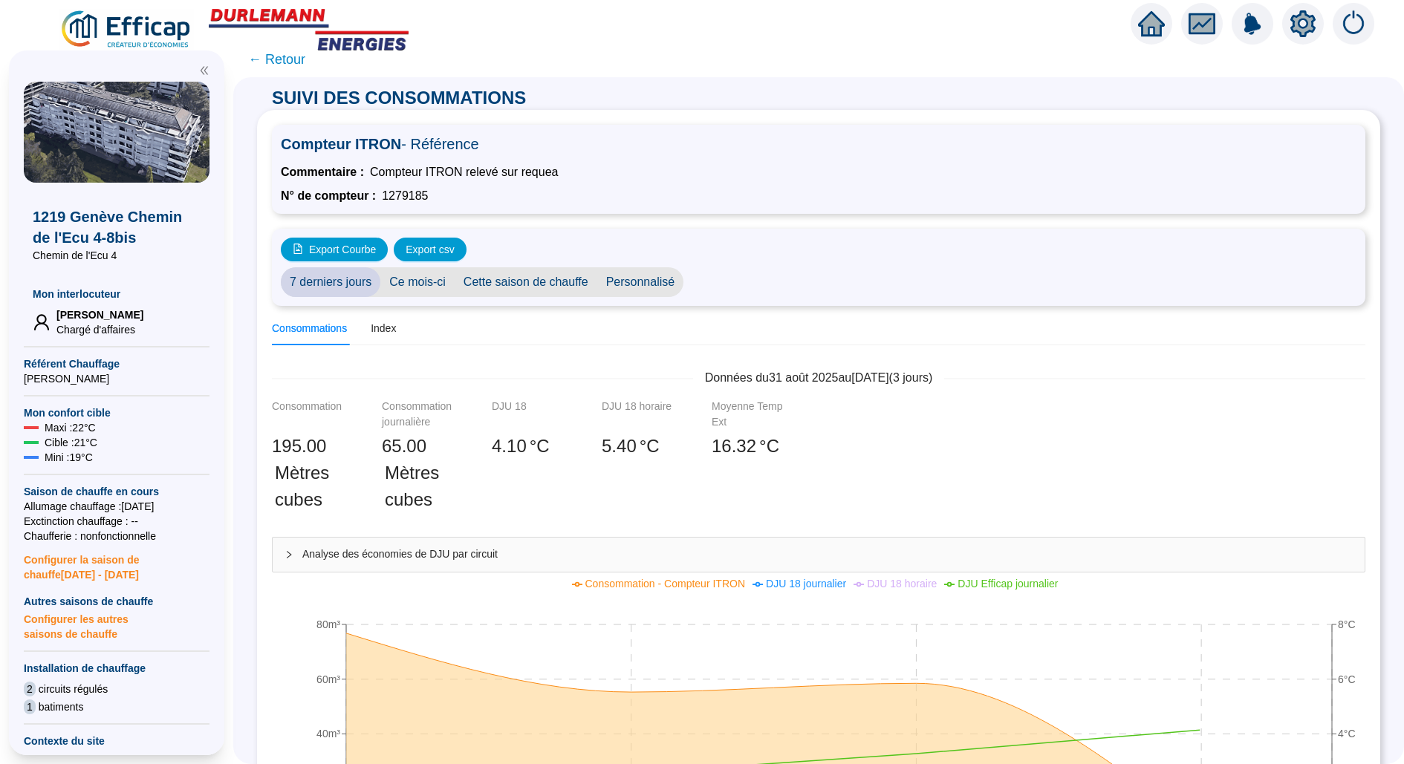
scroll to position [416, 0]
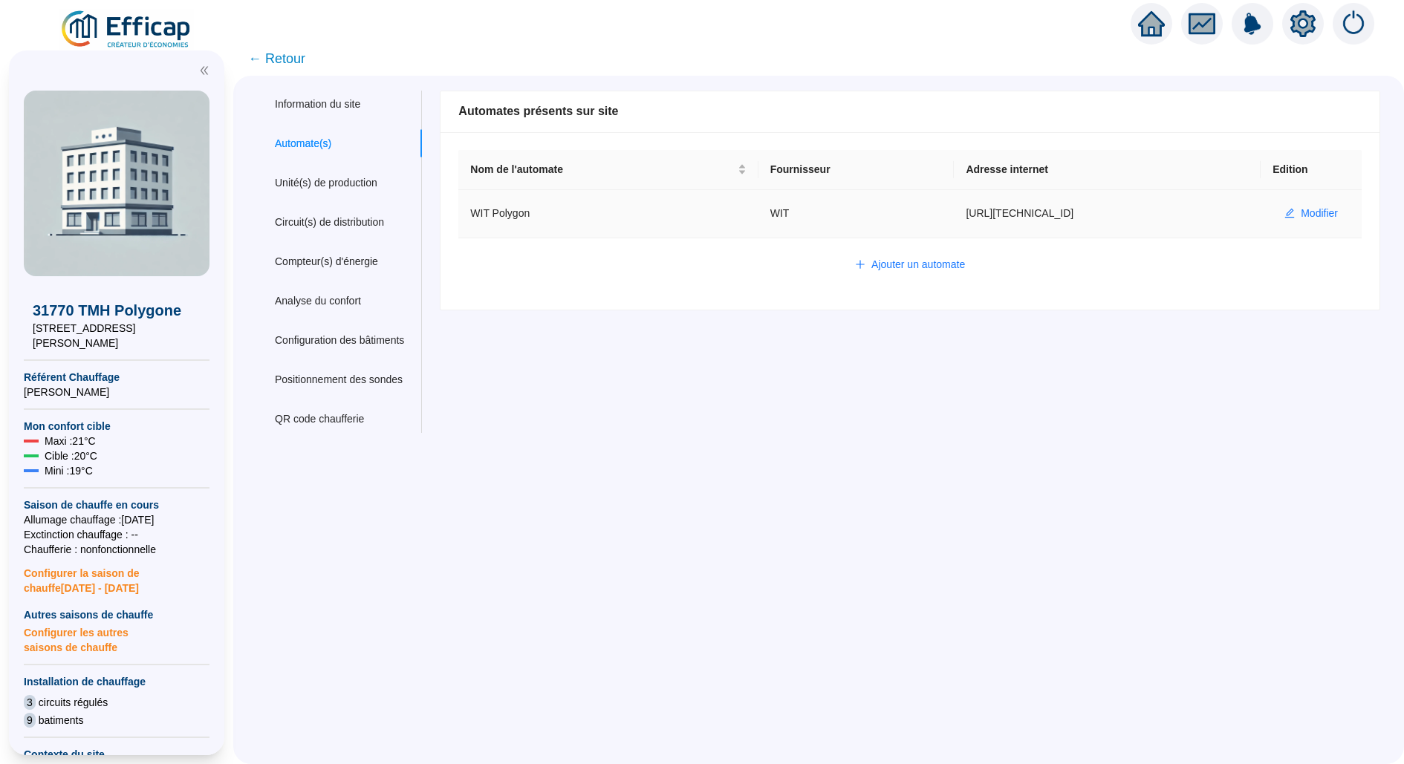
drag, startPoint x: 931, startPoint y: 215, endPoint x: 1067, endPoint y: 215, distance: 136.7
click at [1067, 215] on td "[URL][TECHNICAL_ID]" at bounding box center [1107, 214] width 307 height 48
copy td "[URL][TECHNICAL_ID]"
